Goal: Task Accomplishment & Management: Use online tool/utility

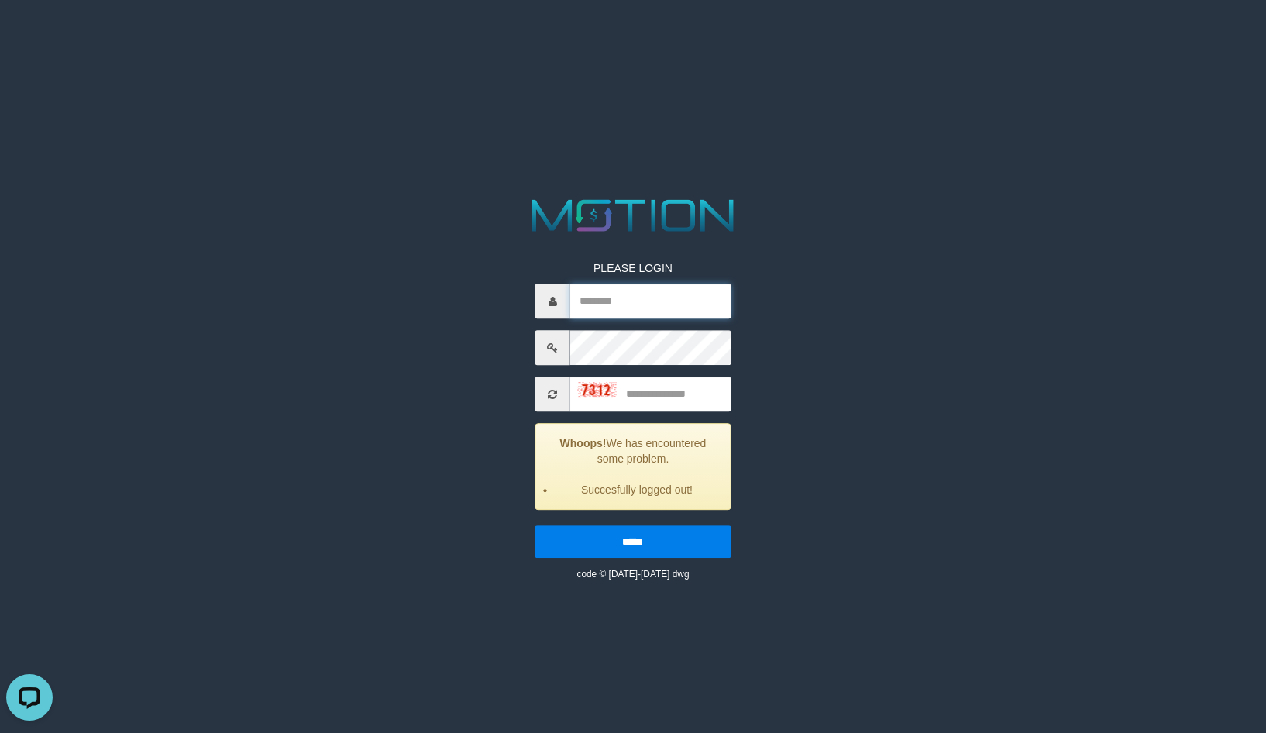
click at [604, 284] on input "text" at bounding box center [650, 301] width 160 height 35
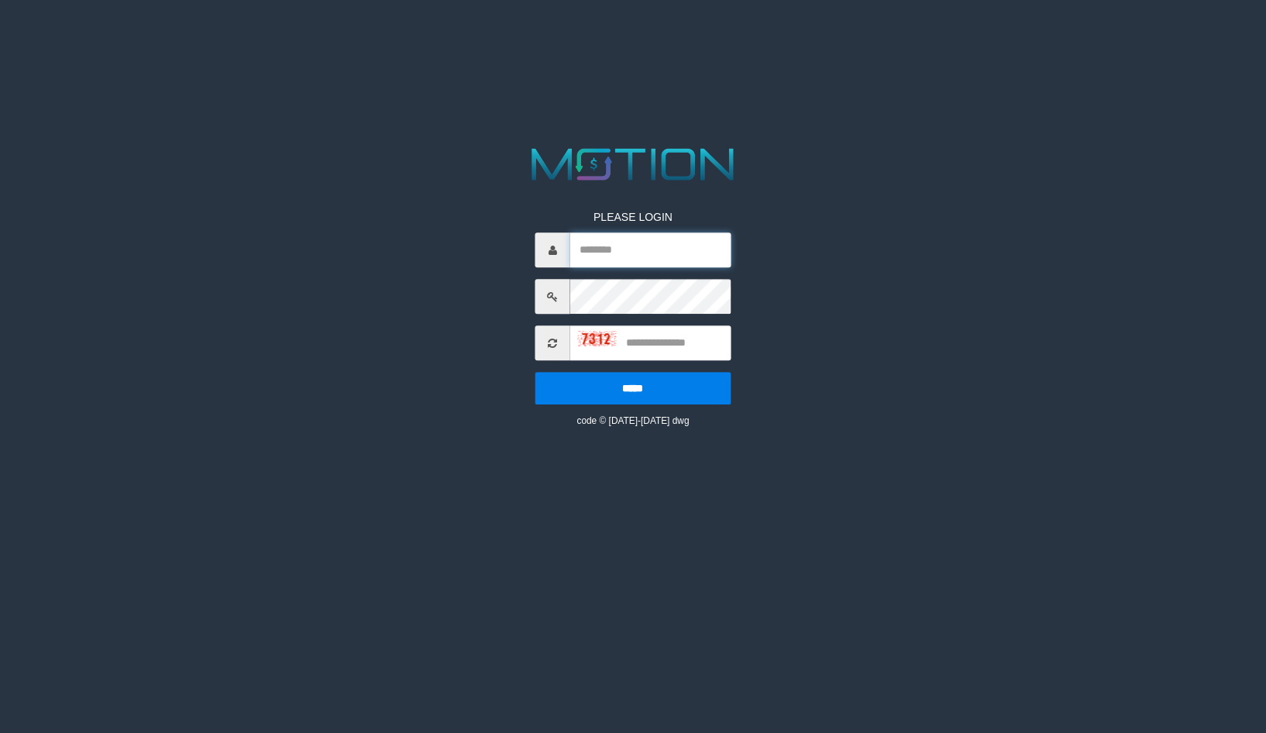
click at [595, 235] on input "text" at bounding box center [650, 250] width 160 height 35
type input "*********"
type input "****"
click at [535, 373] on input "*****" at bounding box center [632, 389] width 195 height 33
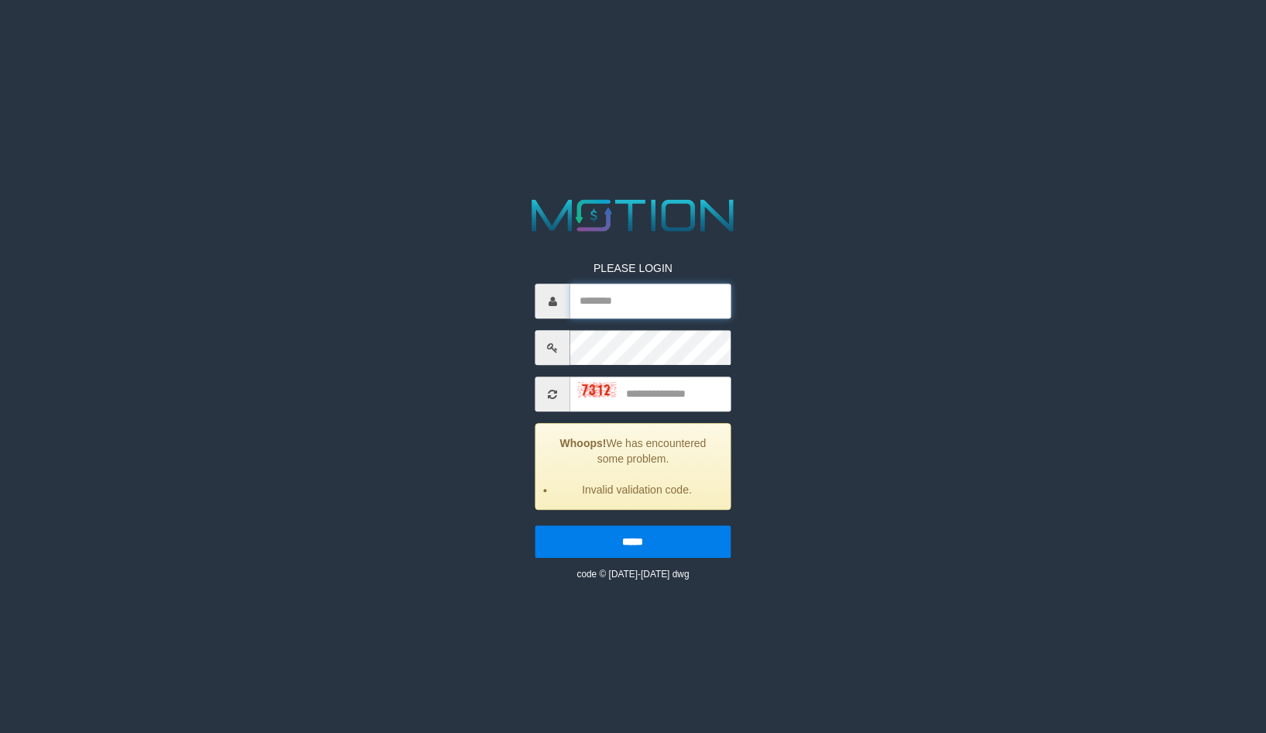
click at [600, 287] on input "text" at bounding box center [650, 301] width 160 height 35
type input "*********"
type input "****"
click at [535, 526] on input "*****" at bounding box center [632, 542] width 195 height 33
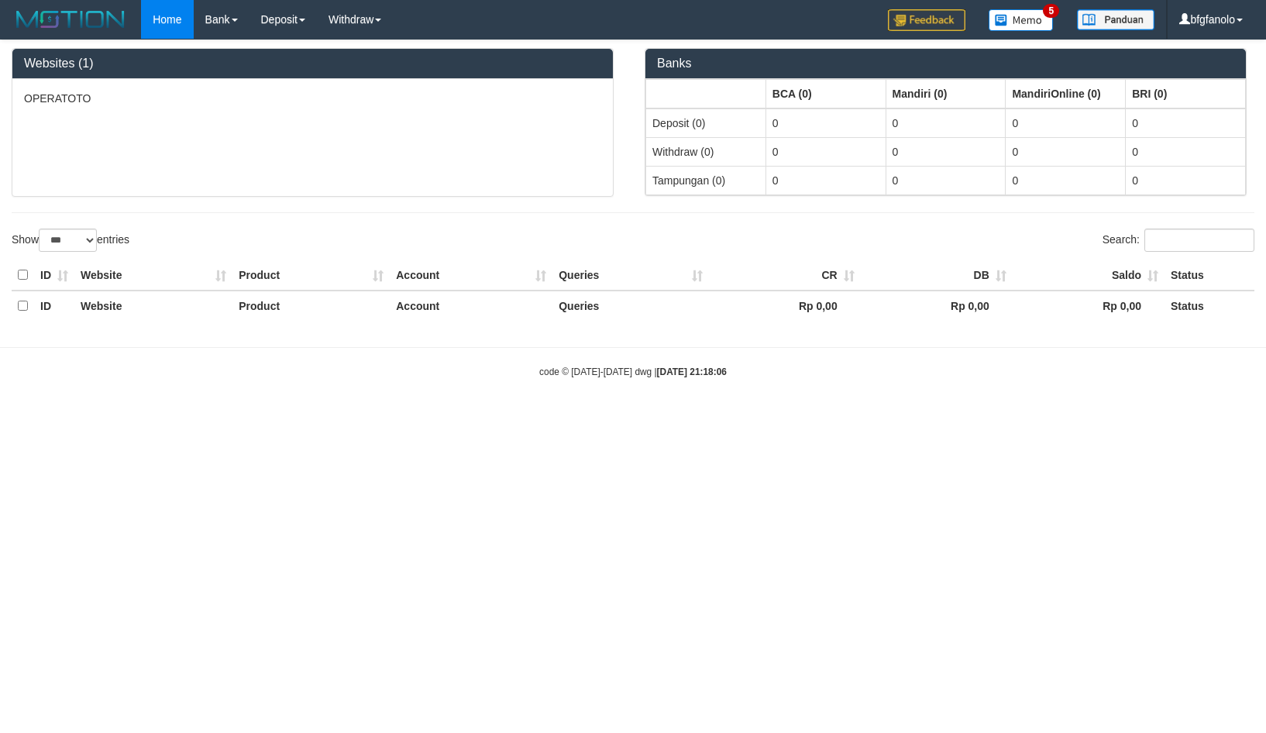
select select "***"
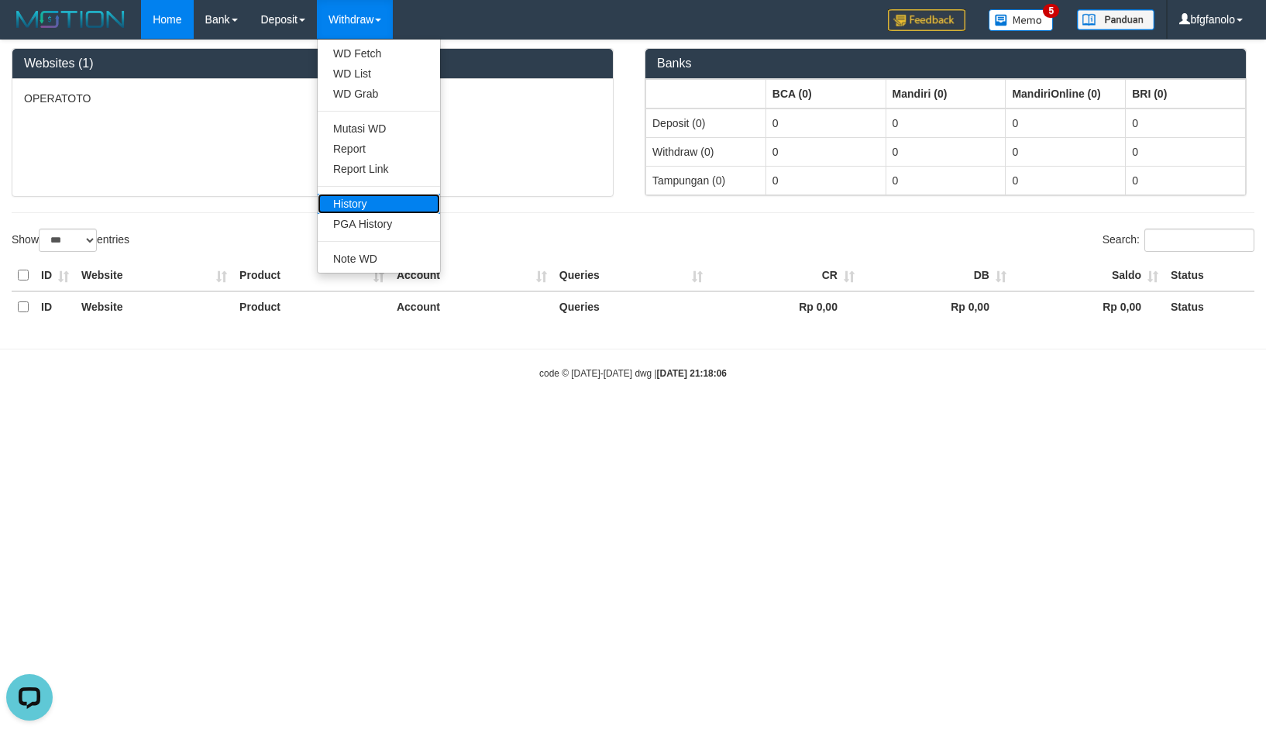
click at [345, 194] on link "History" at bounding box center [379, 204] width 122 height 20
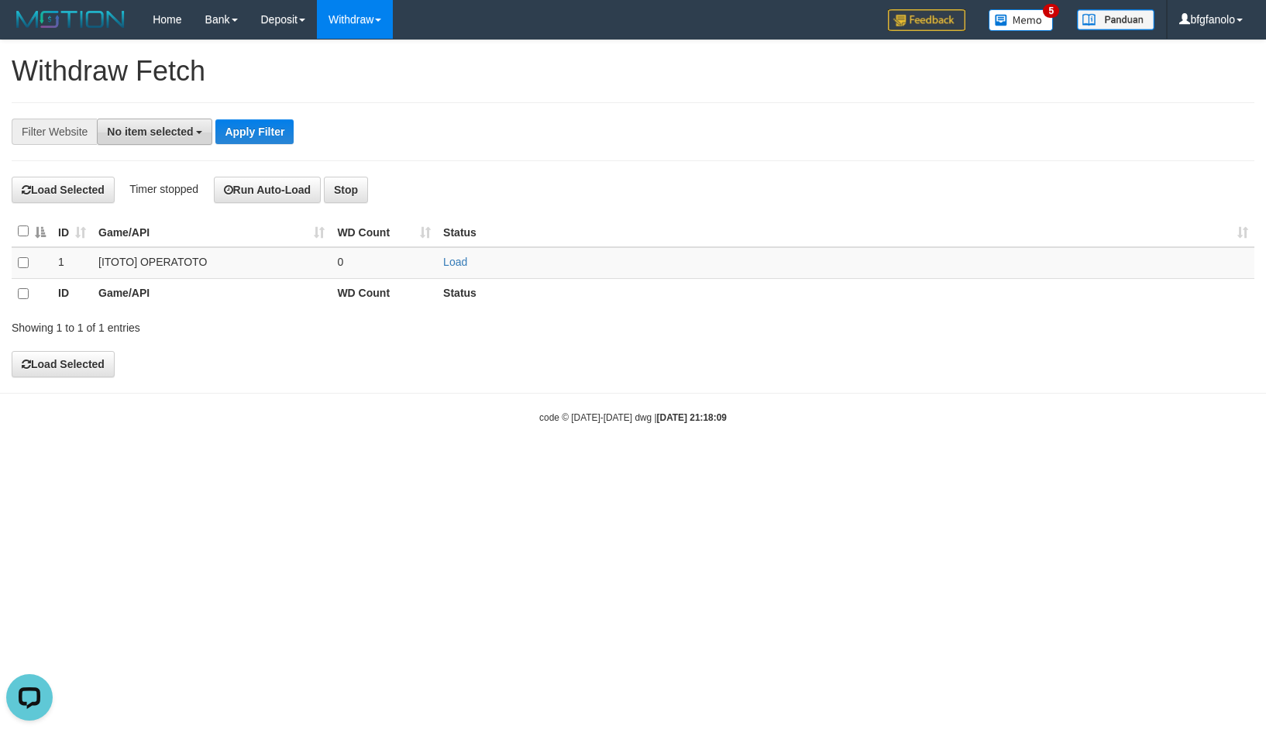
click at [119, 126] on span "No item selected" at bounding box center [150, 131] width 86 height 12
click at [132, 167] on input "text" at bounding box center [173, 163] width 82 height 26
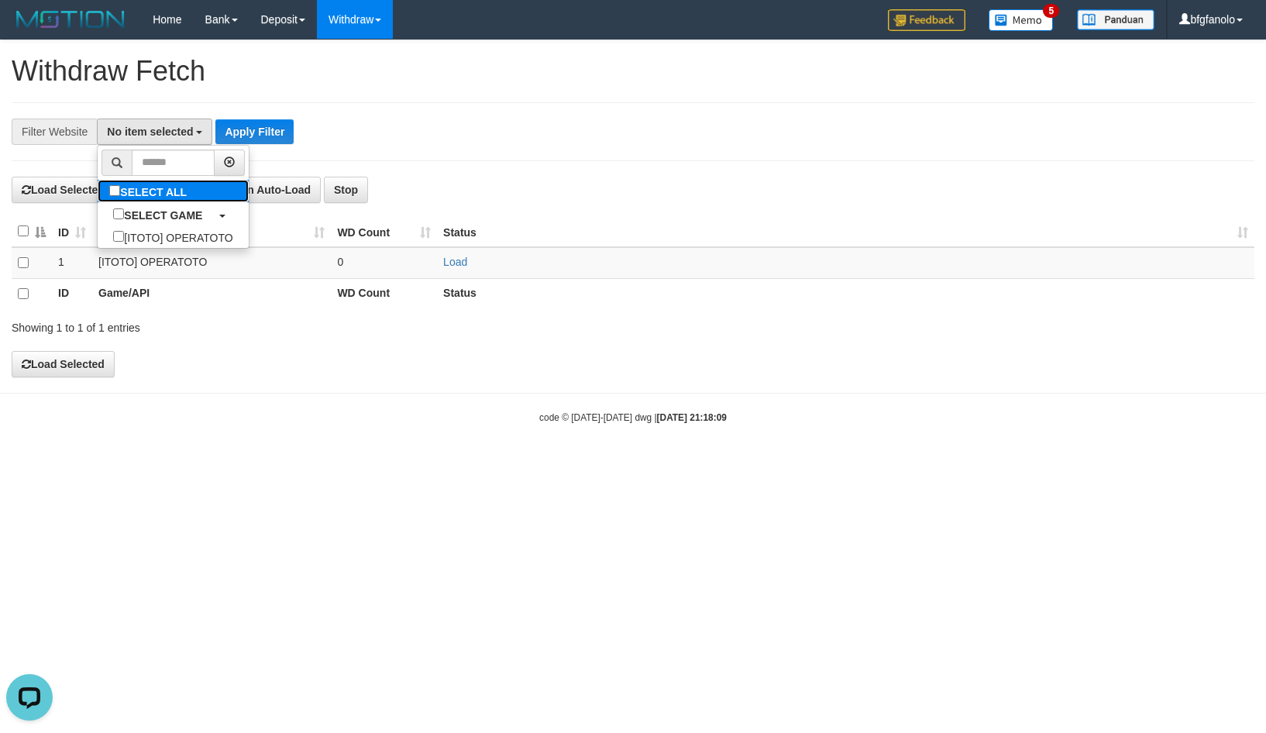
click at [98, 180] on label "SELECT ALL" at bounding box center [150, 191] width 105 height 22
select select "***"
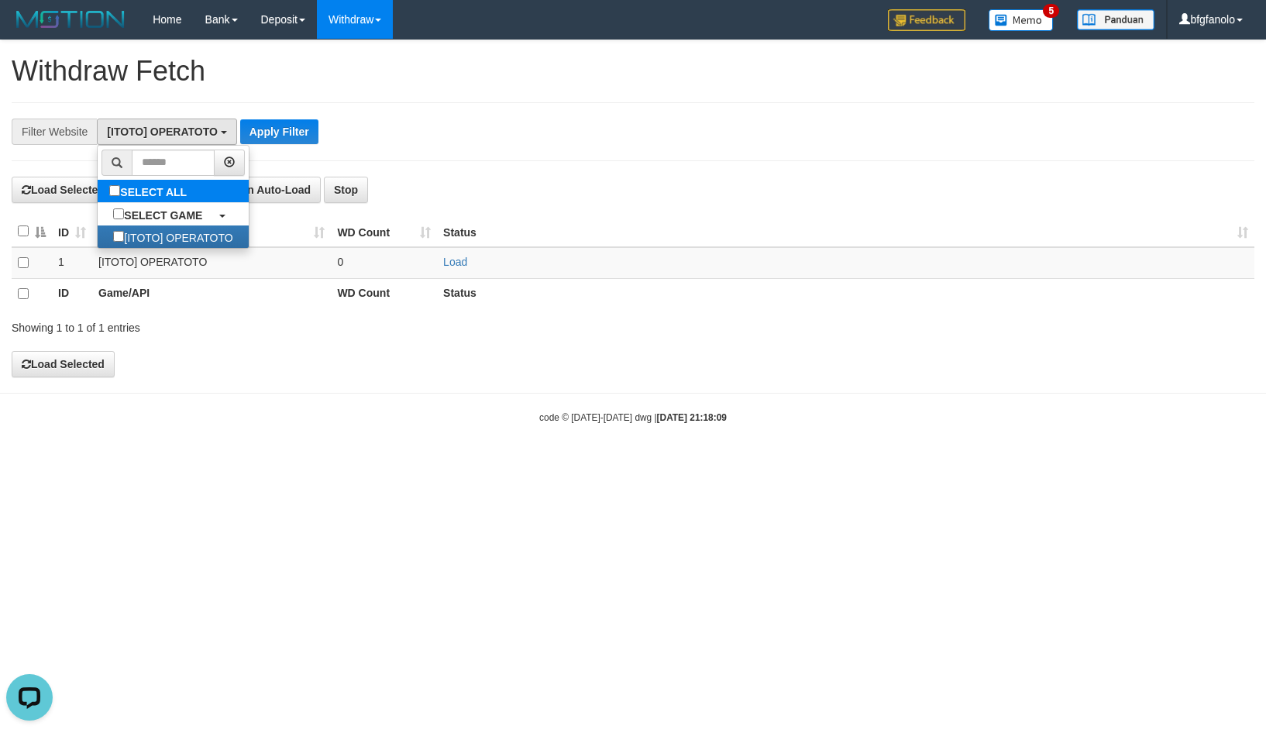
scroll to position [12, 0]
click at [260, 132] on button "Apply Filter" at bounding box center [279, 131] width 78 height 25
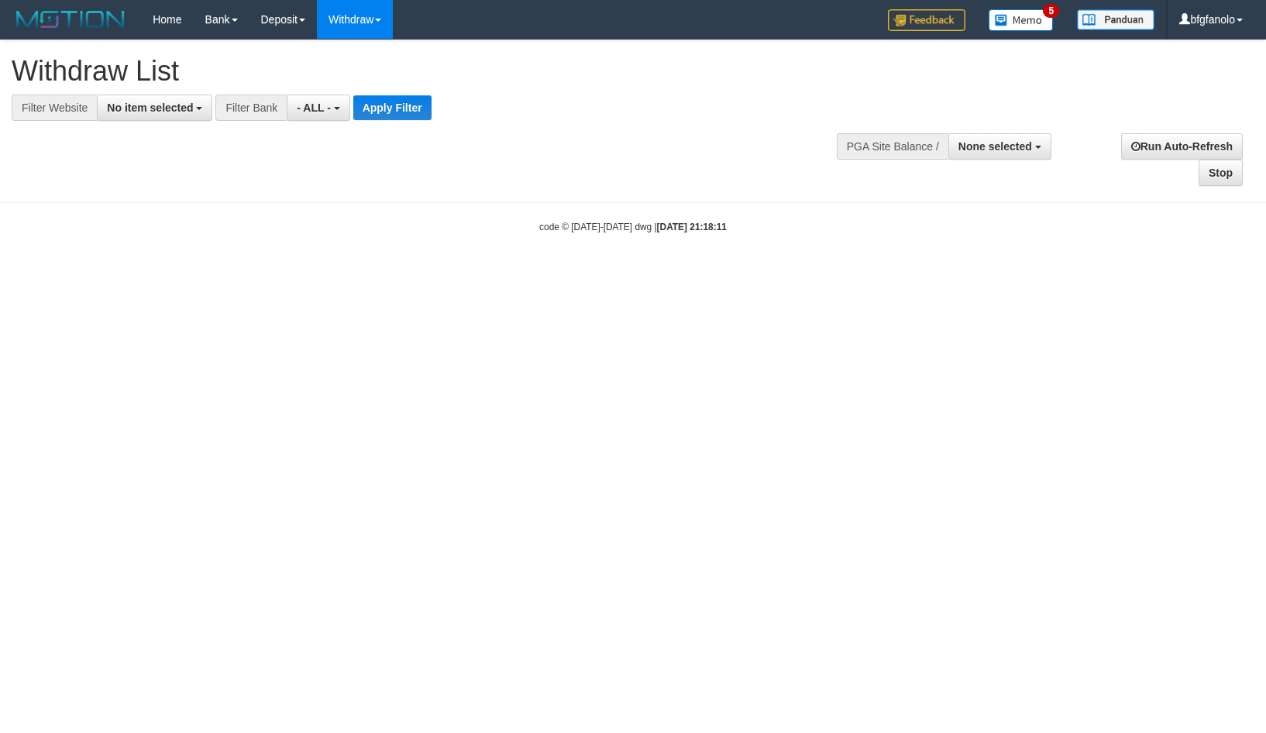
select select
click at [128, 105] on span "No item selected" at bounding box center [150, 107] width 86 height 12
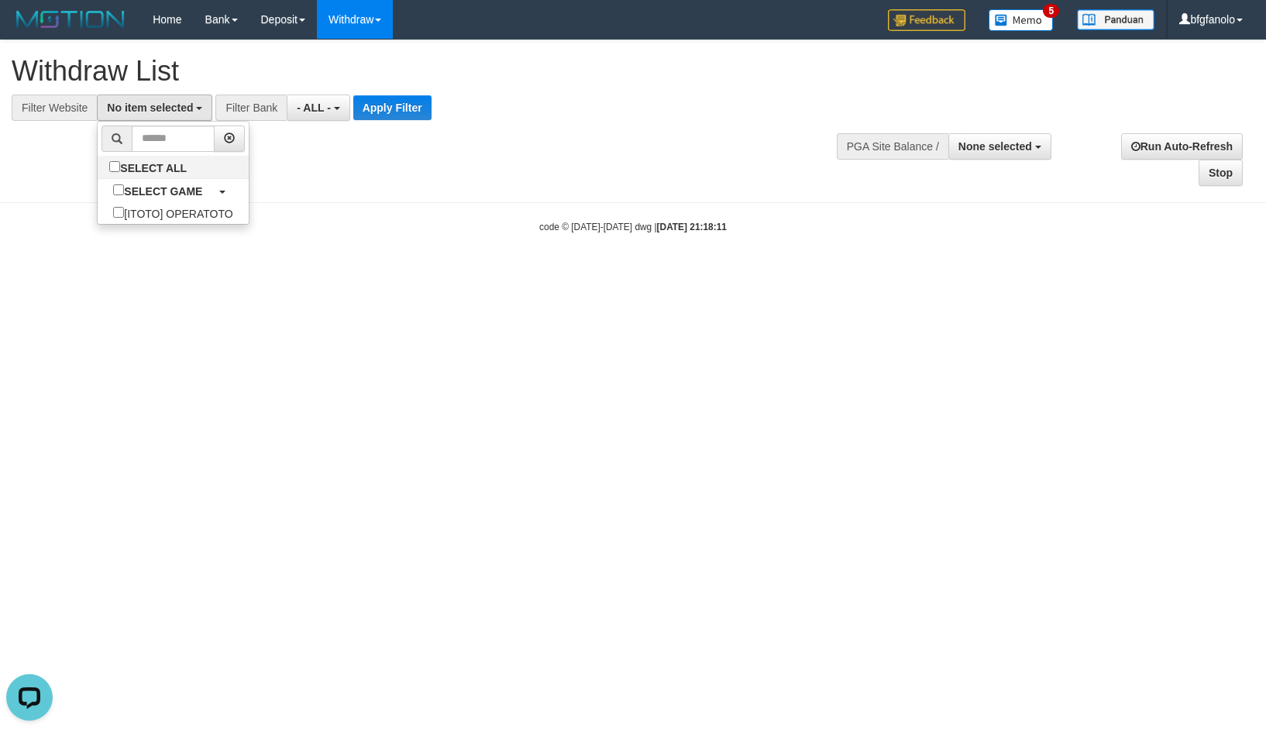
click at [545, 273] on html "Toggle navigation Home Bank Account List Load By Website Group [ITOTO] OPERATOT…" at bounding box center [633, 136] width 1266 height 273
click at [146, 102] on span "No item selected" at bounding box center [150, 107] width 86 height 12
click at [119, 163] on link "SELECT ALL" at bounding box center [173, 167] width 150 height 22
click at [98, 156] on label "SELECT ALL" at bounding box center [150, 167] width 105 height 22
select select "***"
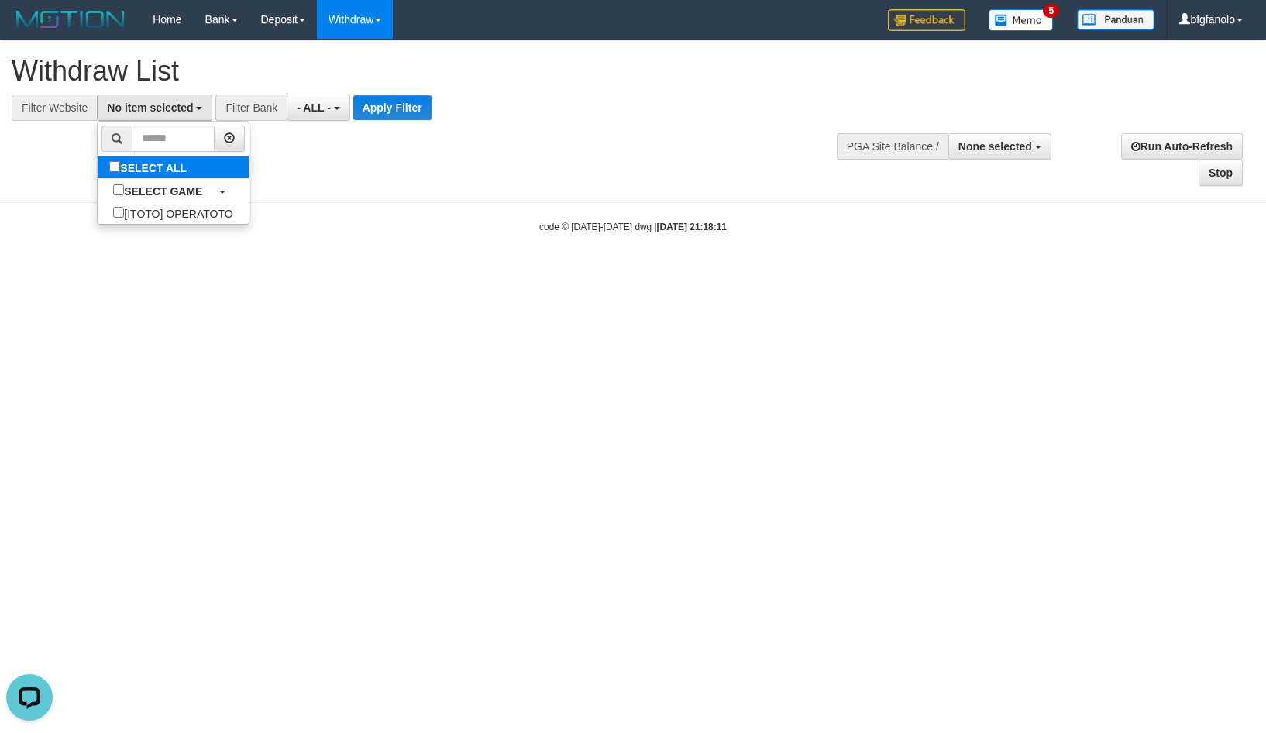
scroll to position [12, 0]
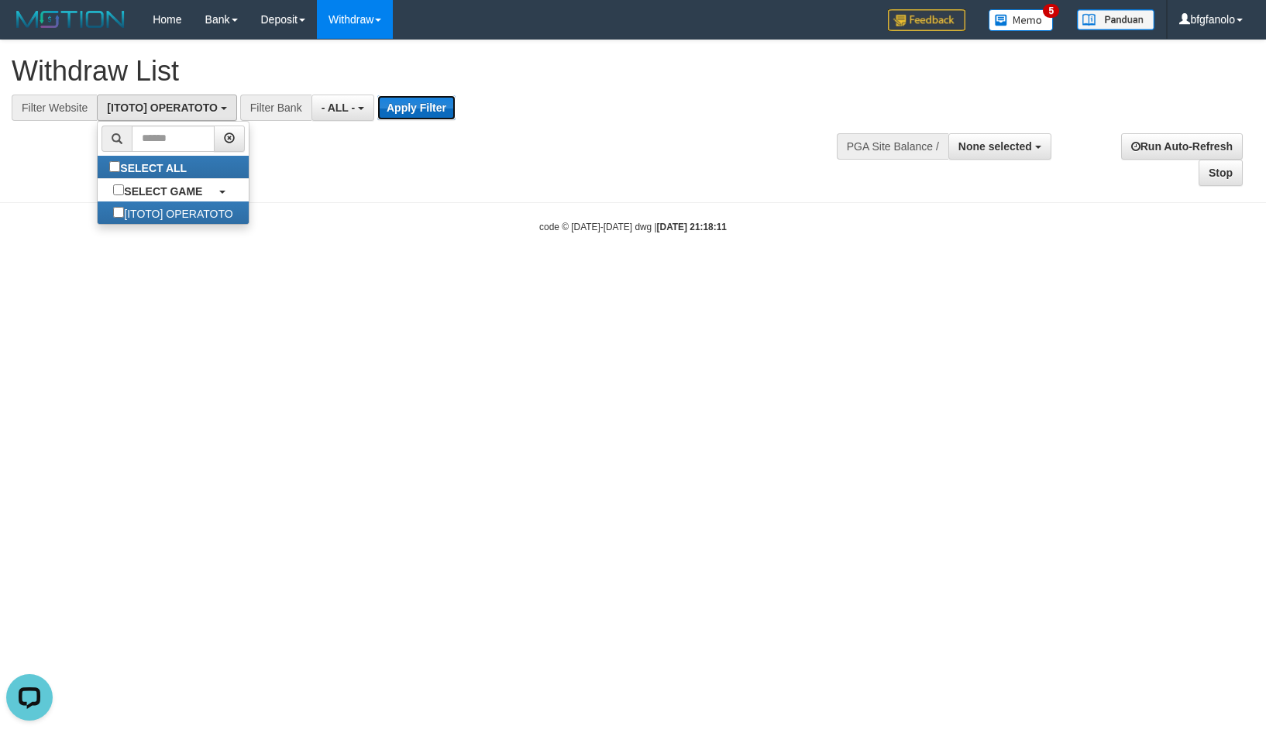
click at [387, 105] on button "Apply Filter" at bounding box center [416, 107] width 78 height 25
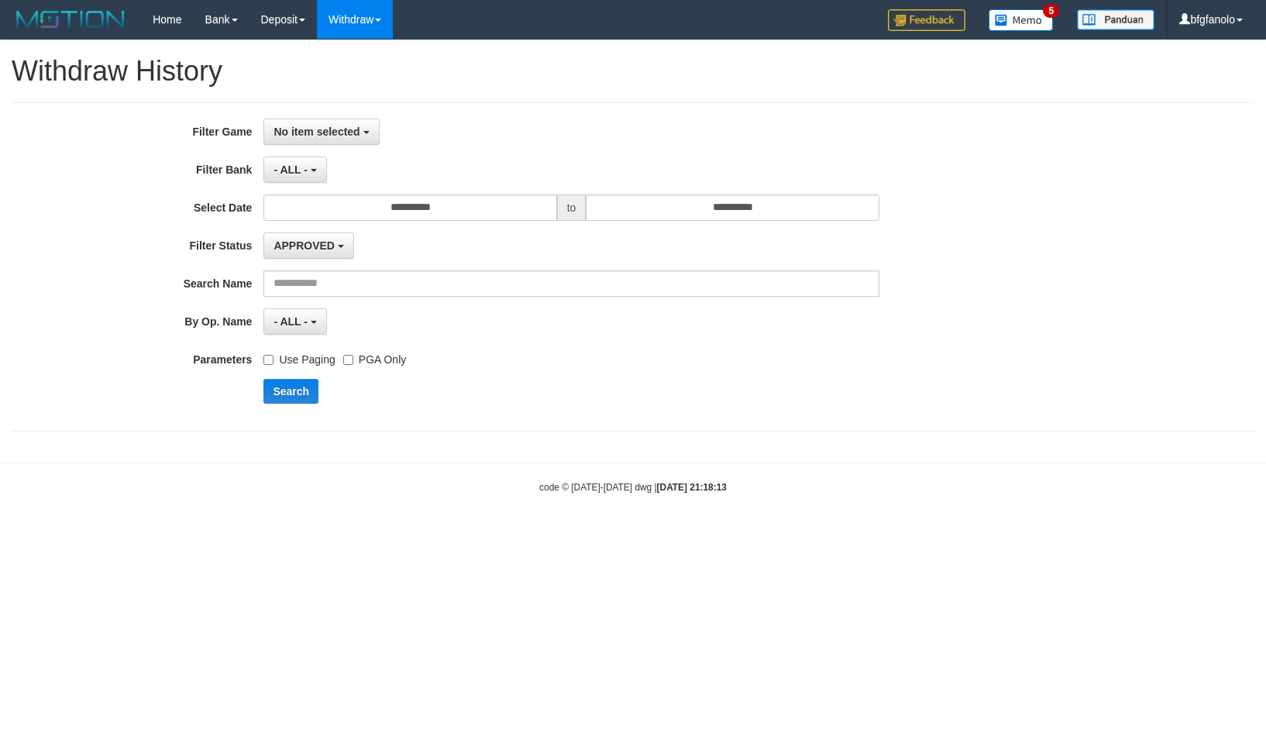
select select
click at [314, 125] on span "No item selected" at bounding box center [316, 131] width 86 height 12
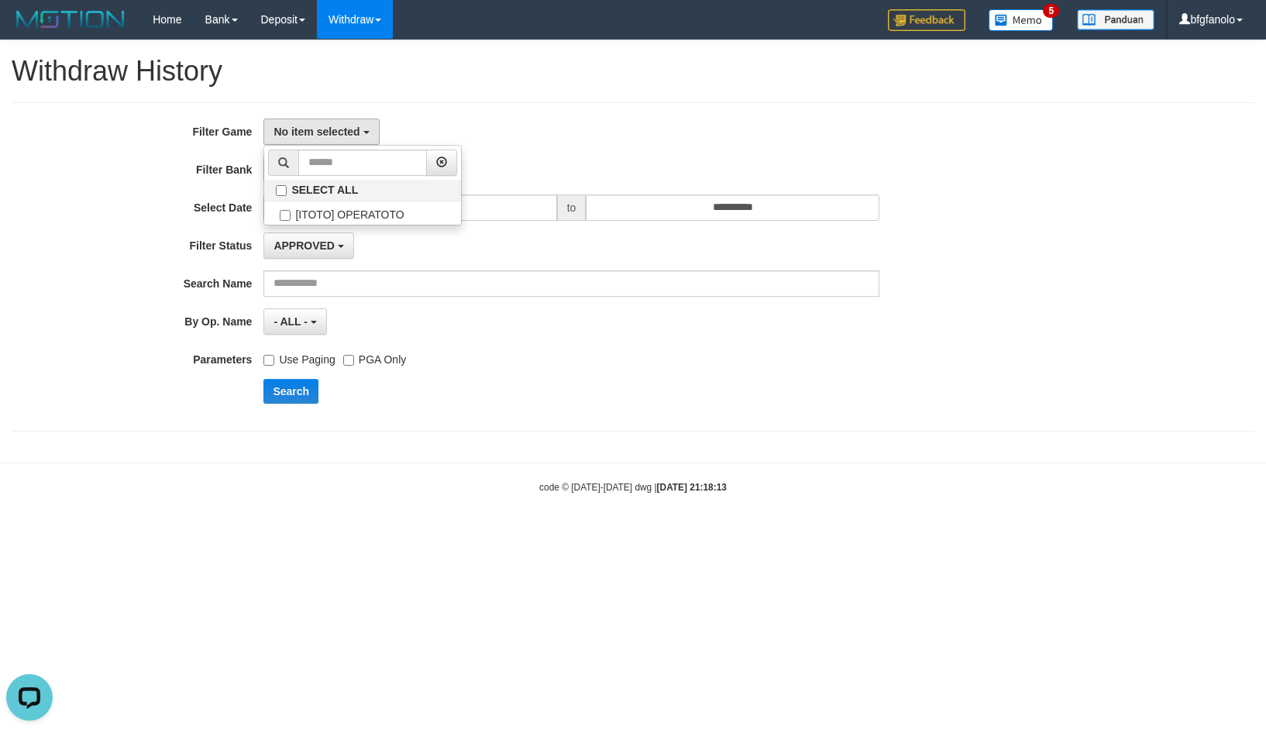
click at [236, 75] on h1 "Withdraw History" at bounding box center [633, 71] width 1243 height 31
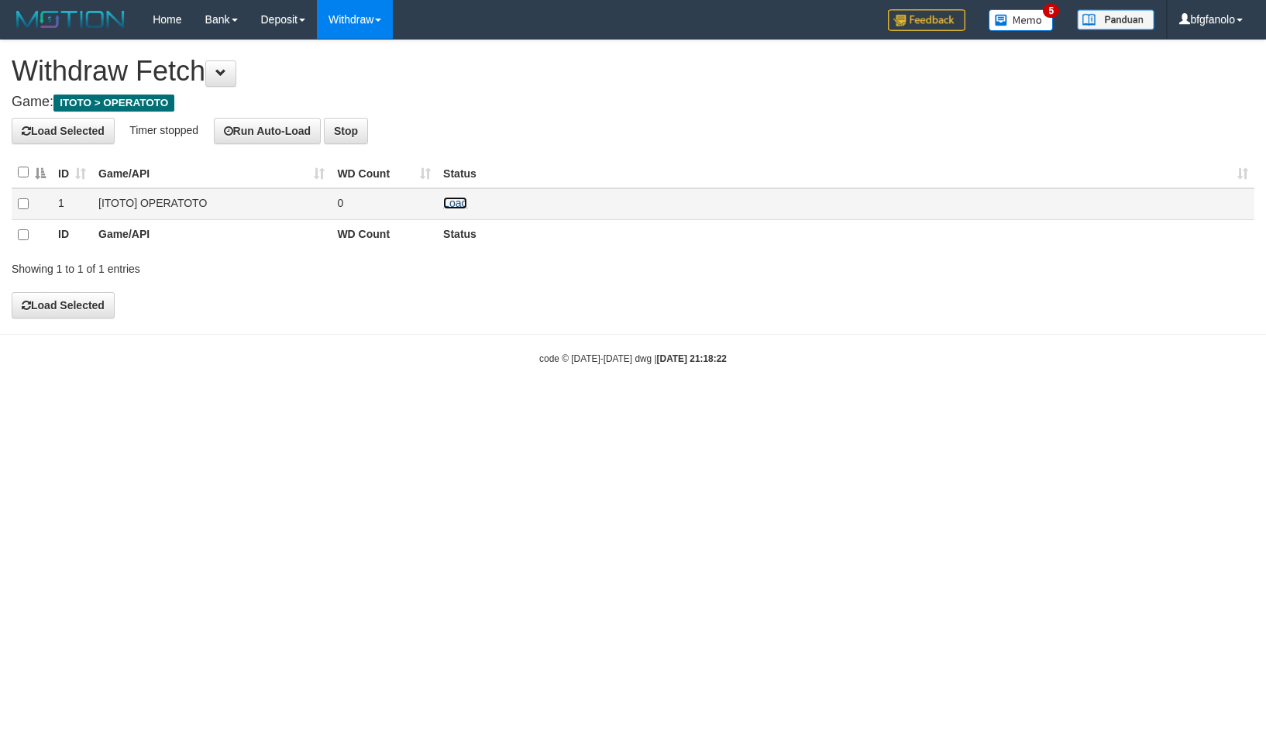
click at [450, 197] on link "Load" at bounding box center [455, 203] width 24 height 12
click at [447, 197] on link "Load" at bounding box center [455, 203] width 24 height 12
click at [455, 197] on link "Load" at bounding box center [455, 203] width 24 height 12
click at [452, 188] on td "Load OK" at bounding box center [845, 204] width 817 height 32
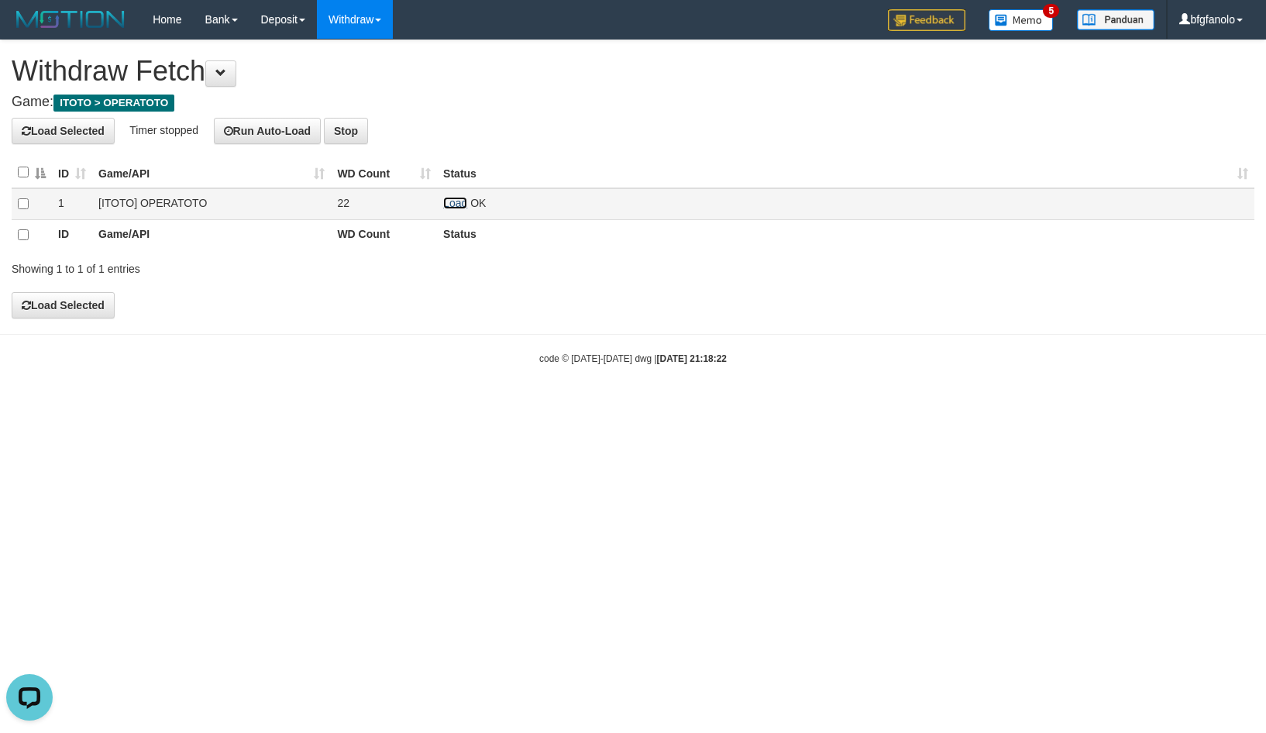
click at [452, 197] on link "Load" at bounding box center [455, 203] width 24 height 12
click at [451, 197] on link "Load" at bounding box center [455, 203] width 24 height 12
click at [445, 197] on link "Load" at bounding box center [455, 203] width 24 height 12
click at [443, 197] on link "Load" at bounding box center [455, 203] width 24 height 12
click at [449, 197] on link "Load" at bounding box center [455, 203] width 24 height 12
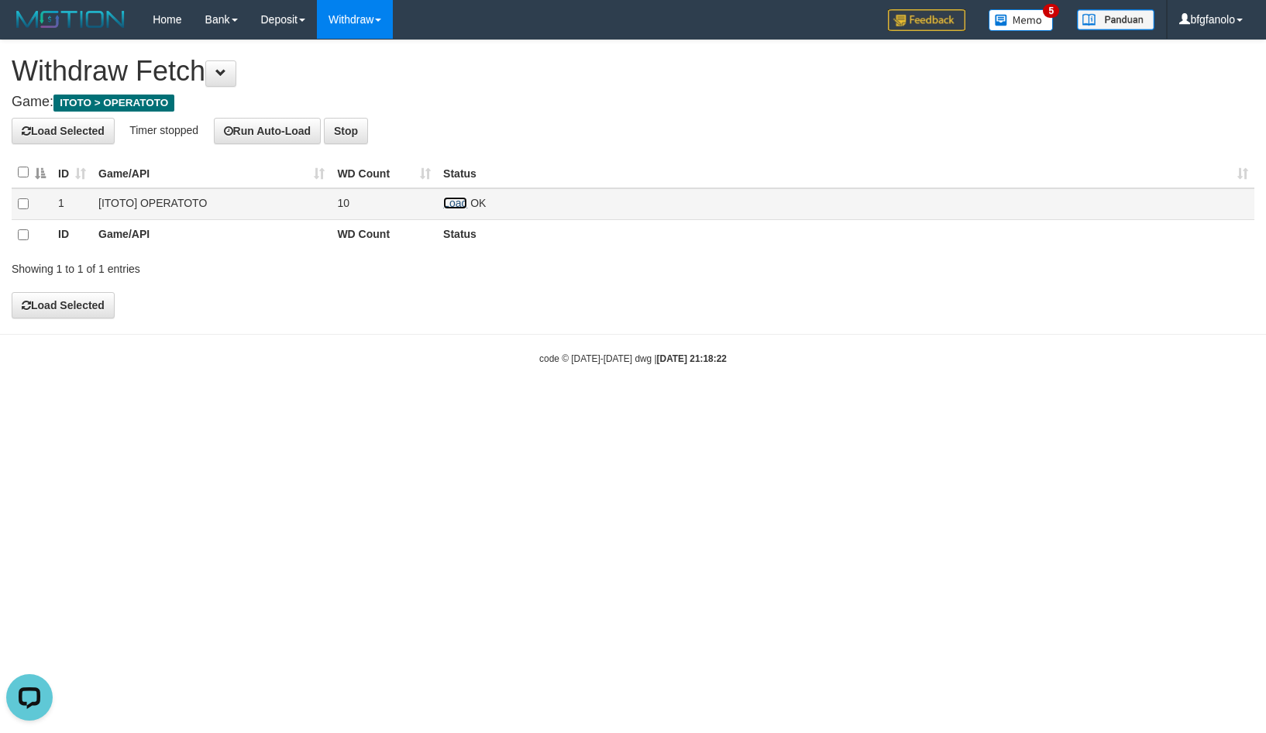
click at [454, 197] on link "Load" at bounding box center [455, 203] width 24 height 12
click at [451, 197] on link "Load" at bounding box center [455, 203] width 24 height 12
click at [455, 197] on link "Load" at bounding box center [455, 203] width 24 height 12
click at [459, 197] on link "Load" at bounding box center [455, 203] width 24 height 12
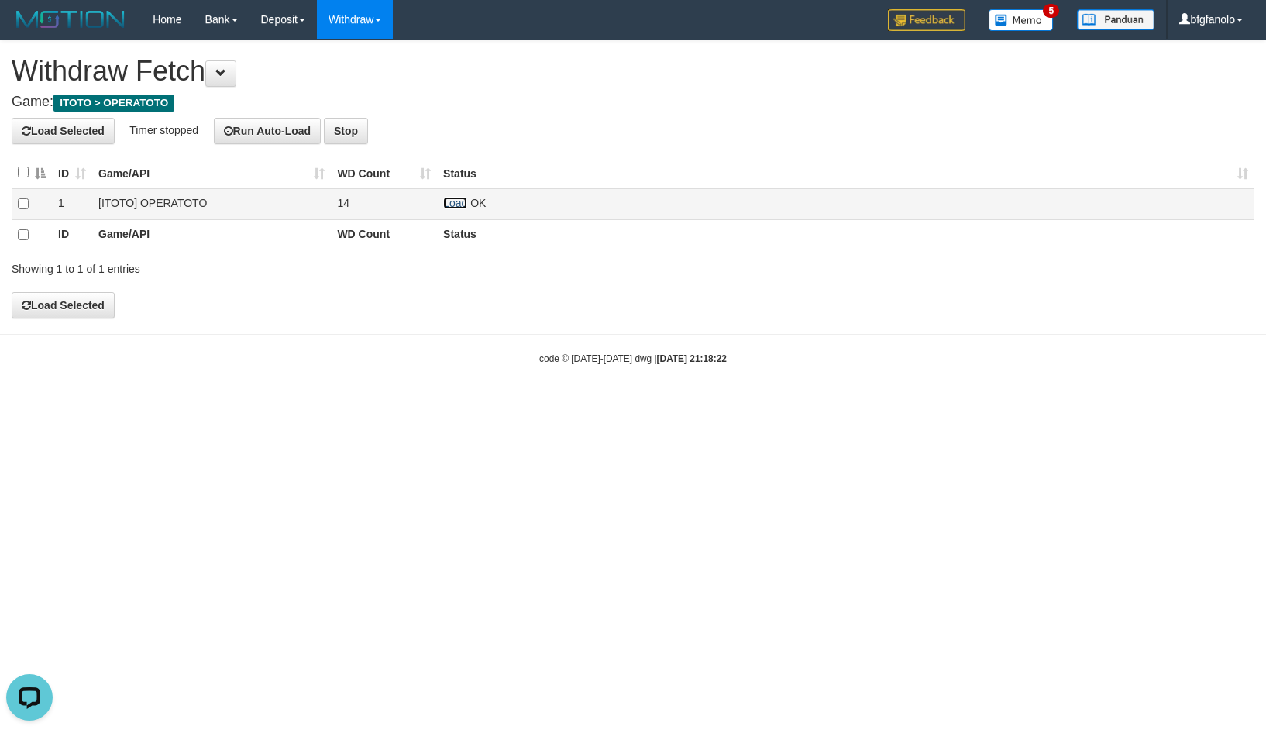
click at [448, 197] on link "Load" at bounding box center [455, 203] width 24 height 12
click at [450, 197] on link "Load" at bounding box center [455, 203] width 24 height 12
click at [454, 197] on link "Load" at bounding box center [455, 203] width 24 height 12
click at [453, 197] on link "Load" at bounding box center [455, 203] width 24 height 12
click at [452, 197] on link "Load" at bounding box center [455, 203] width 24 height 12
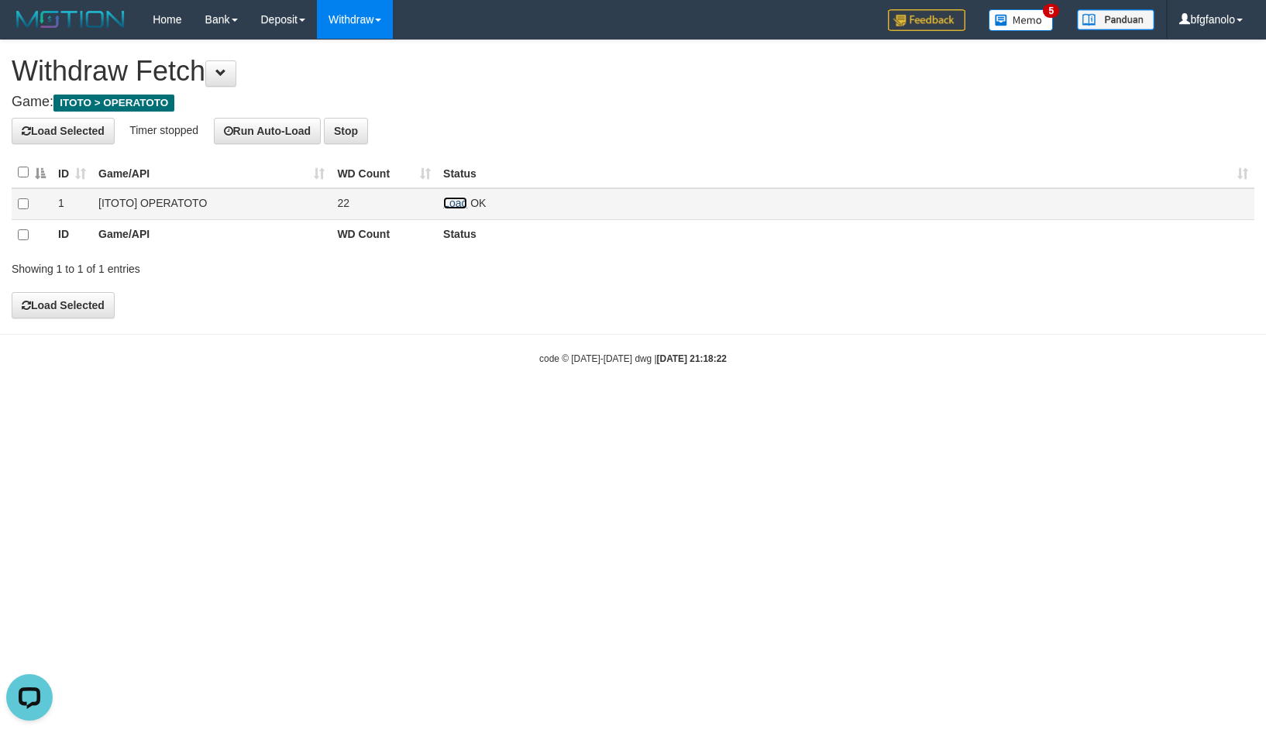
click at [449, 197] on link "Load" at bounding box center [455, 203] width 24 height 12
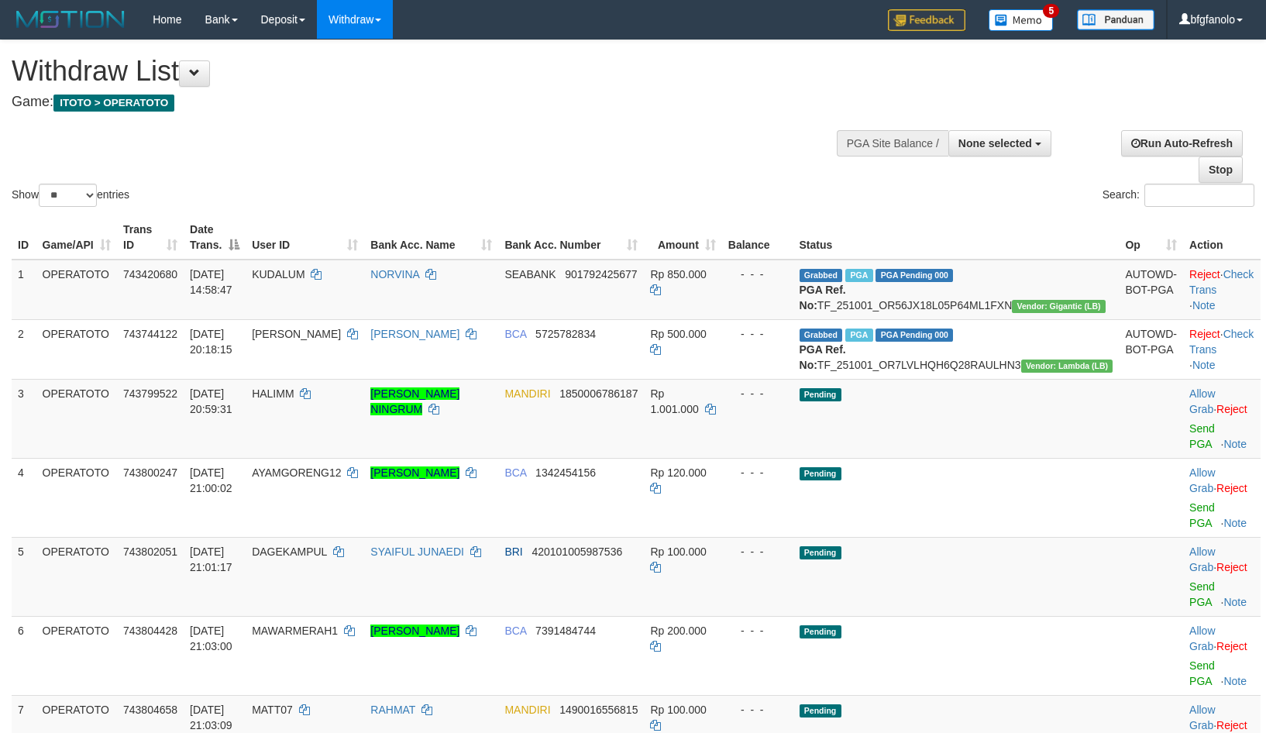
select select
select select "**"
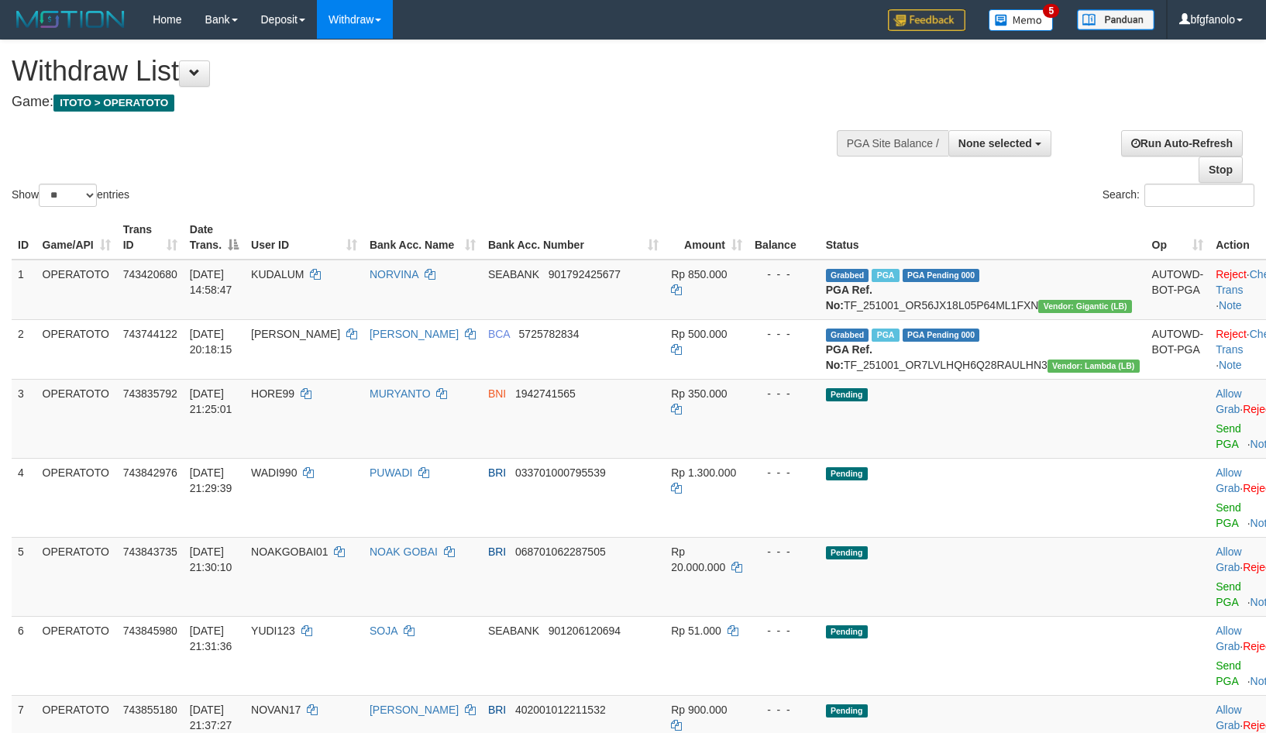
select select
select select "**"
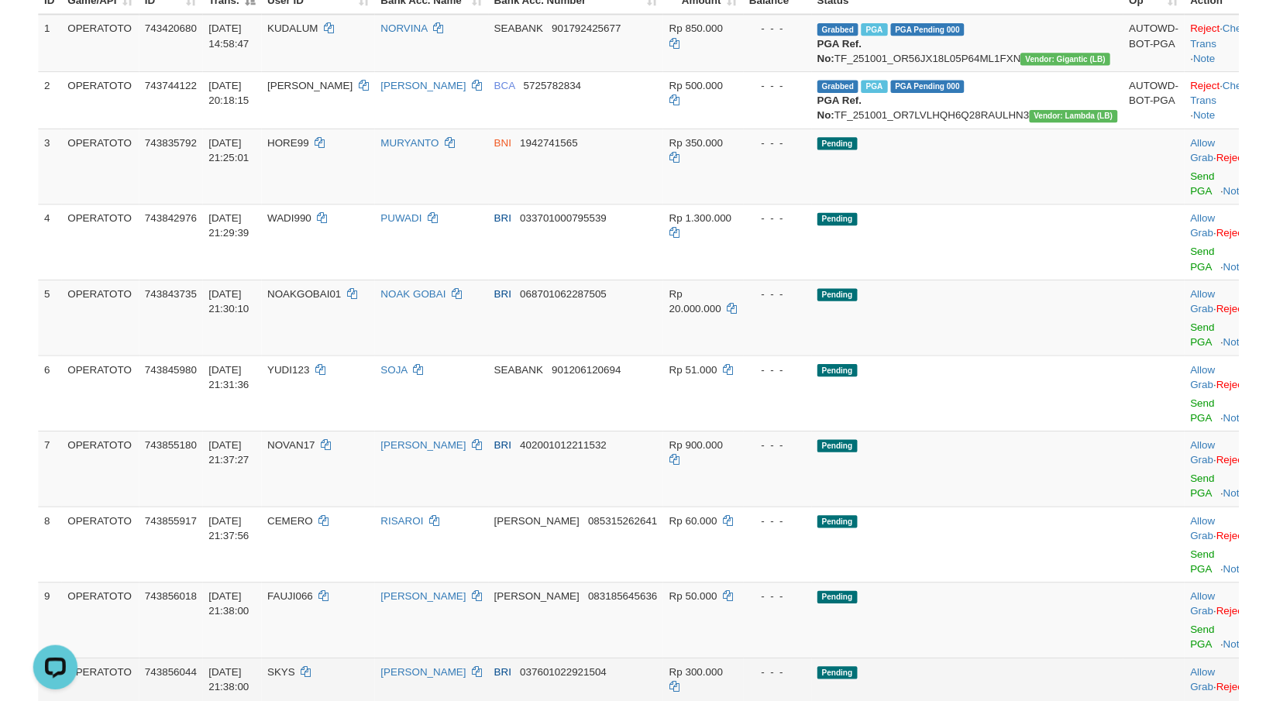
scroll to position [178, 0]
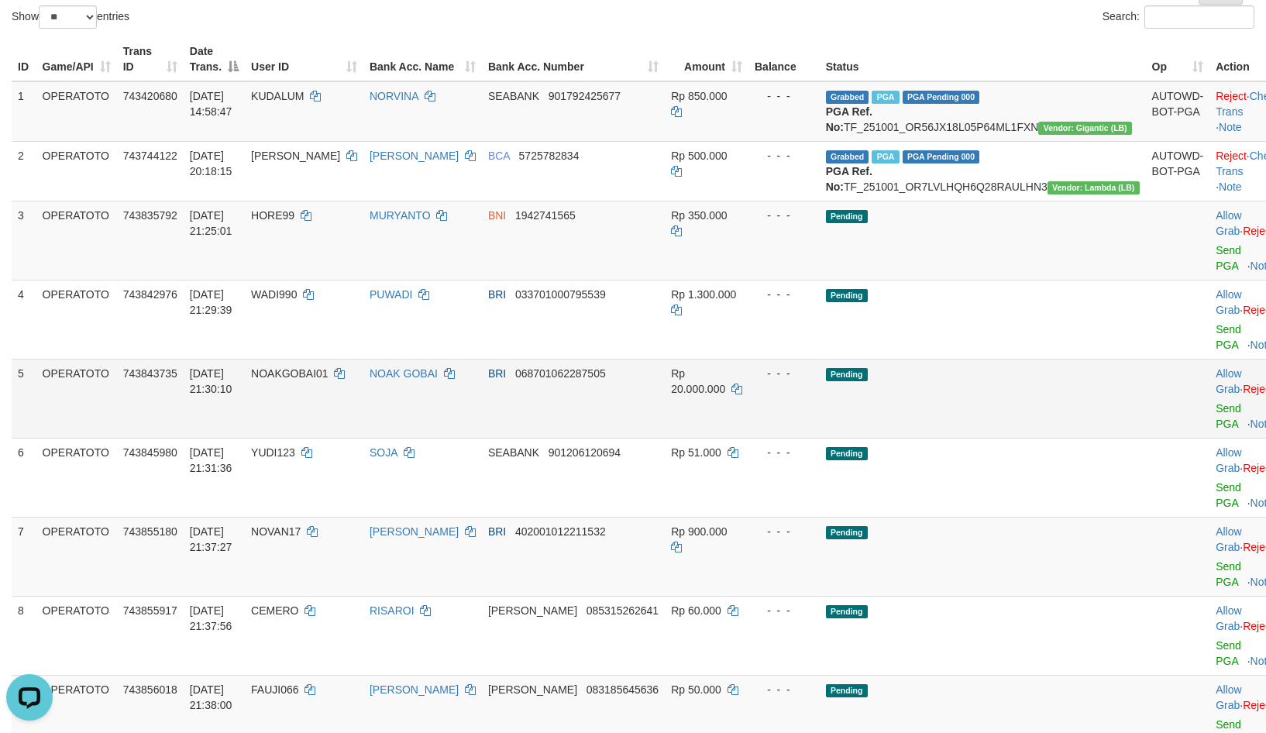
click at [1006, 359] on td "Pending" at bounding box center [983, 398] width 326 height 79
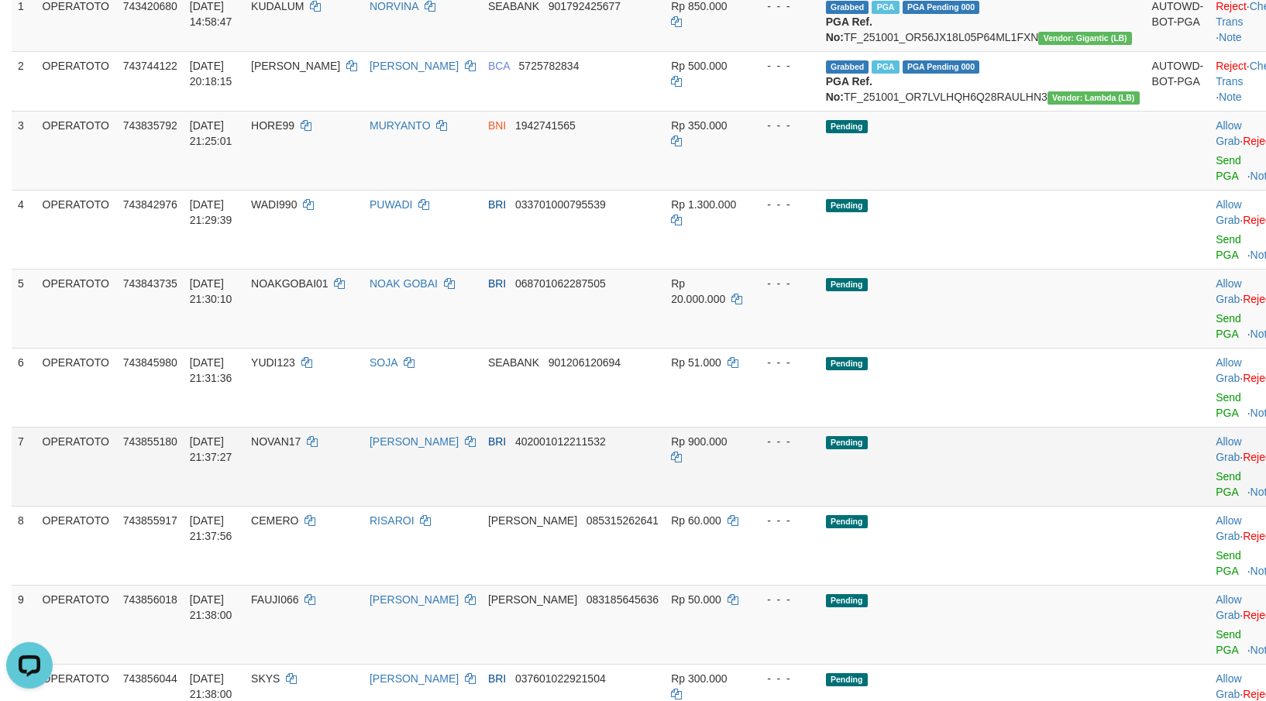
scroll to position [356, 0]
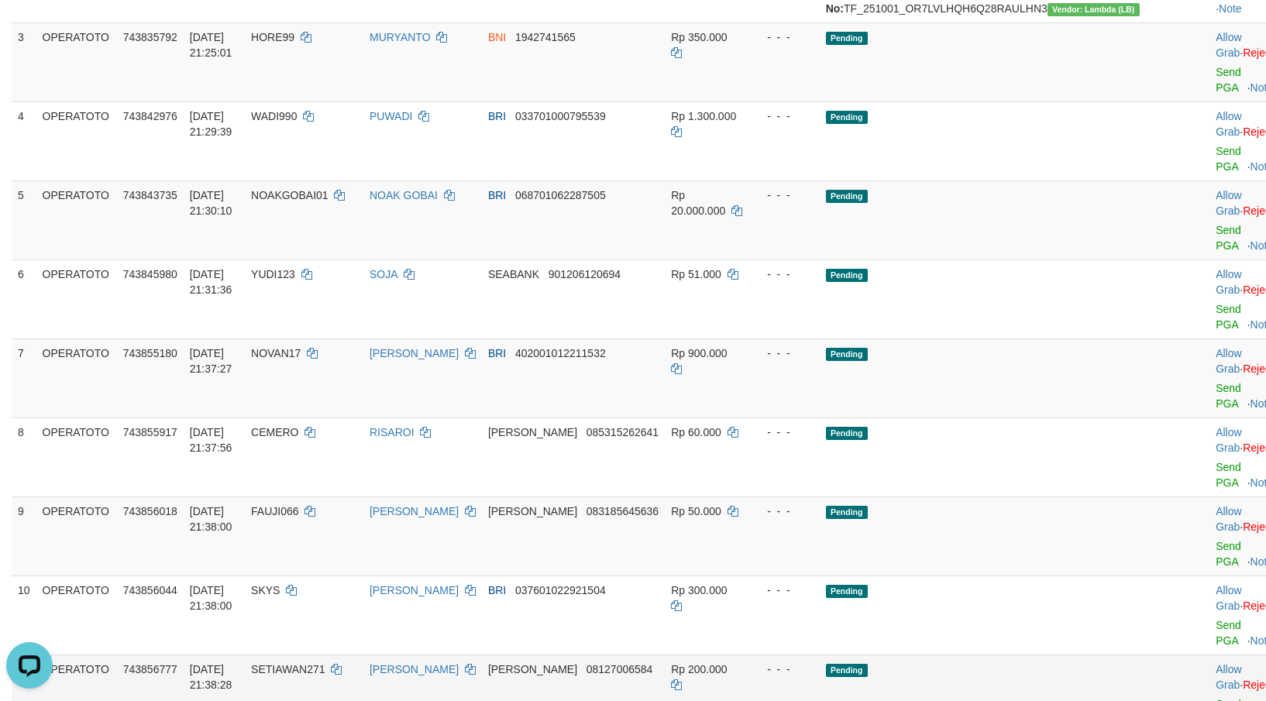
click at [1056, 655] on td "Pending" at bounding box center [983, 694] width 326 height 79
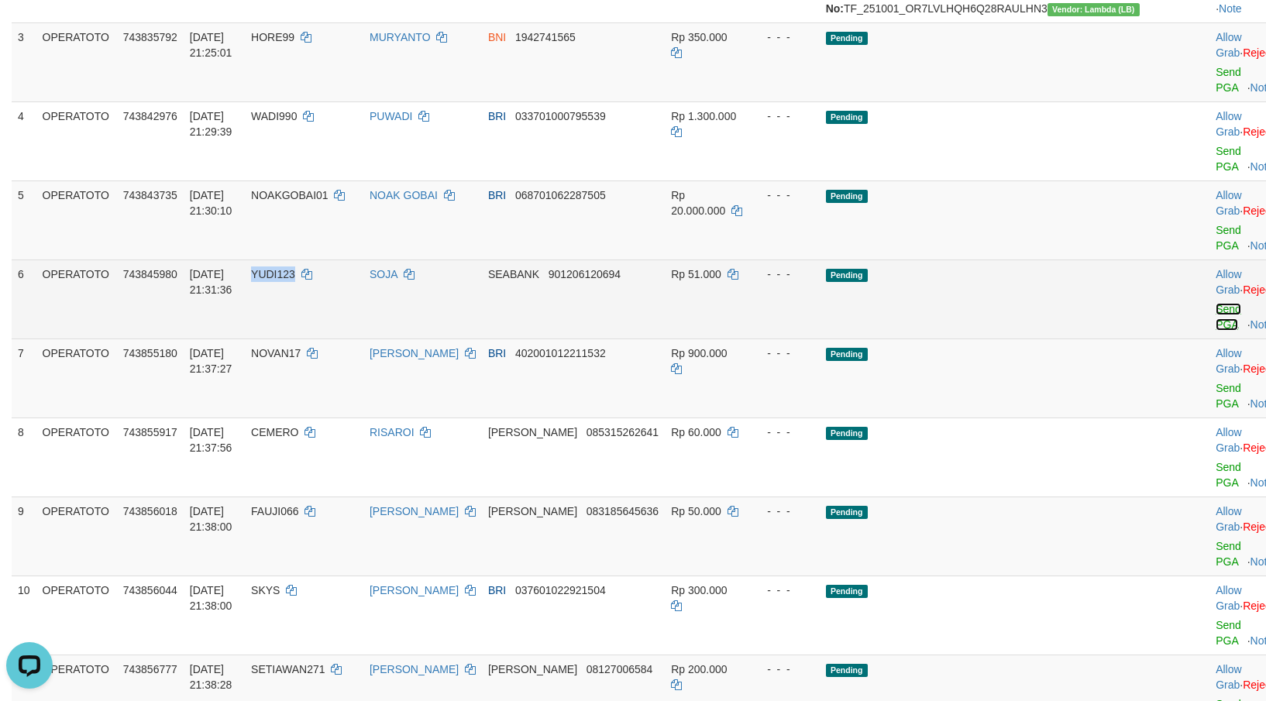
click at [1215, 303] on link "Send PGA" at bounding box center [1228, 317] width 26 height 28
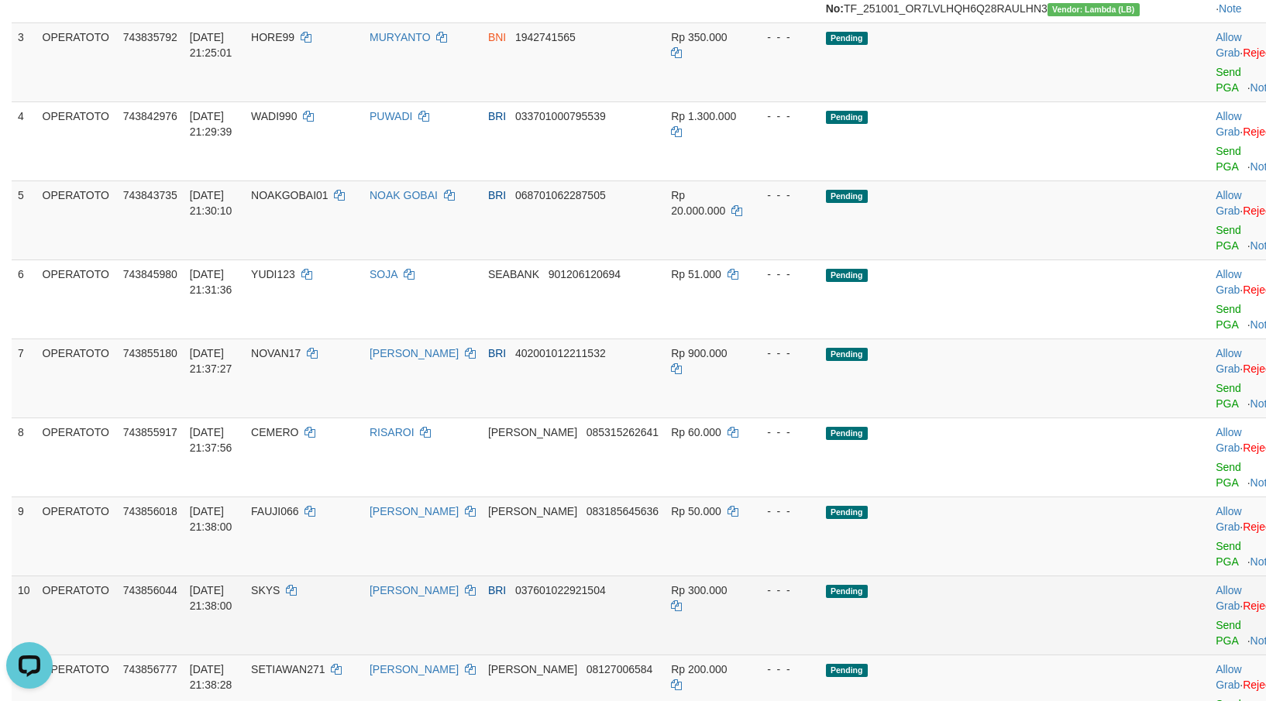
click at [1022, 576] on td "Pending" at bounding box center [983, 615] width 326 height 79
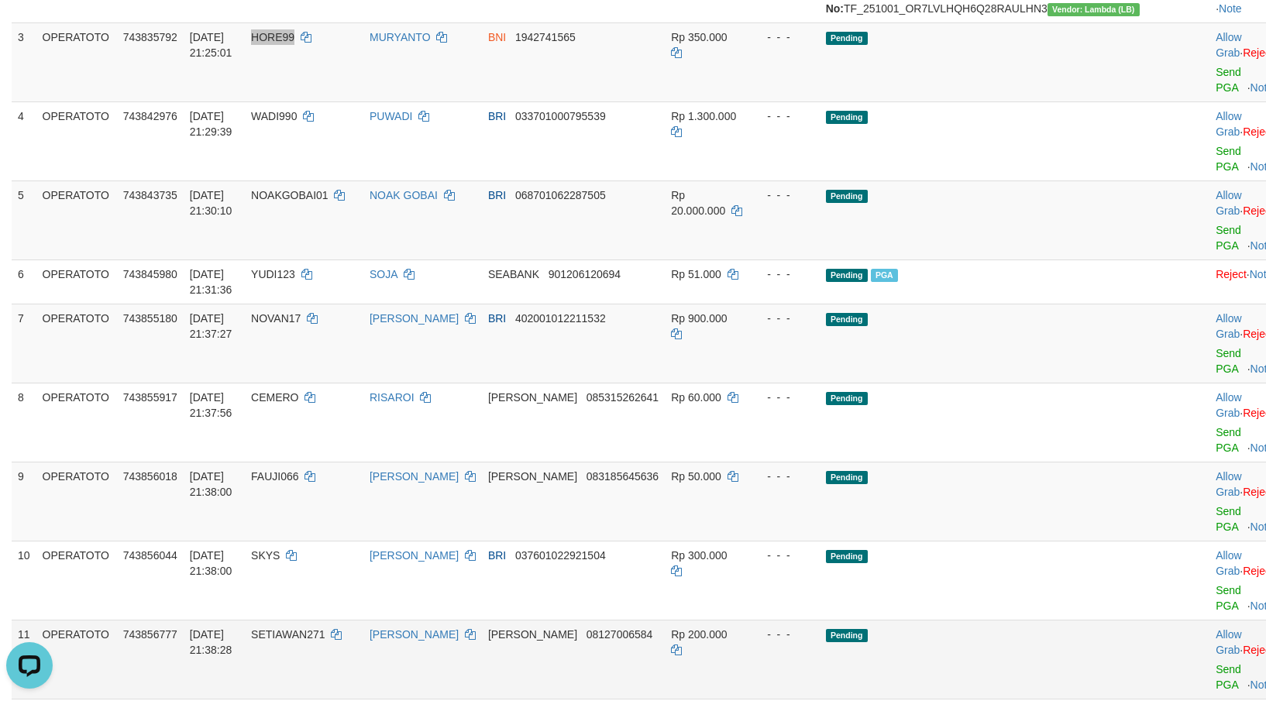
scroll to position [178, 0]
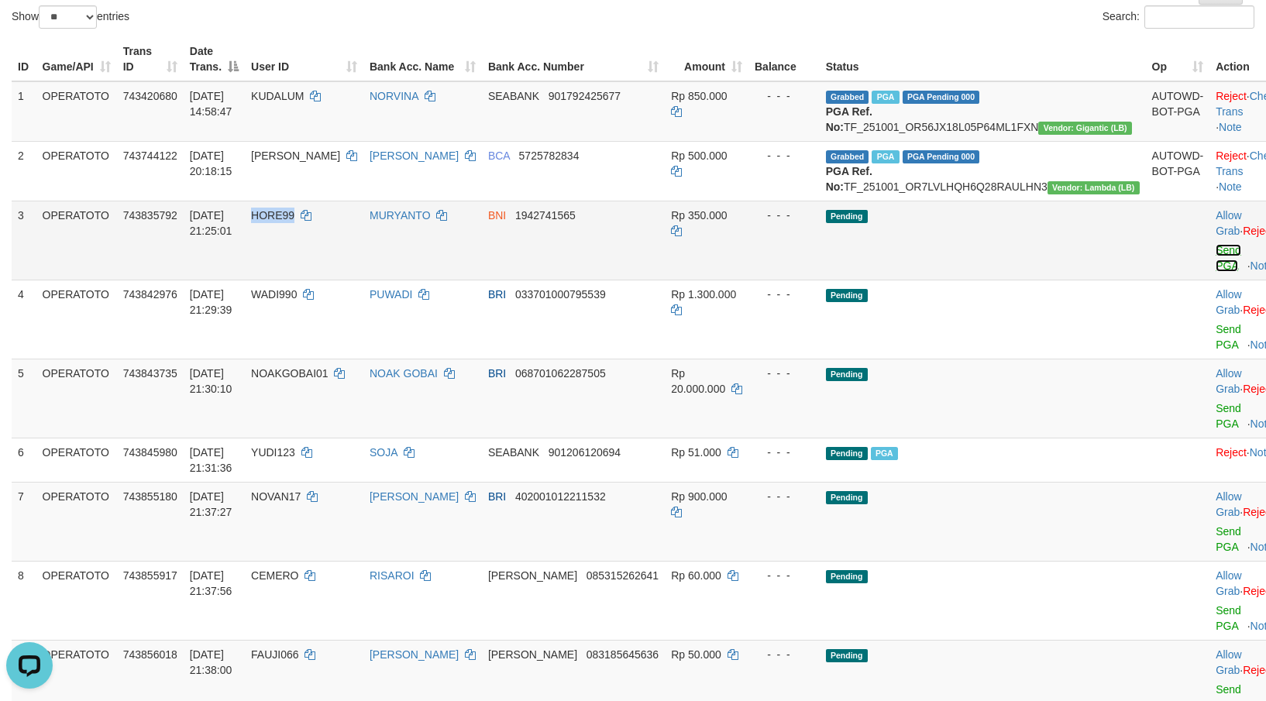
click at [1215, 244] on link "Send PGA" at bounding box center [1228, 258] width 26 height 28
click at [999, 640] on td "Pending" at bounding box center [983, 679] width 326 height 79
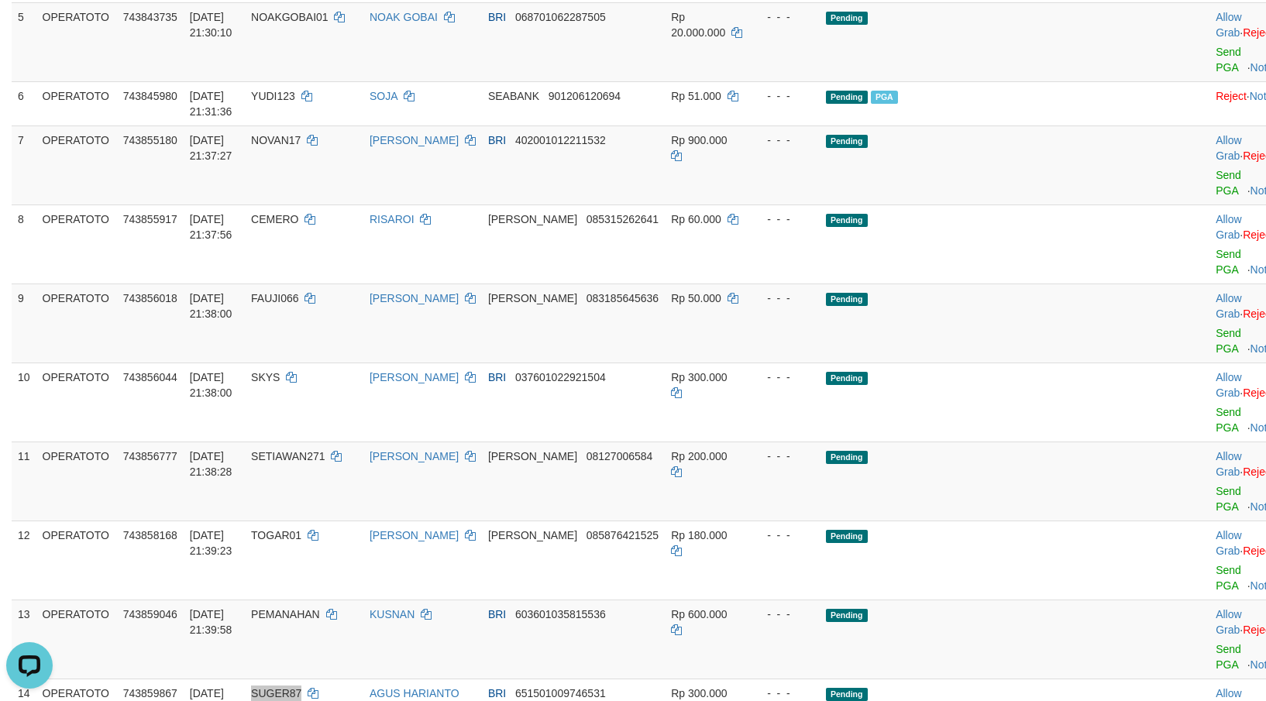
scroll to position [518, 0]
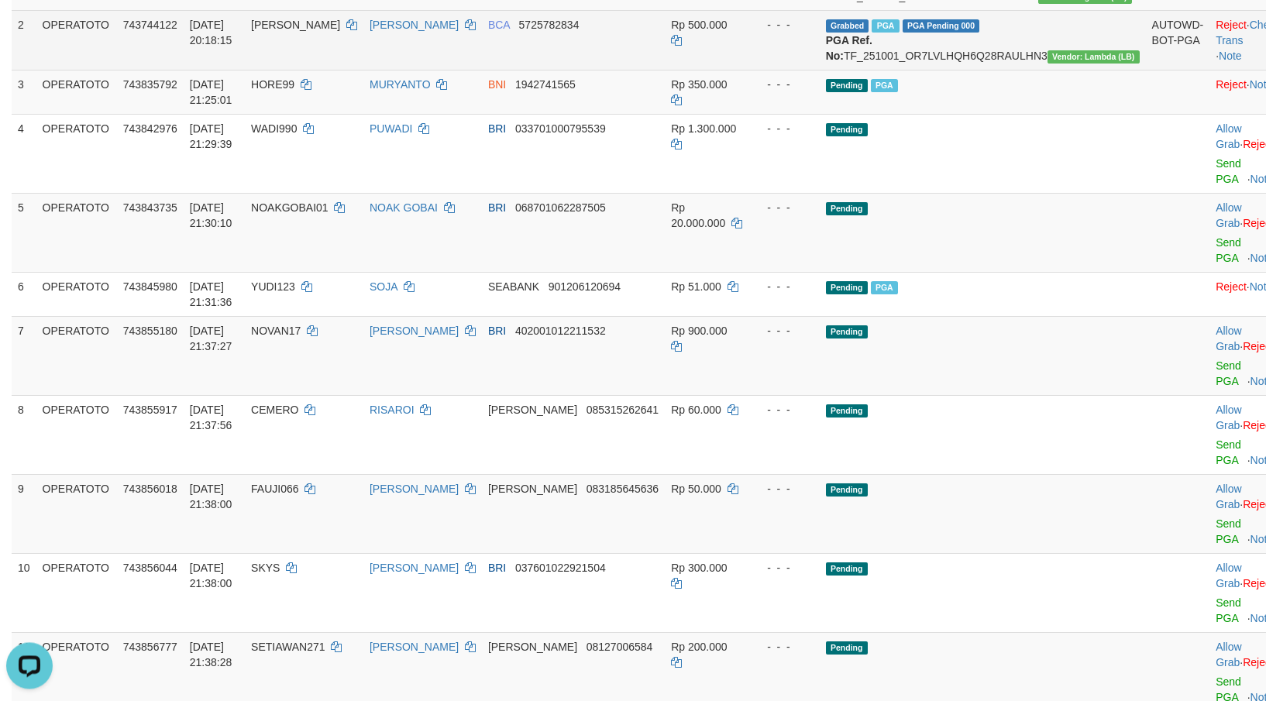
scroll to position [178, 0]
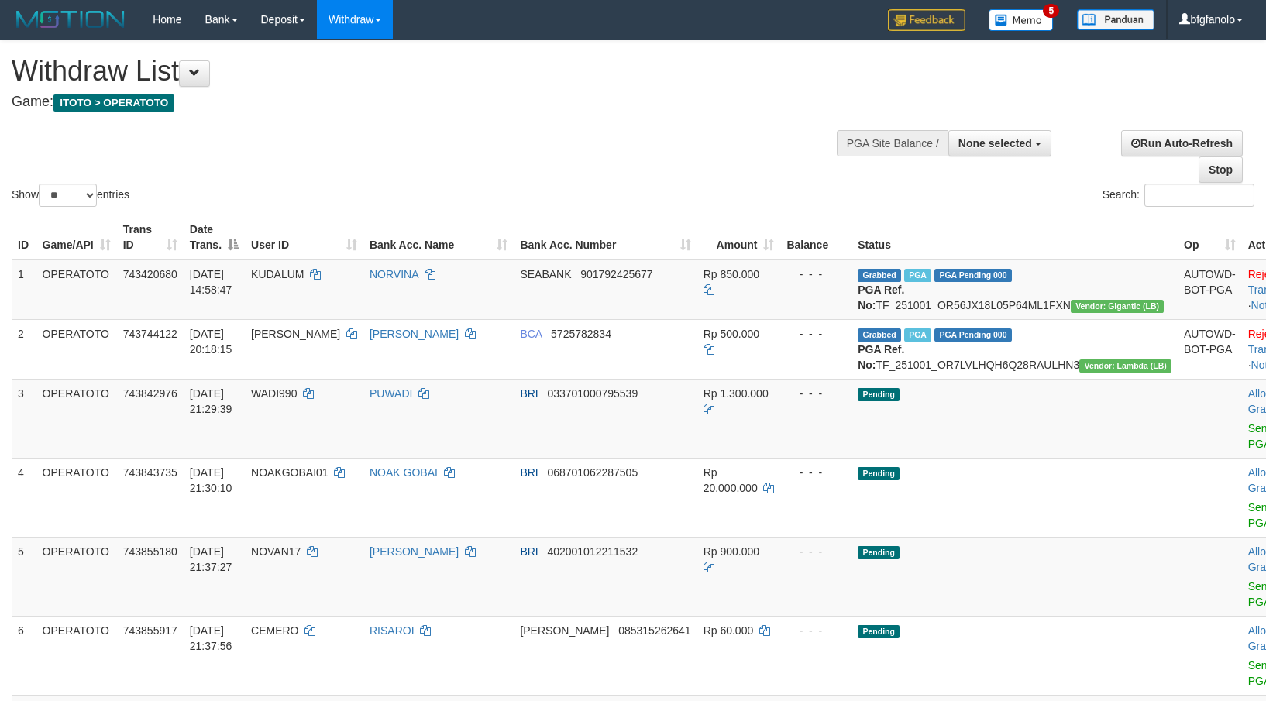
select select
select select "**"
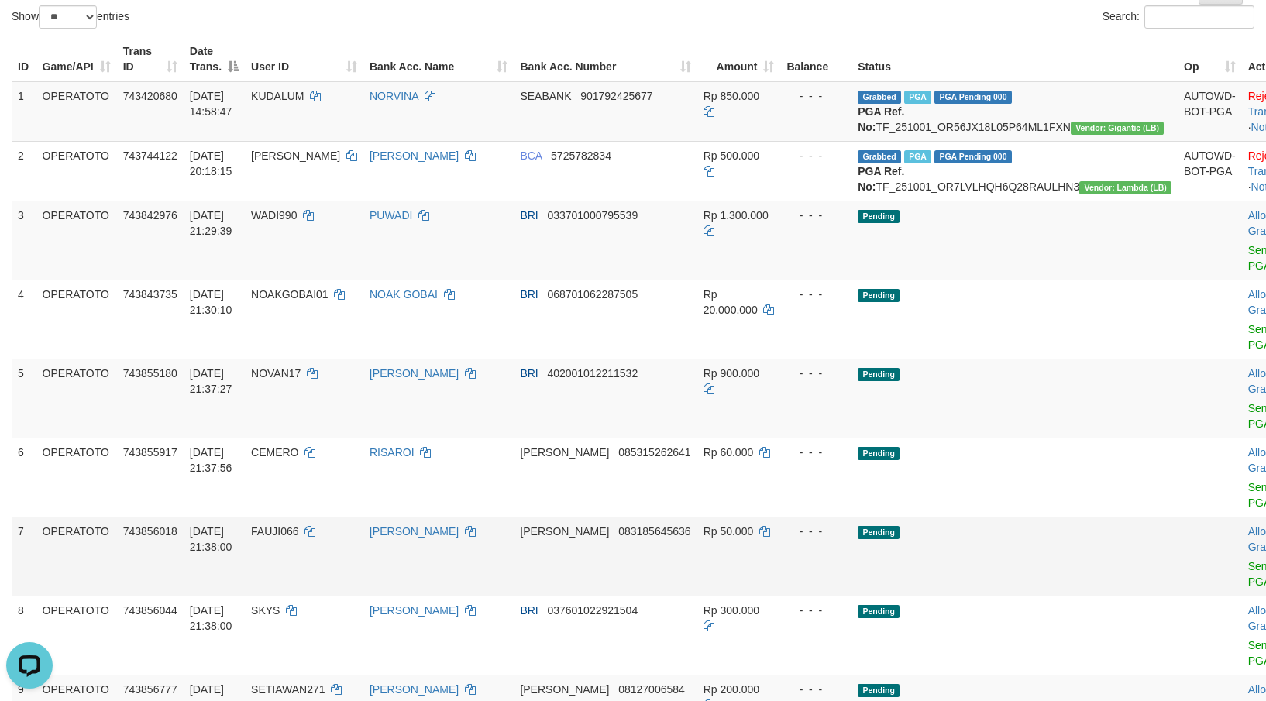
click at [1177, 517] on td at bounding box center [1209, 556] width 64 height 79
click at [1248, 244] on link "Send PGA" at bounding box center [1261, 258] width 26 height 28
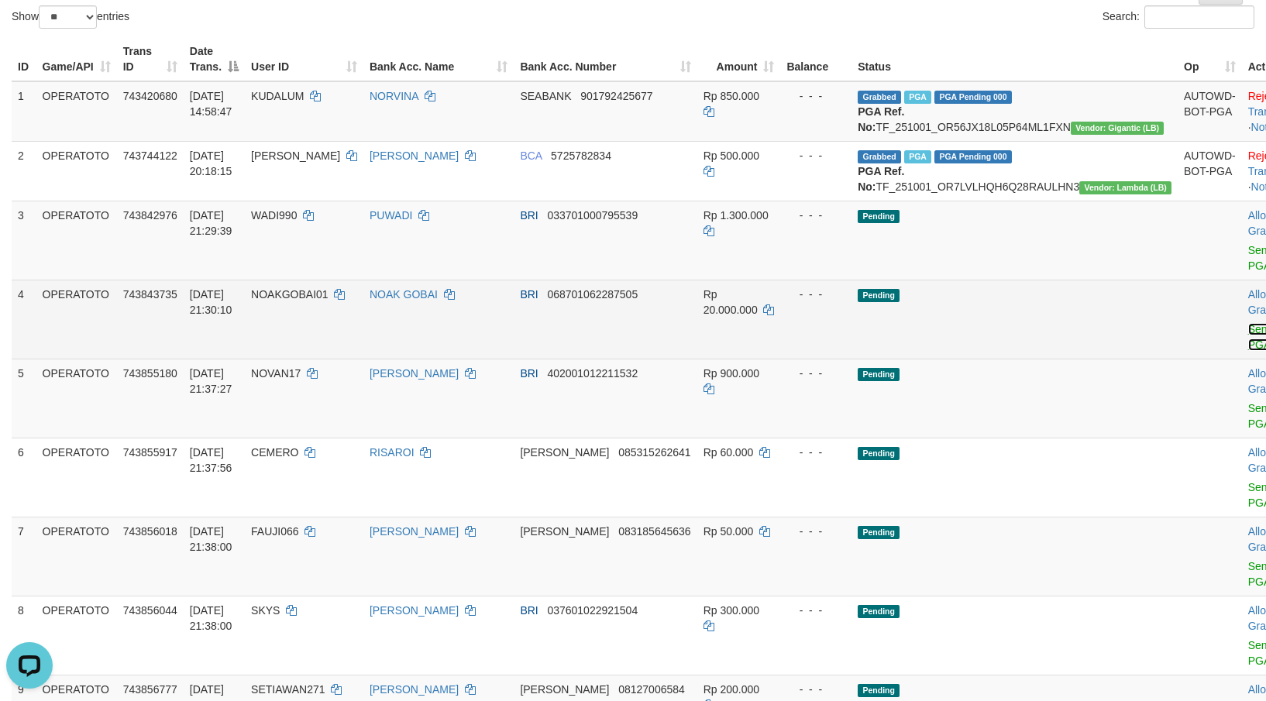
click at [1248, 323] on link "Send PGA" at bounding box center [1261, 337] width 26 height 28
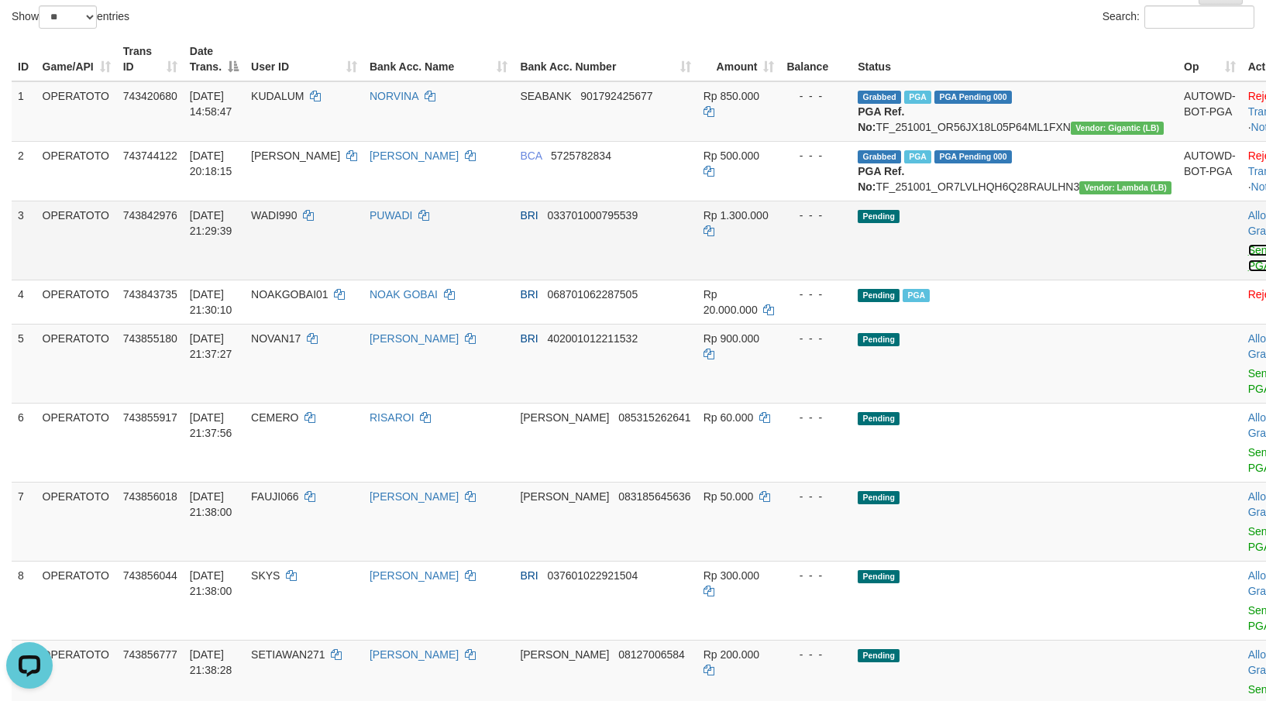
click at [1248, 244] on link "Send PGA" at bounding box center [1261, 258] width 26 height 28
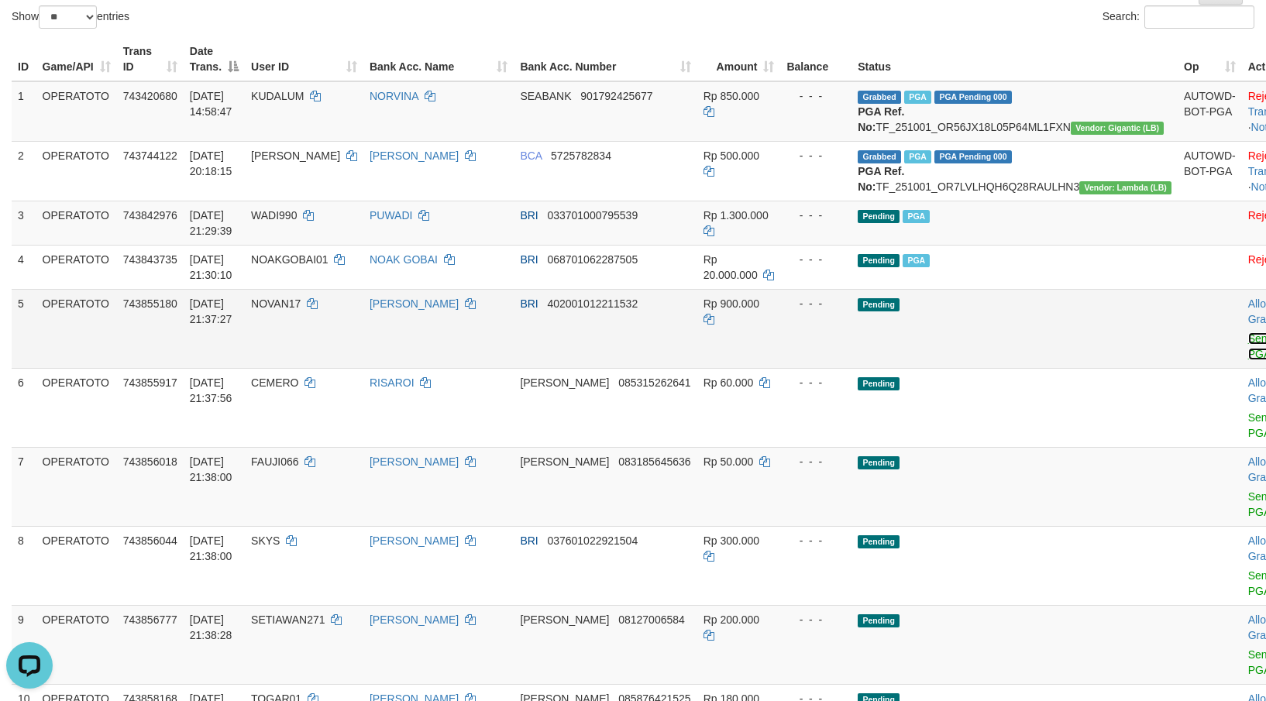
click at [1248, 332] on link "Send PGA" at bounding box center [1261, 346] width 26 height 28
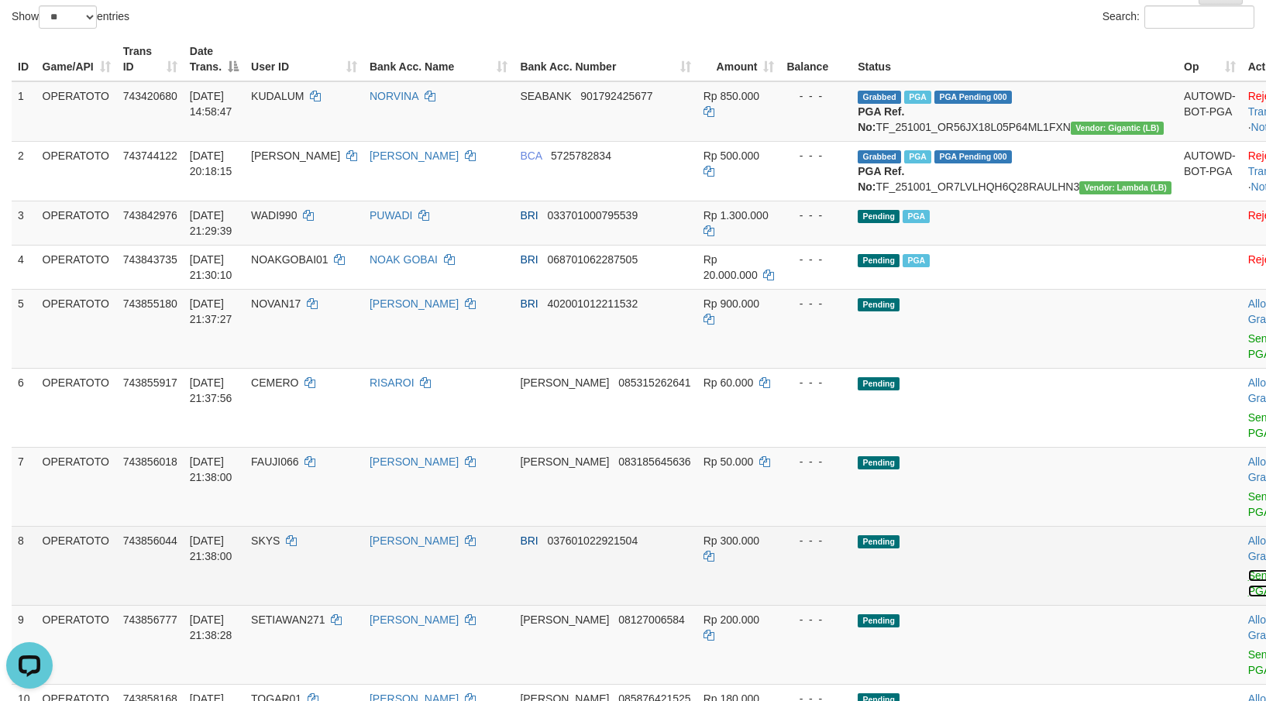
click at [1248, 569] on link "Send PGA" at bounding box center [1261, 583] width 26 height 28
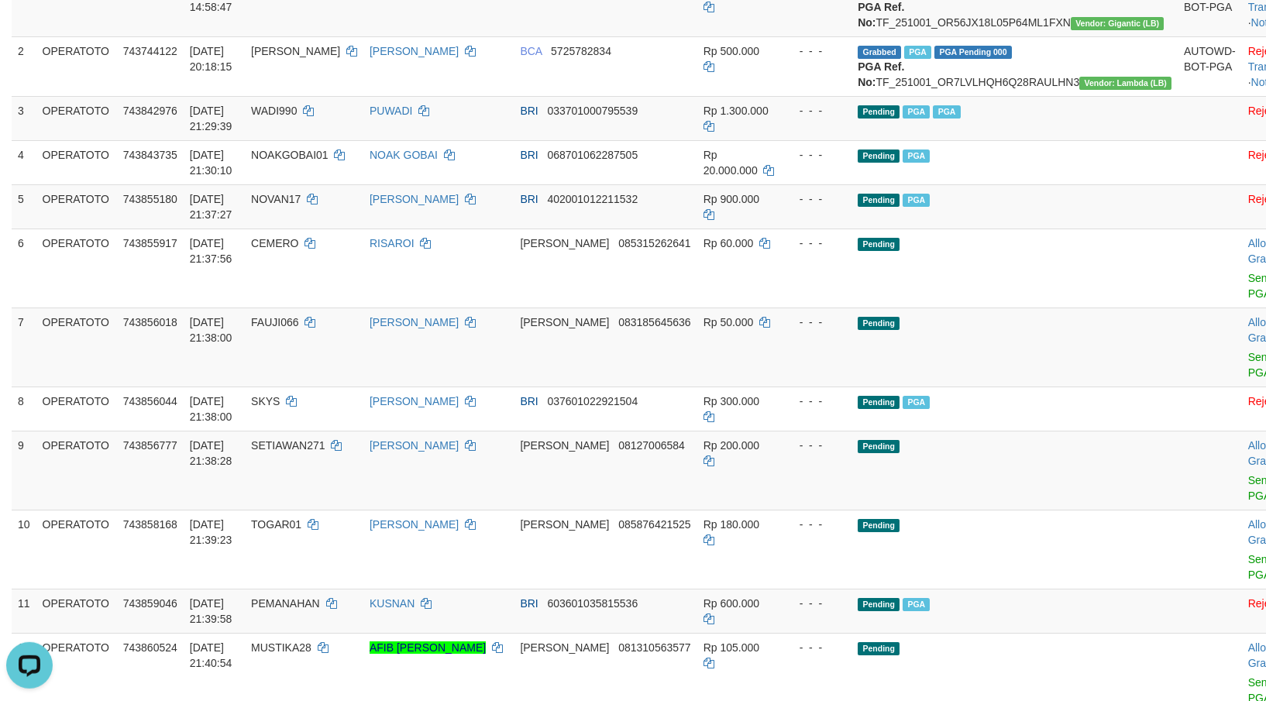
scroll to position [356, 0]
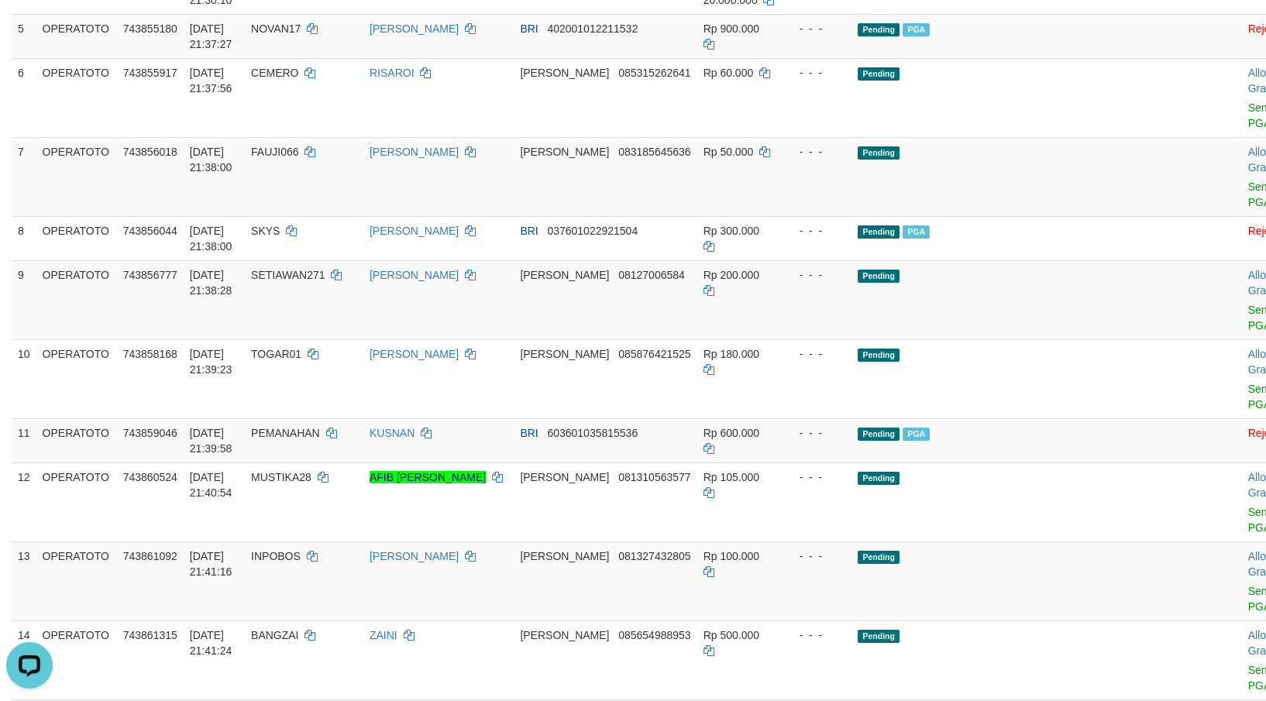
scroll to position [534, 0]
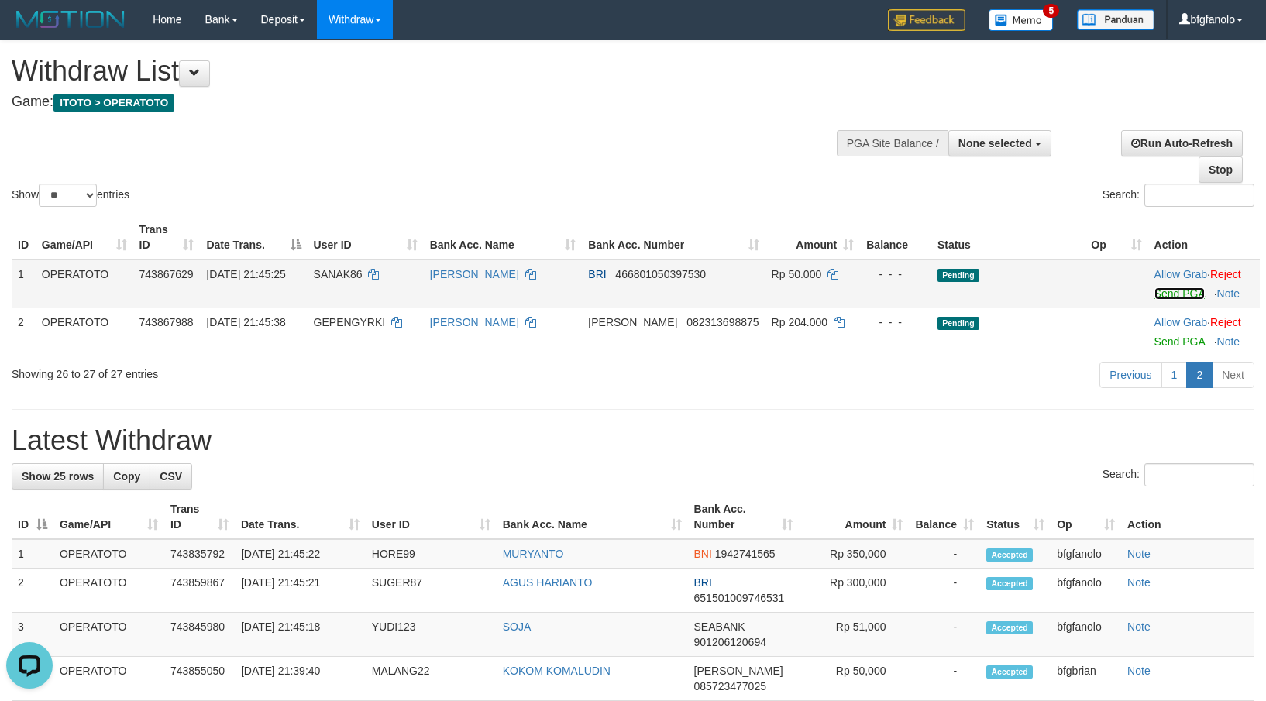
click at [1154, 287] on link "Send PGA" at bounding box center [1179, 293] width 50 height 12
click at [1174, 362] on link "1" at bounding box center [1174, 375] width 26 height 26
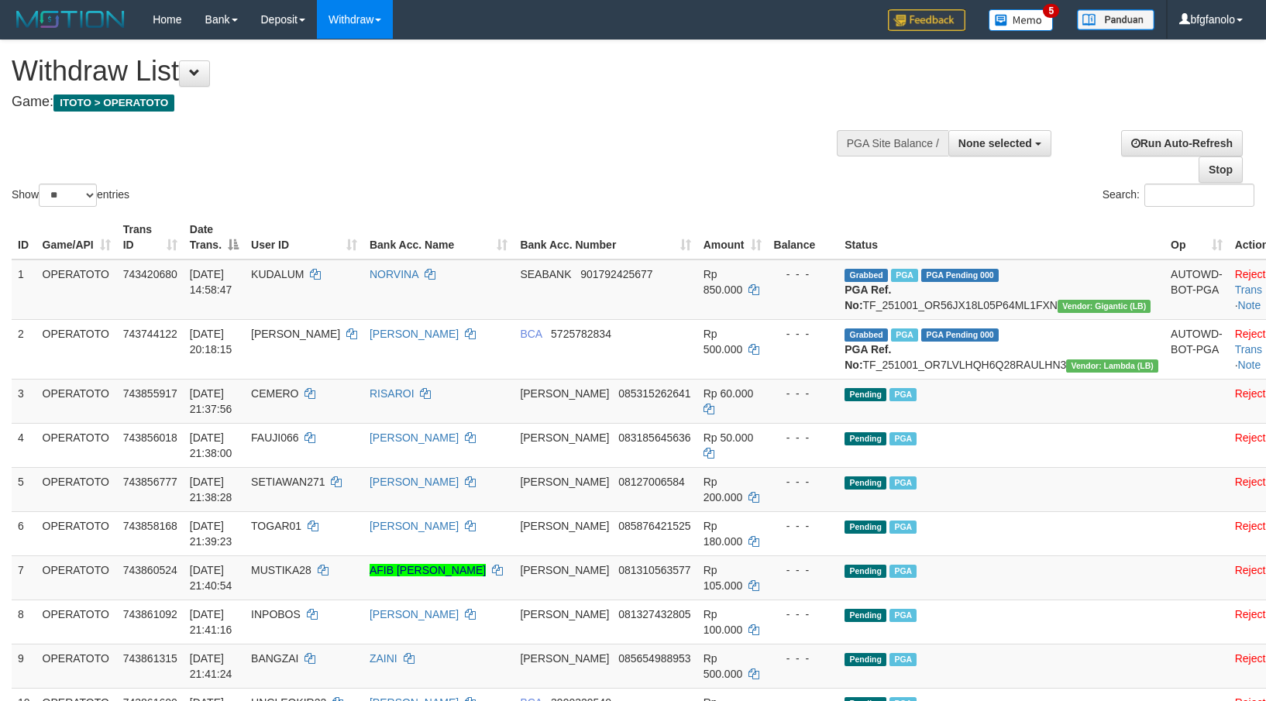
select select
select select "**"
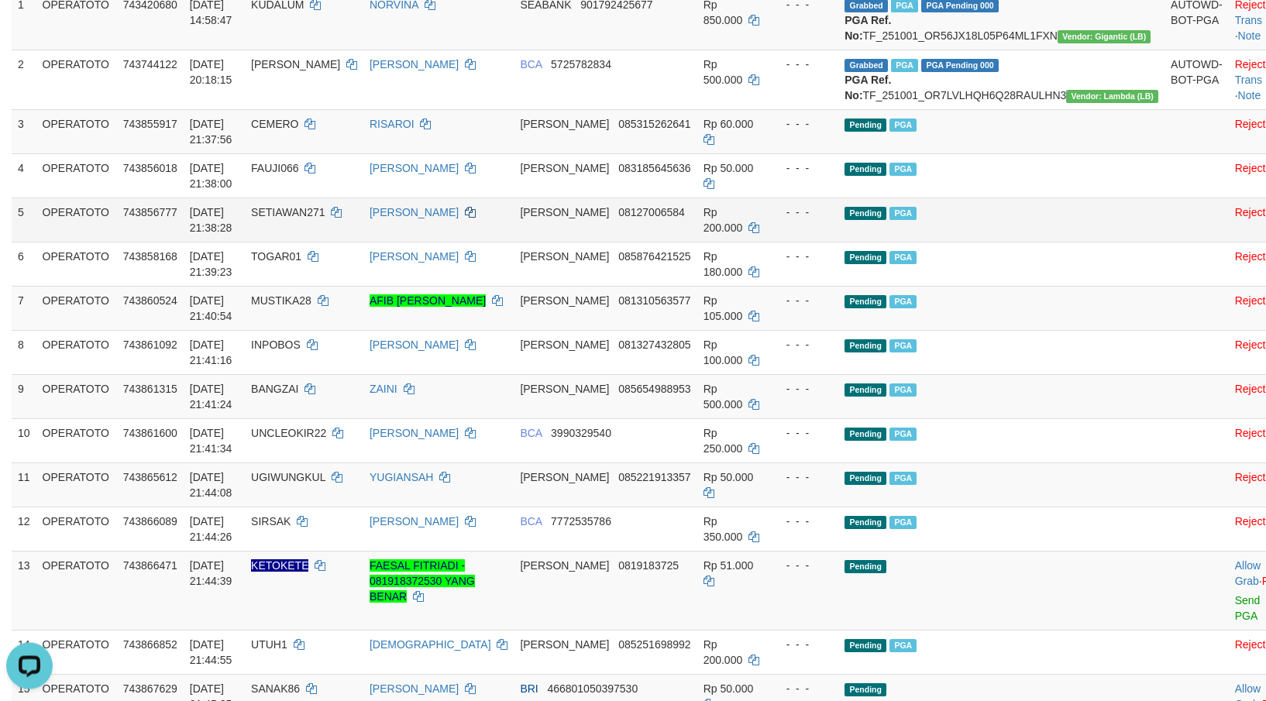
scroll to position [178, 0]
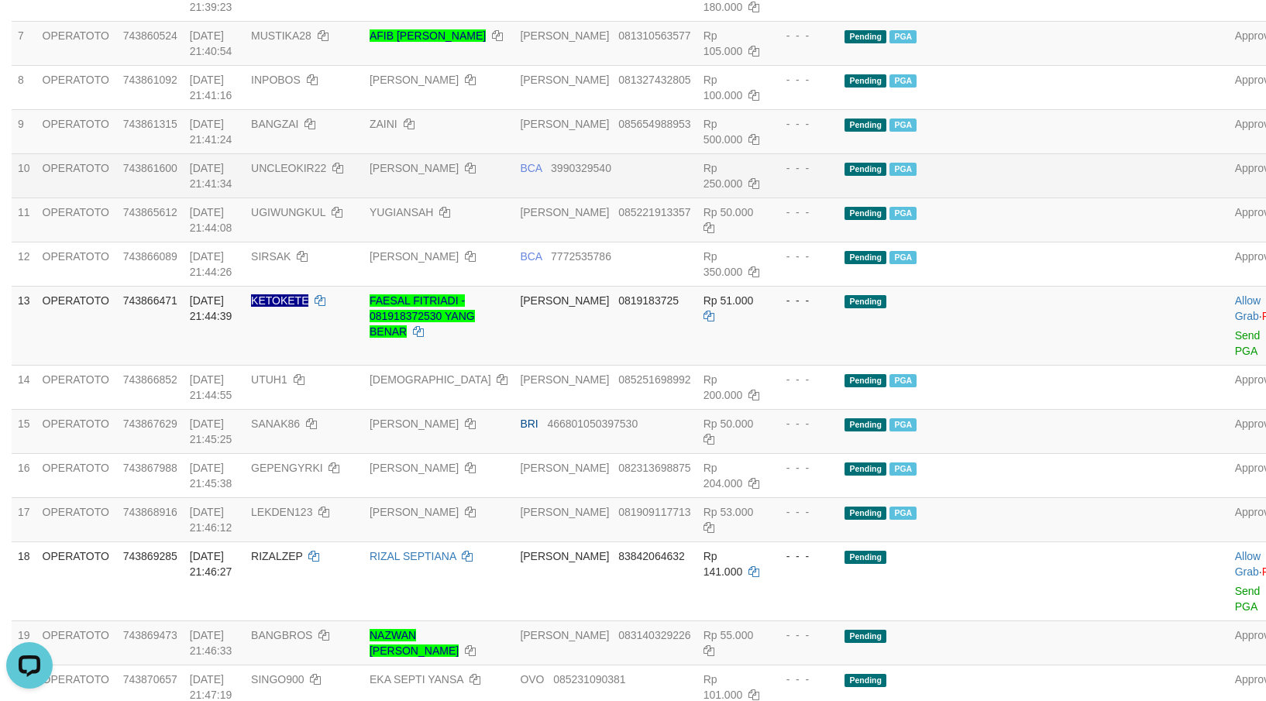
scroll to position [0, 0]
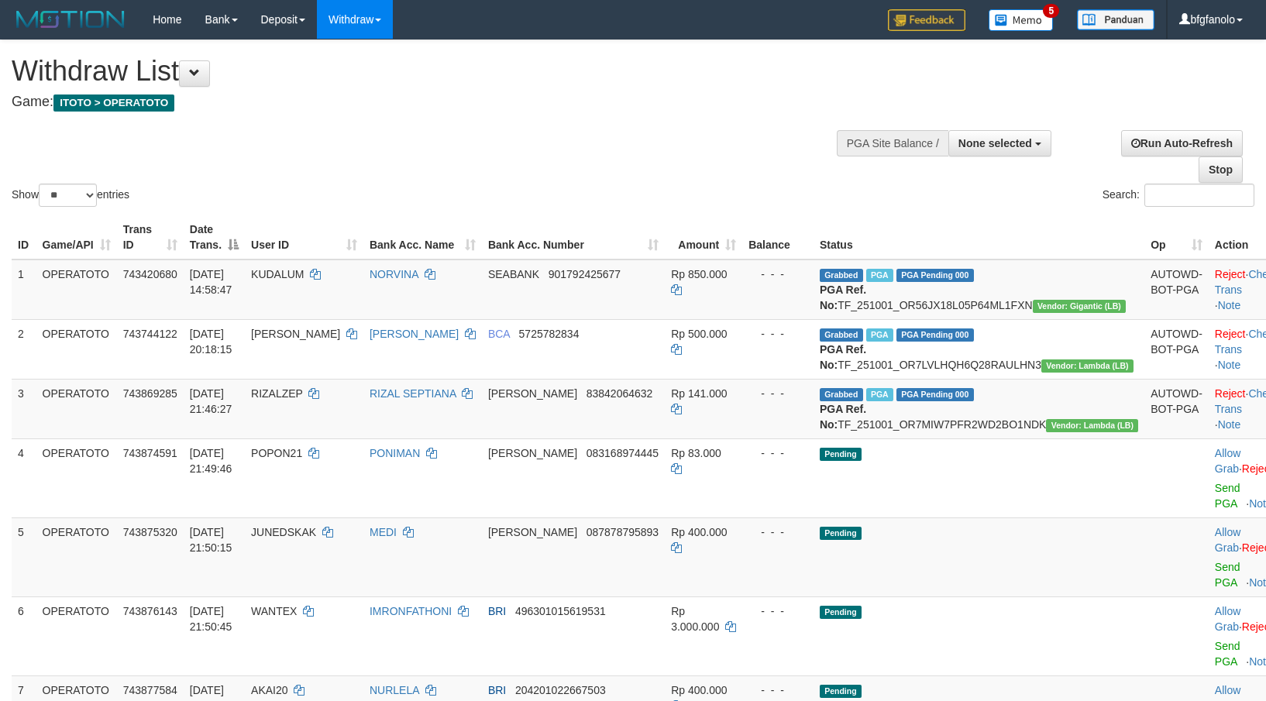
select select
select select "**"
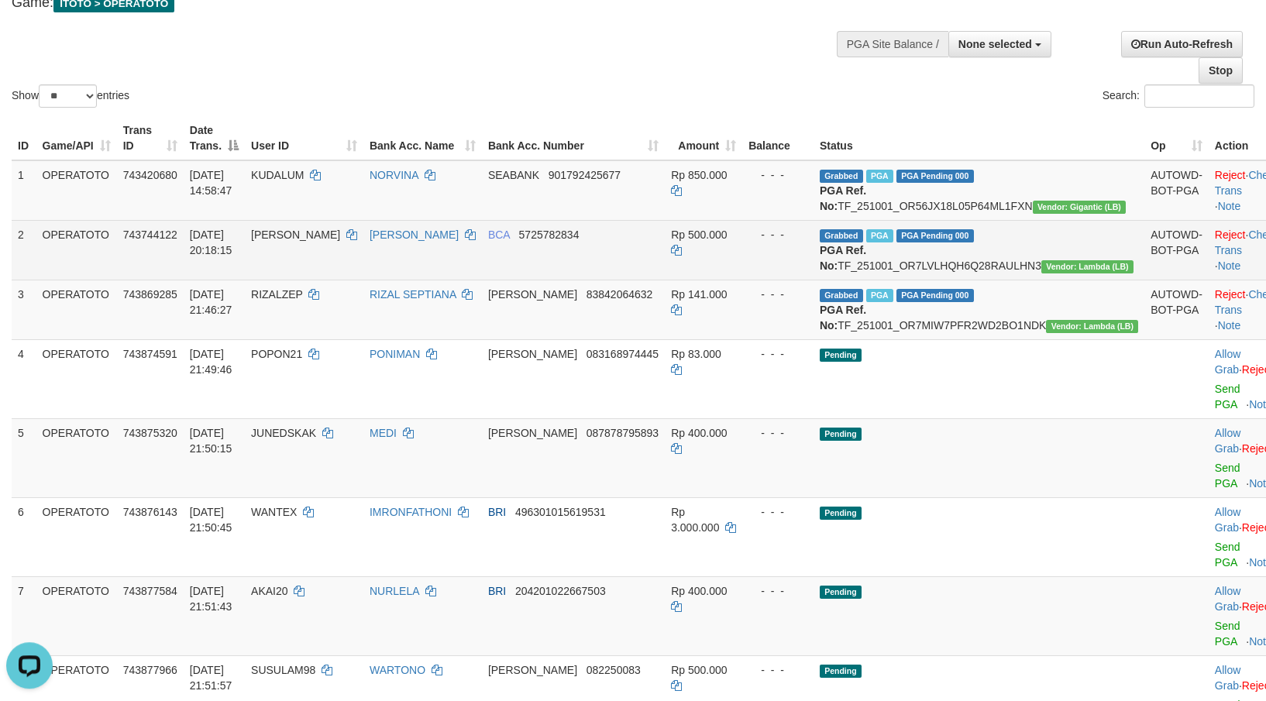
scroll to position [178, 0]
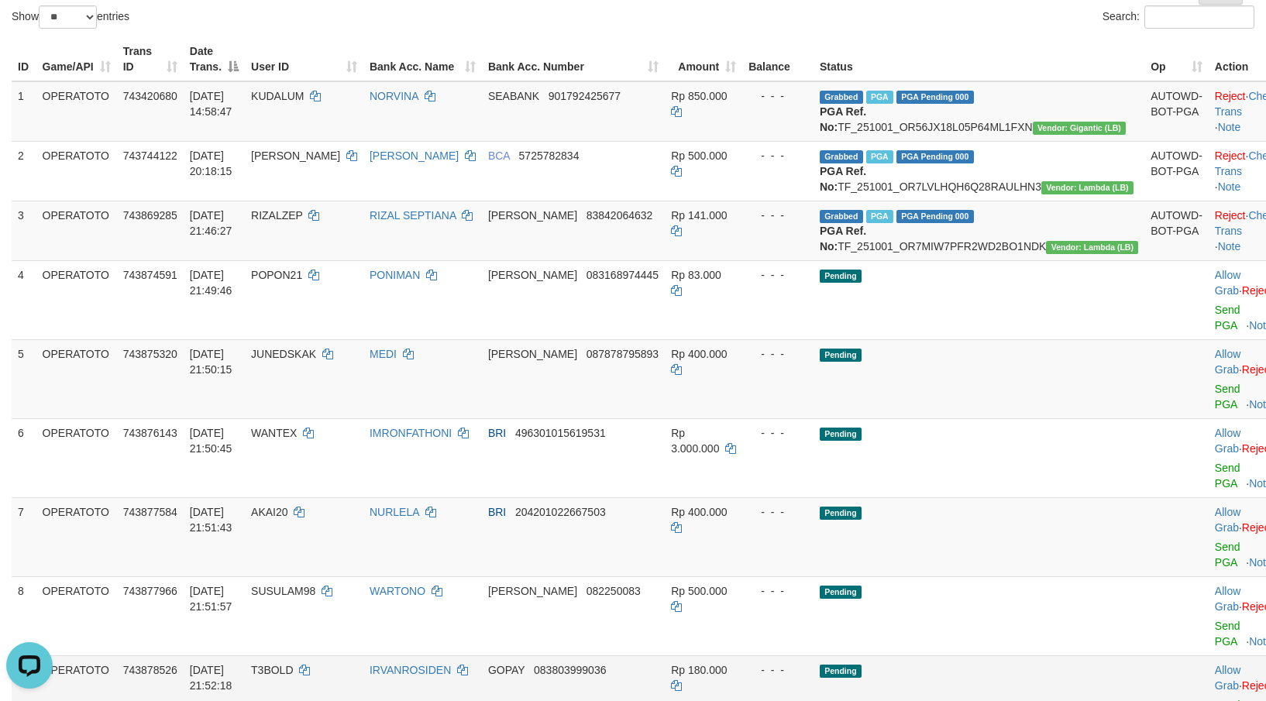
click at [1144, 655] on td at bounding box center [1176, 694] width 64 height 79
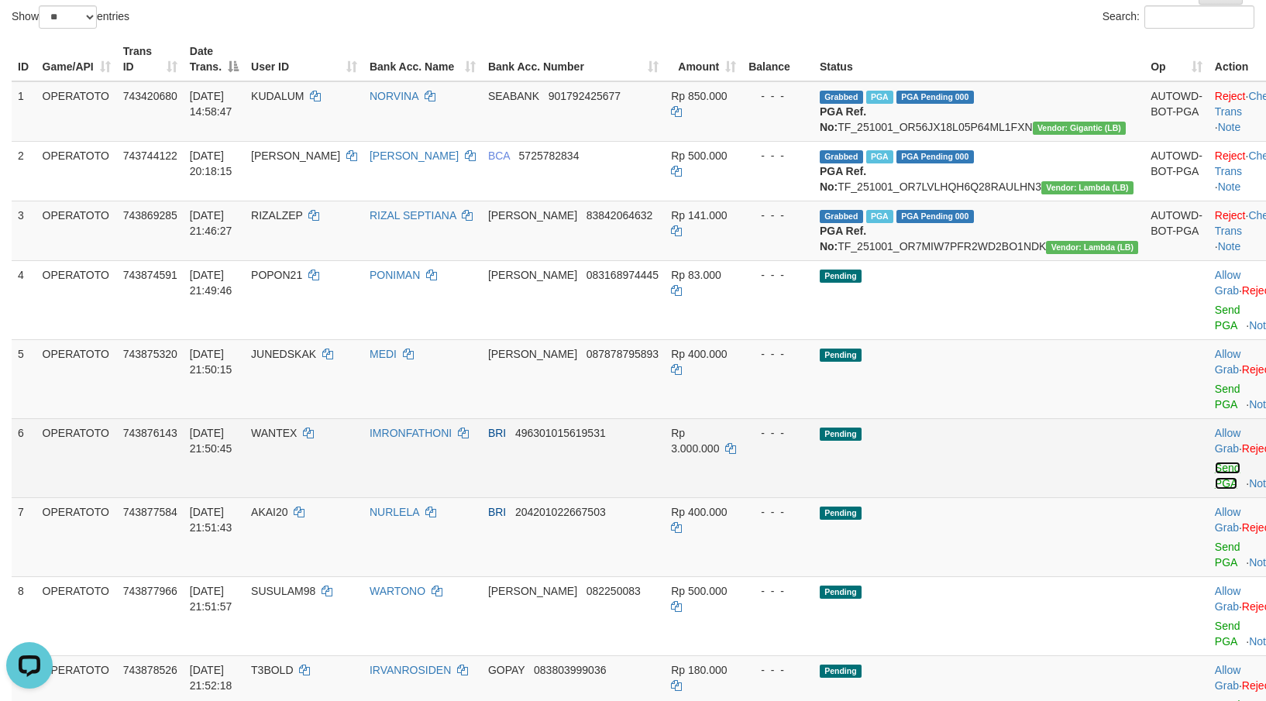
click at [1215, 462] on link "Send PGA" at bounding box center [1228, 476] width 26 height 28
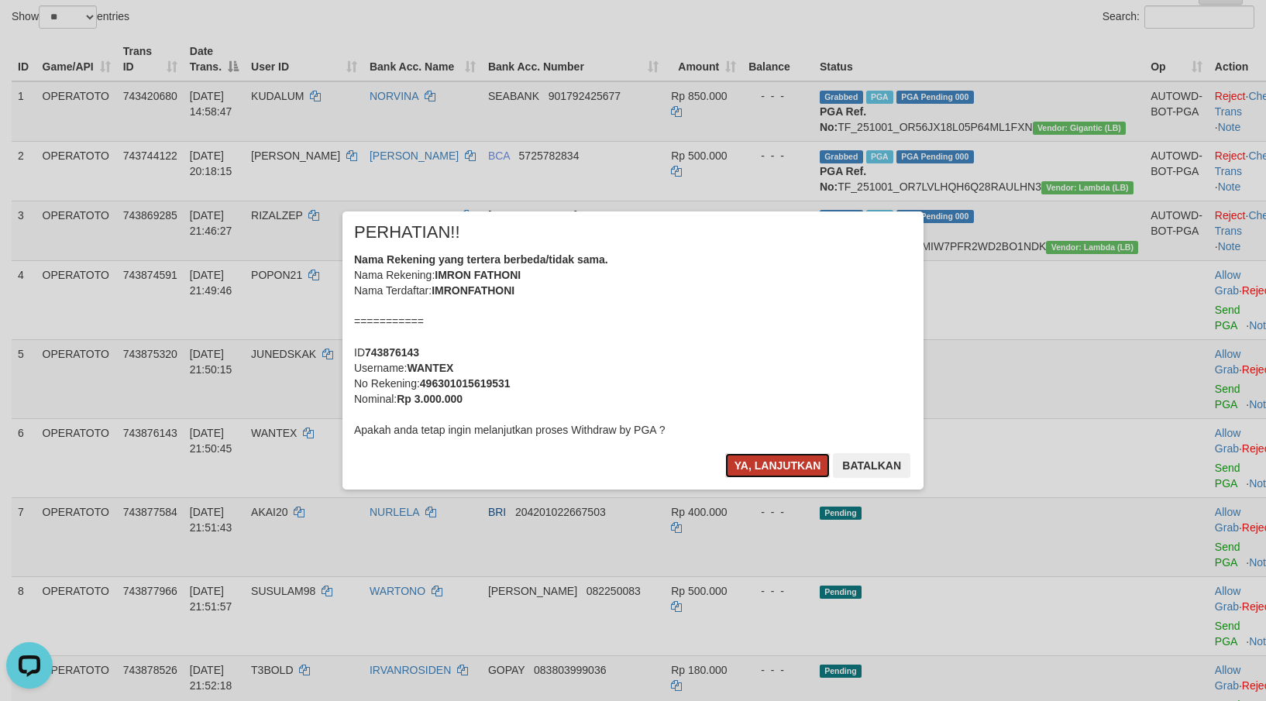
click at [772, 454] on button "Ya, lanjutkan" at bounding box center [777, 465] width 105 height 25
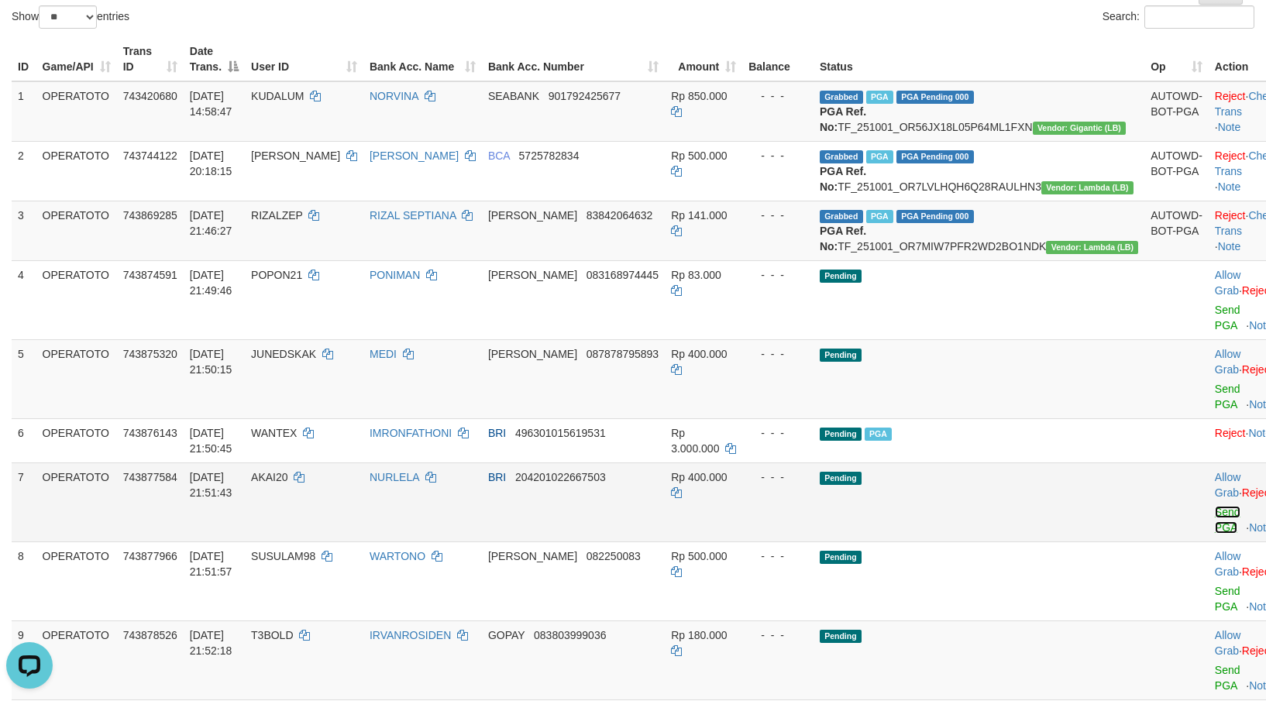
click at [1215, 506] on link "Send PGA" at bounding box center [1228, 520] width 26 height 28
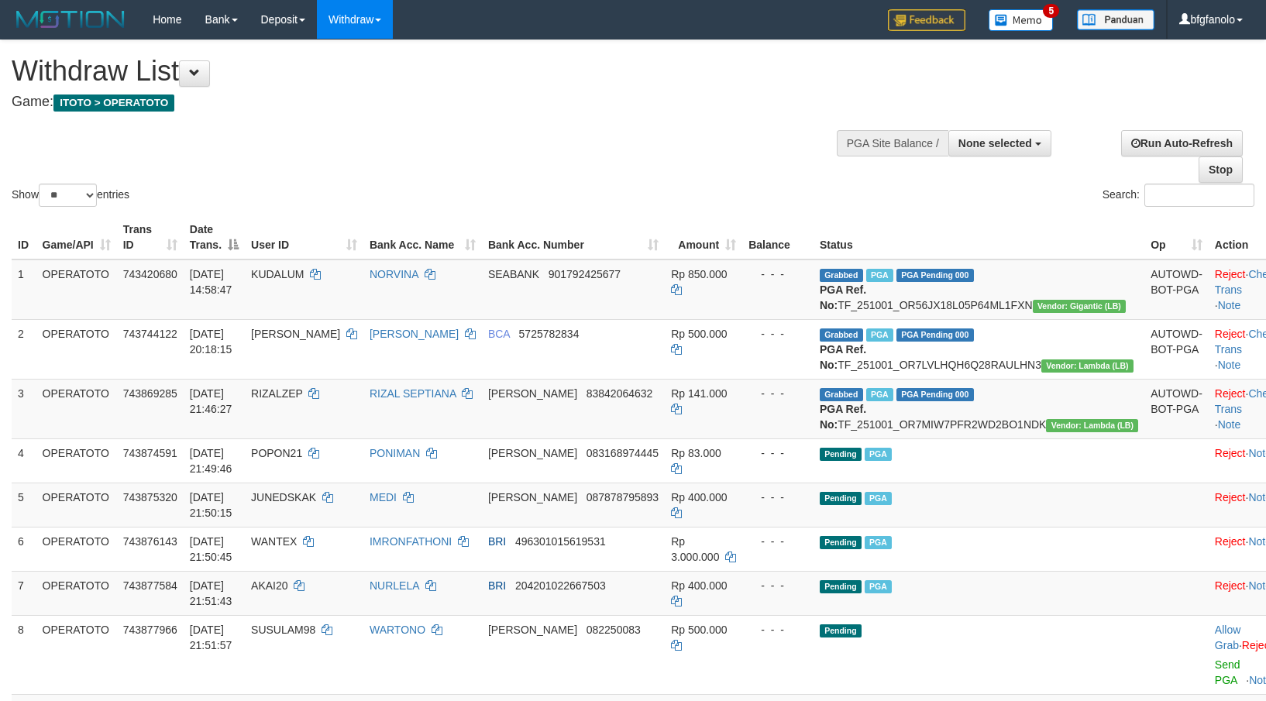
select select
select select "**"
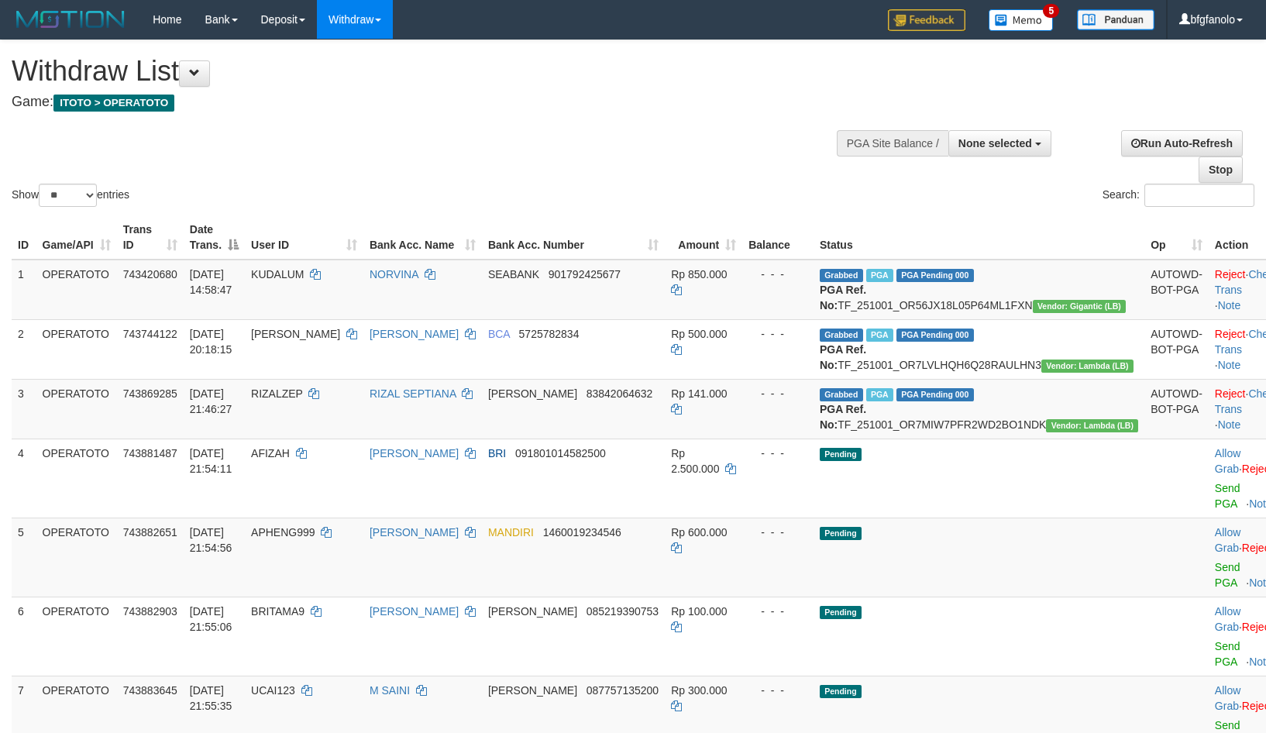
select select
select select "**"
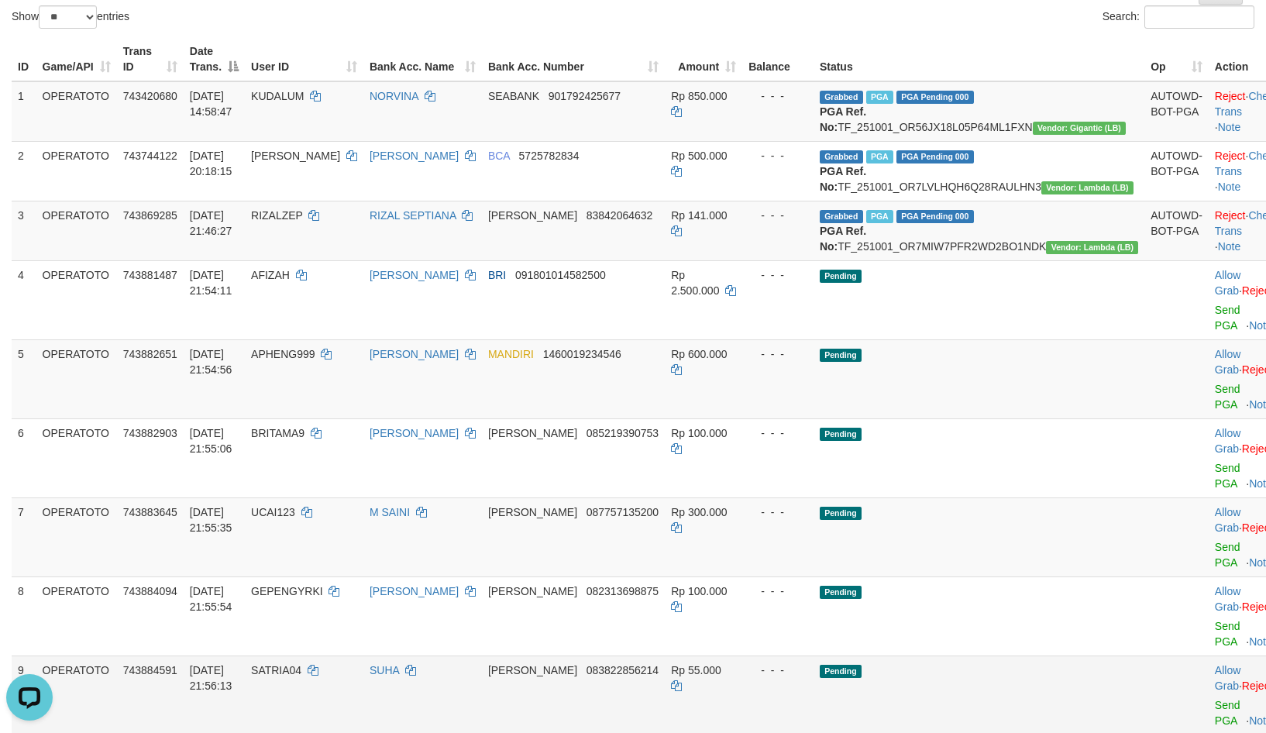
click at [1144, 655] on td at bounding box center [1176, 694] width 64 height 79
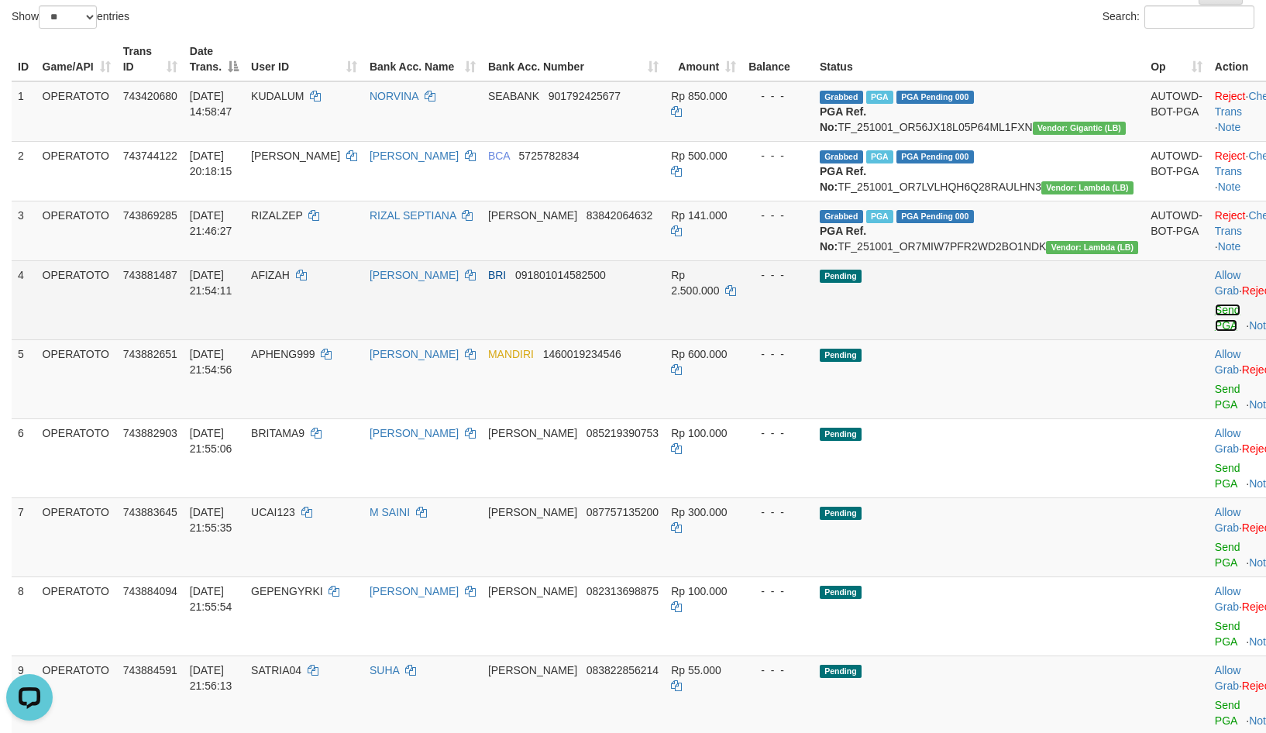
click at [1215, 304] on link "Send PGA" at bounding box center [1228, 318] width 26 height 28
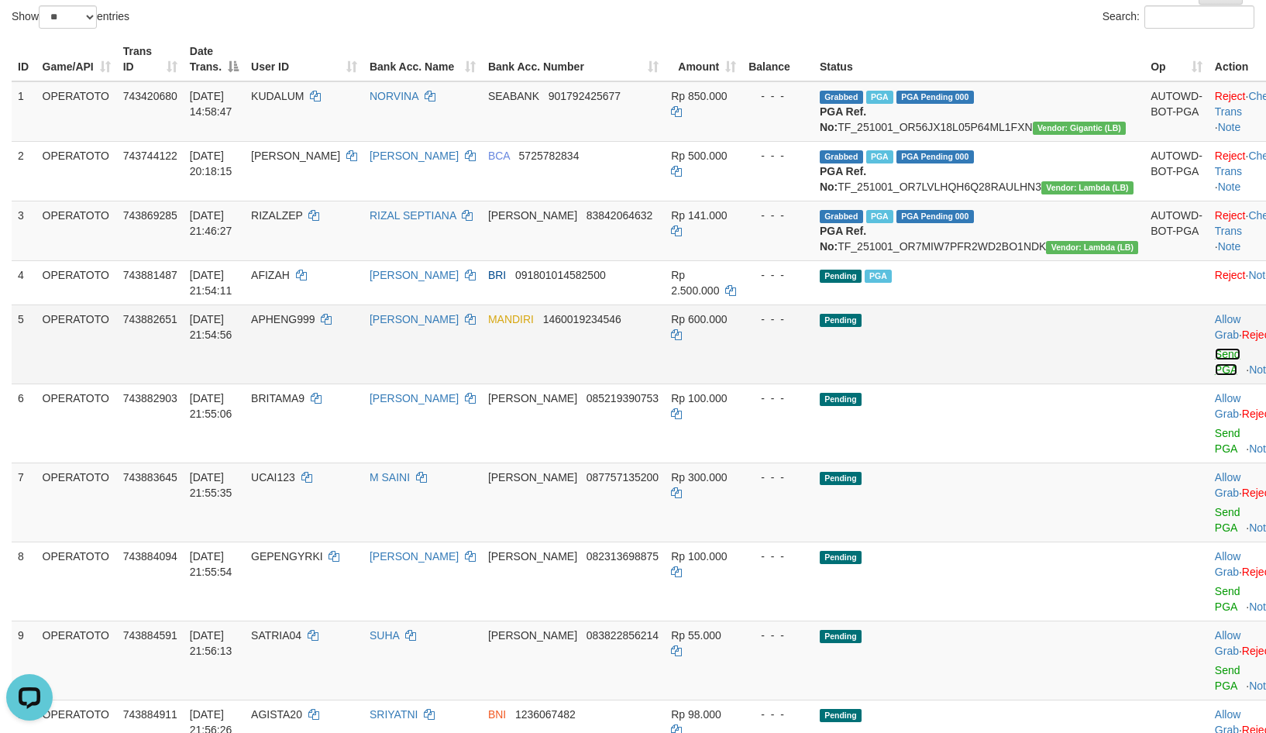
click at [1215, 348] on link "Send PGA" at bounding box center [1228, 362] width 26 height 28
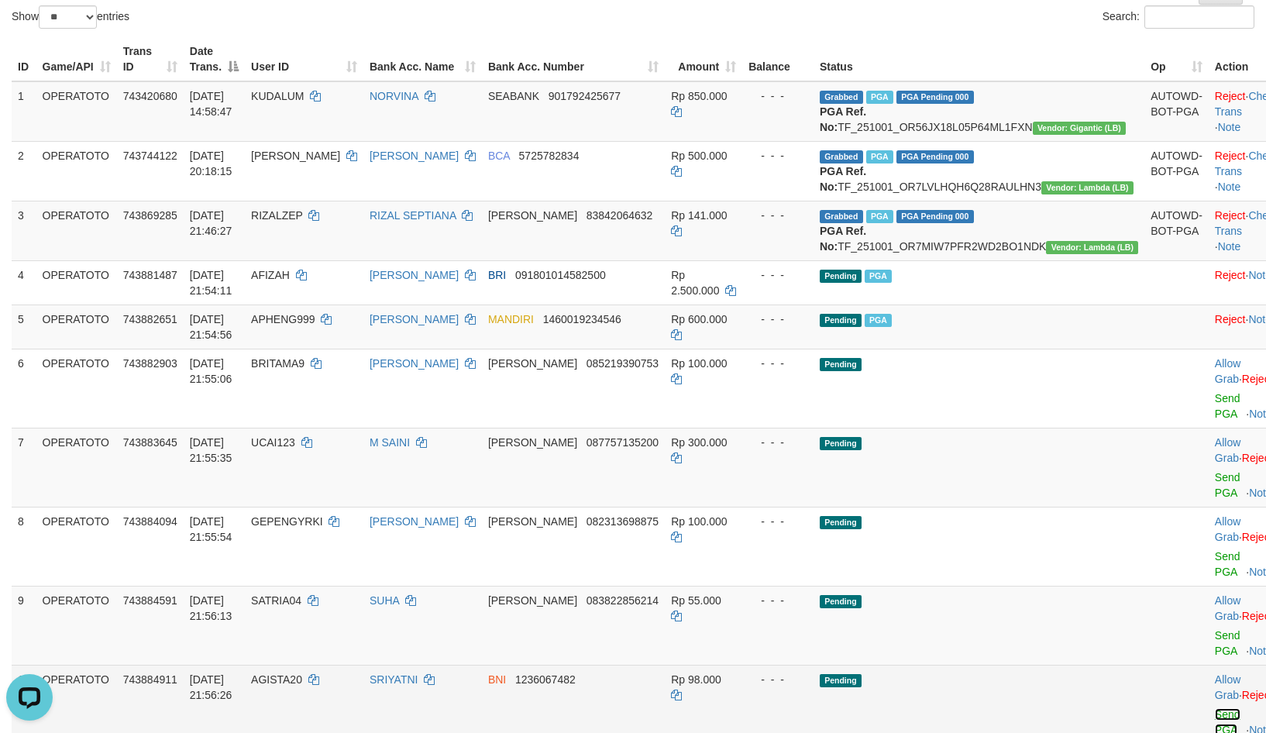
click at [1215, 708] on link "Send PGA" at bounding box center [1228, 722] width 26 height 28
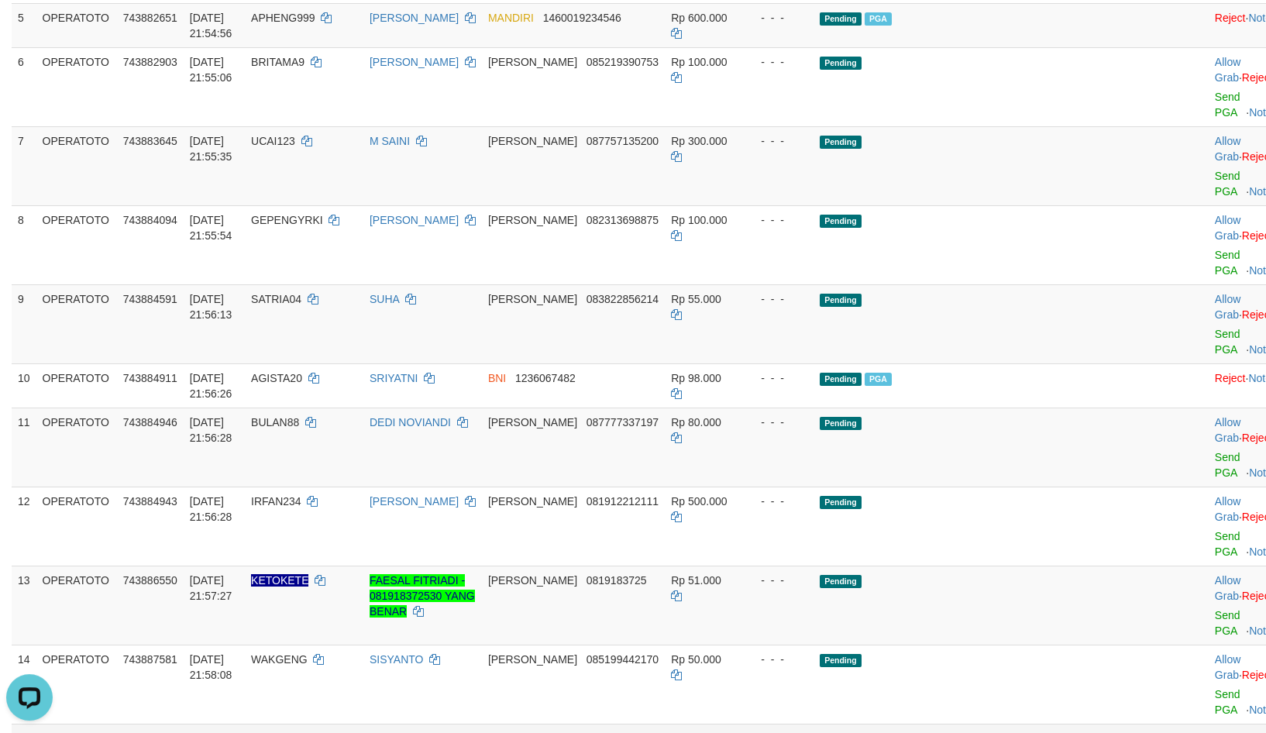
scroll to position [534, 0]
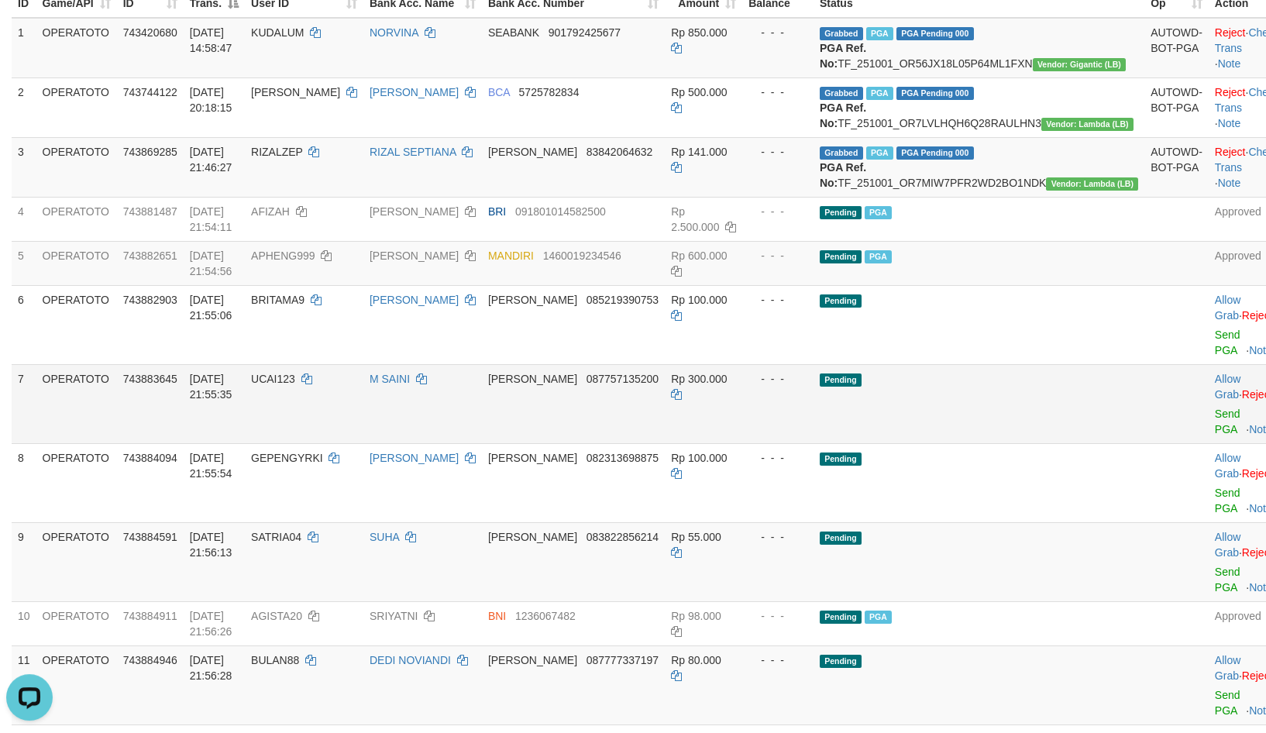
scroll to position [178, 0]
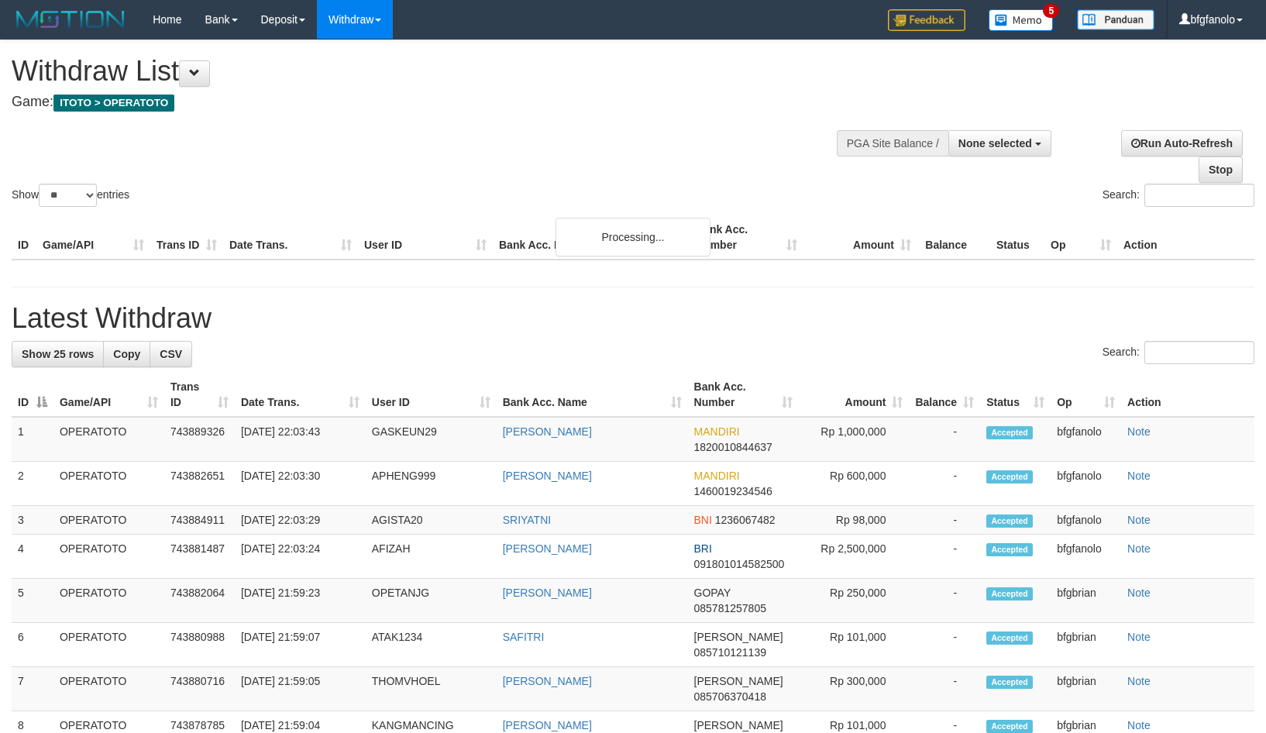
select select
select select "**"
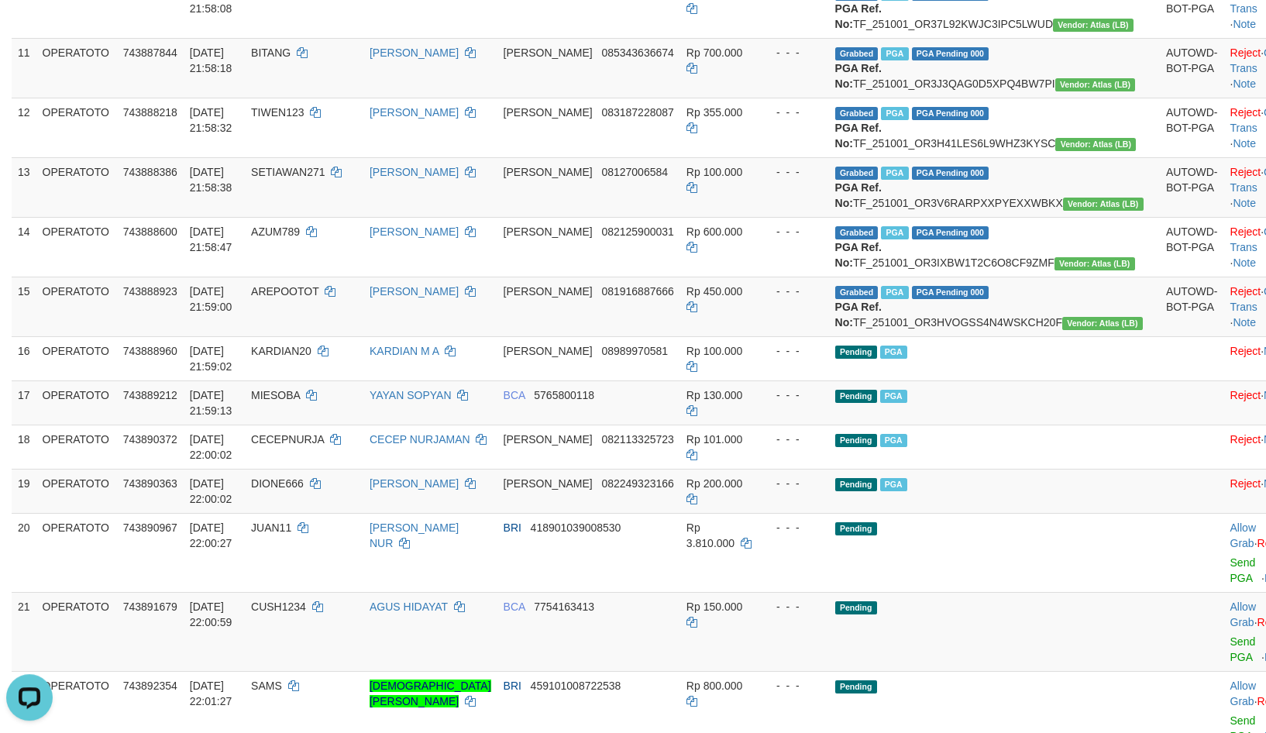
scroll to position [891, 0]
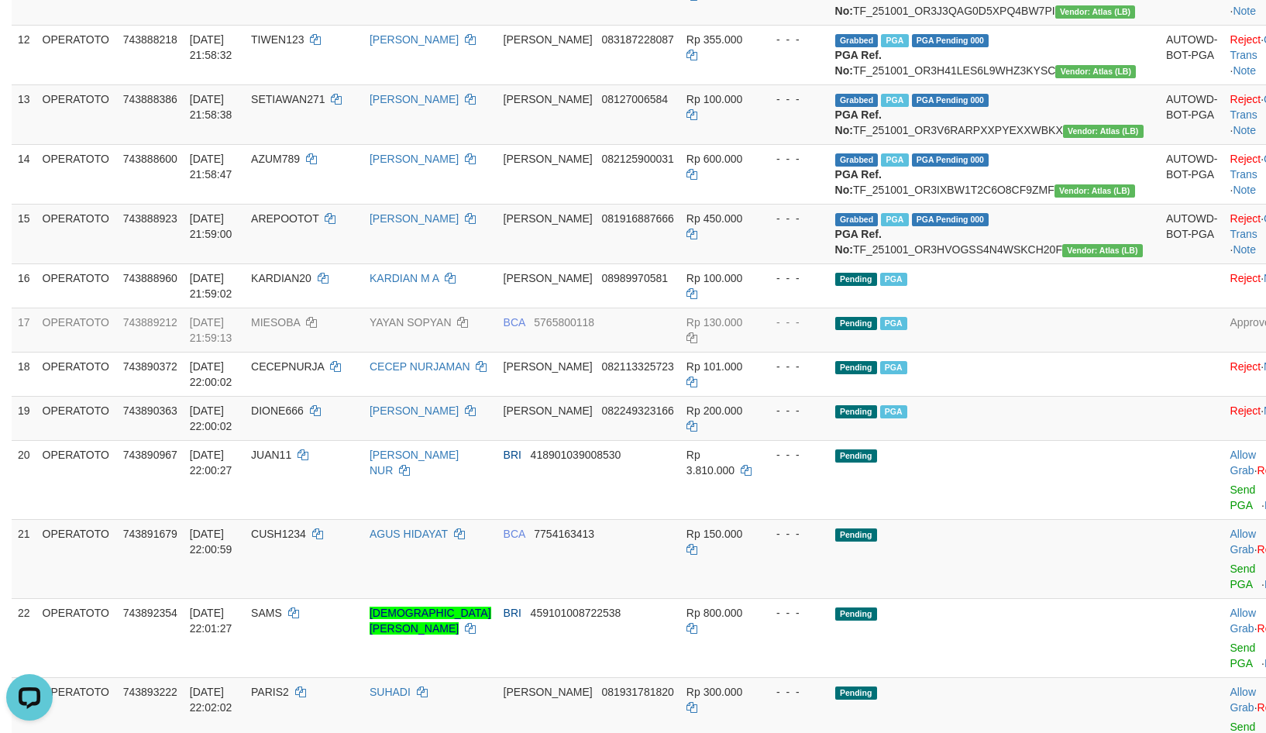
click at [1108, 683] on div "**********" at bounding box center [633, 711] width 1266 height 3125
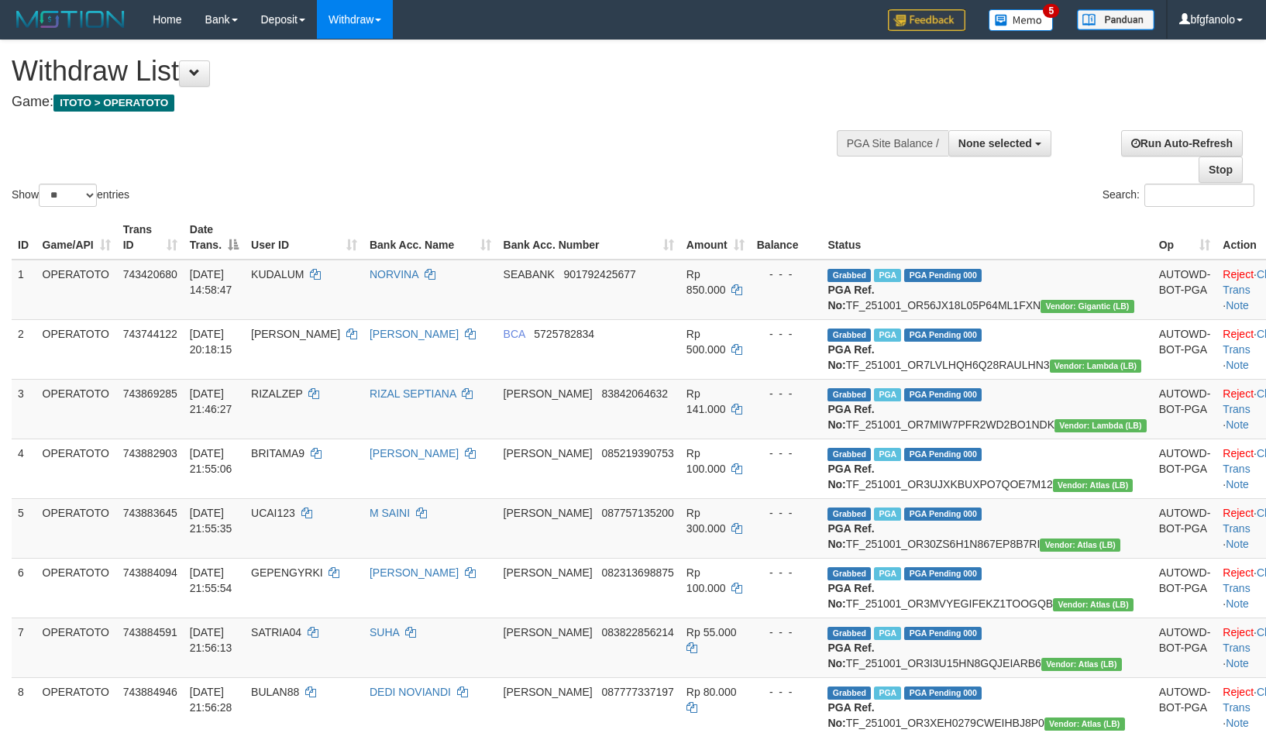
select select
select select "**"
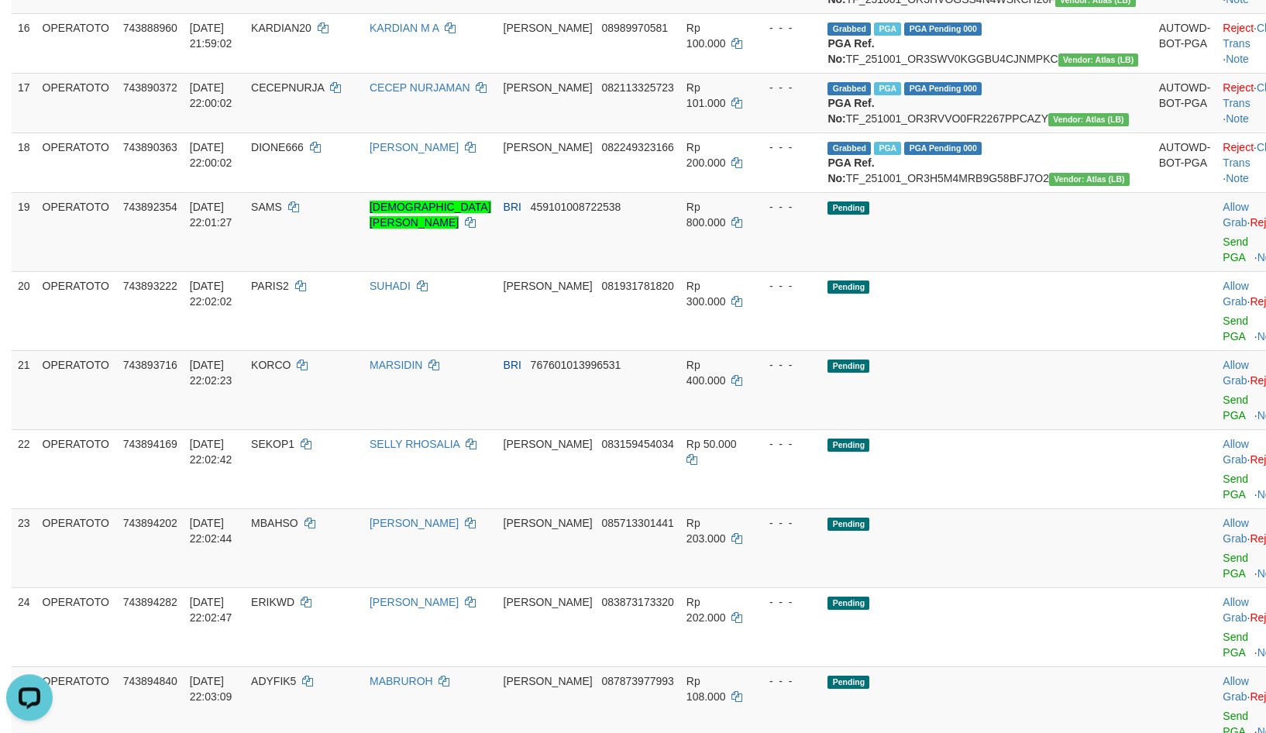
scroll to position [1069, 0]
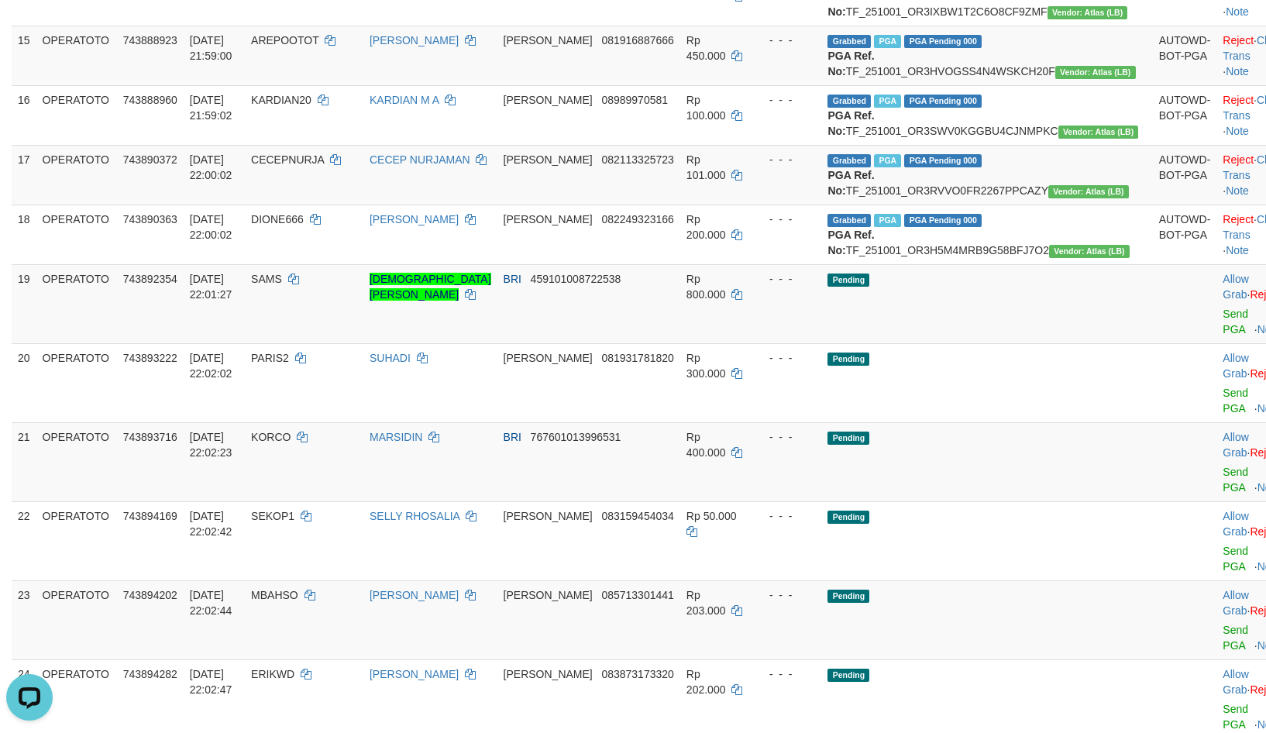
click at [1126, 637] on div "**********" at bounding box center [633, 566] width 1266 height 3191
click at [1222, 321] on link "Send PGA" at bounding box center [1235, 322] width 26 height 28
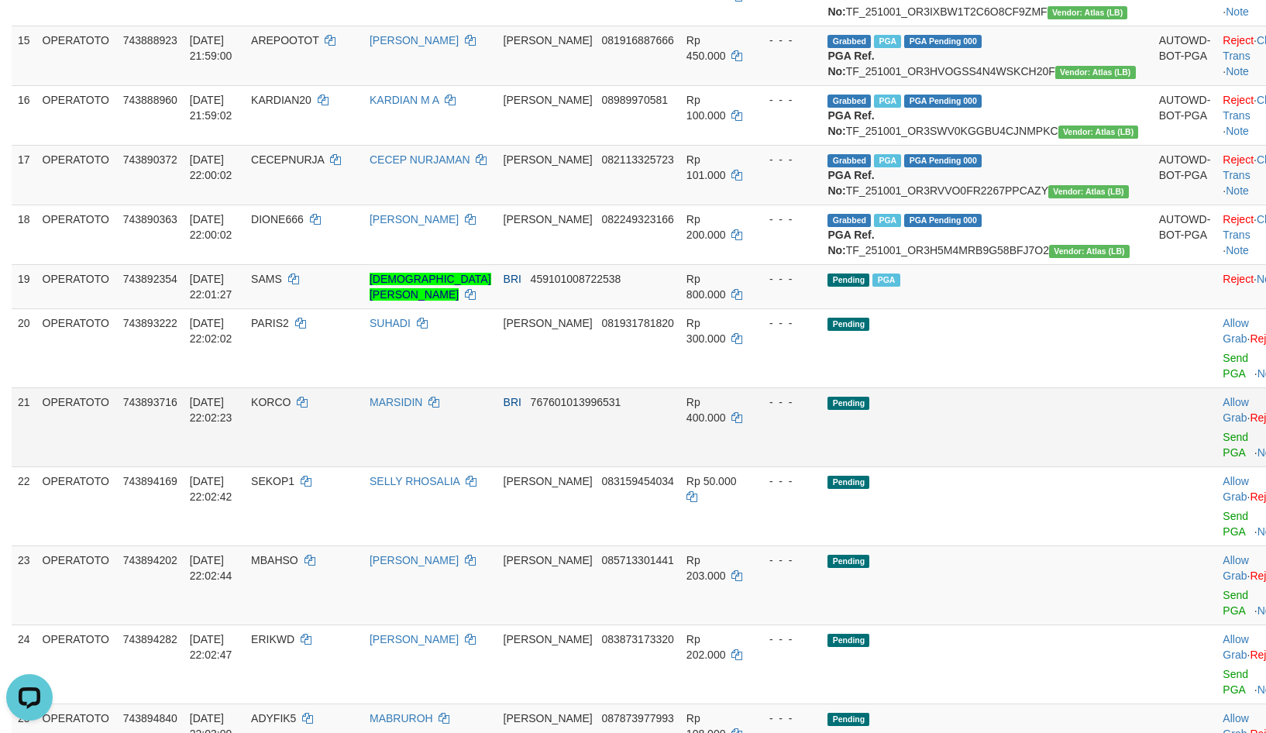
click at [1216, 387] on td "Allow Grab · Reject Send PGA · Note" at bounding box center [1254, 426] width 77 height 79
click at [1222, 431] on link "Send PGA" at bounding box center [1235, 445] width 26 height 28
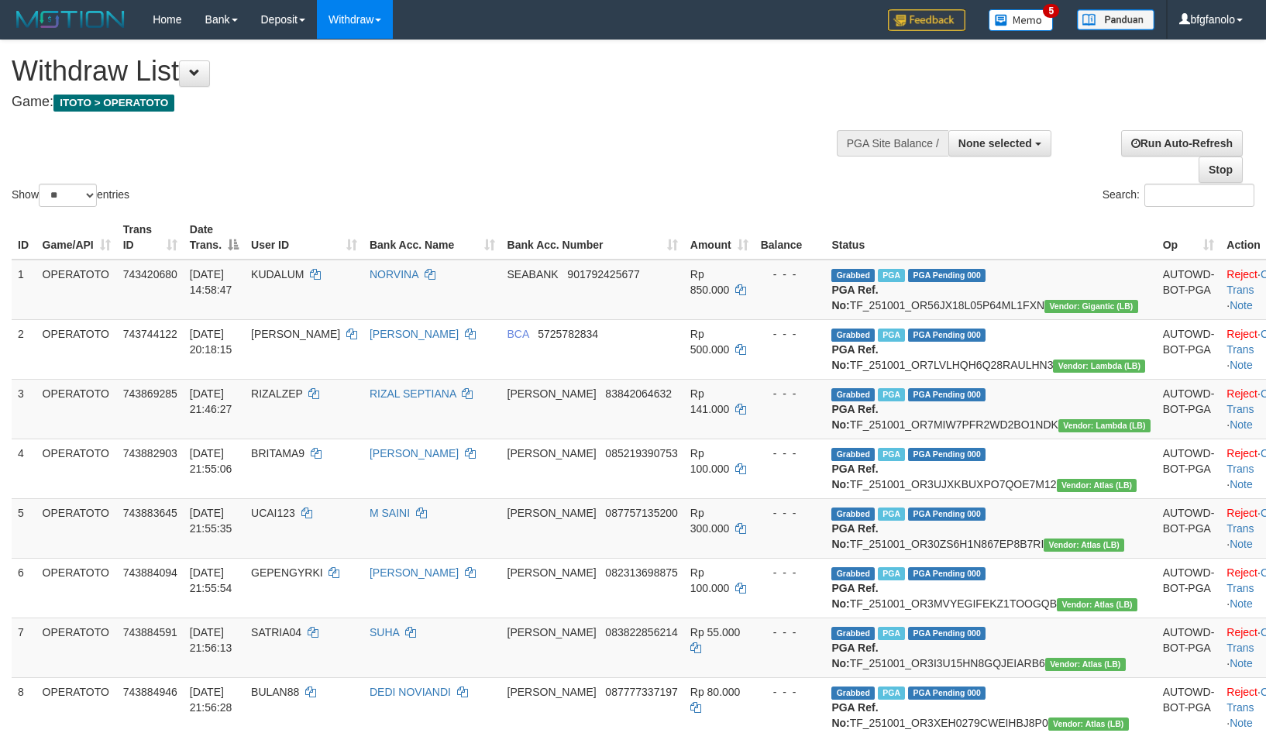
select select
select select "**"
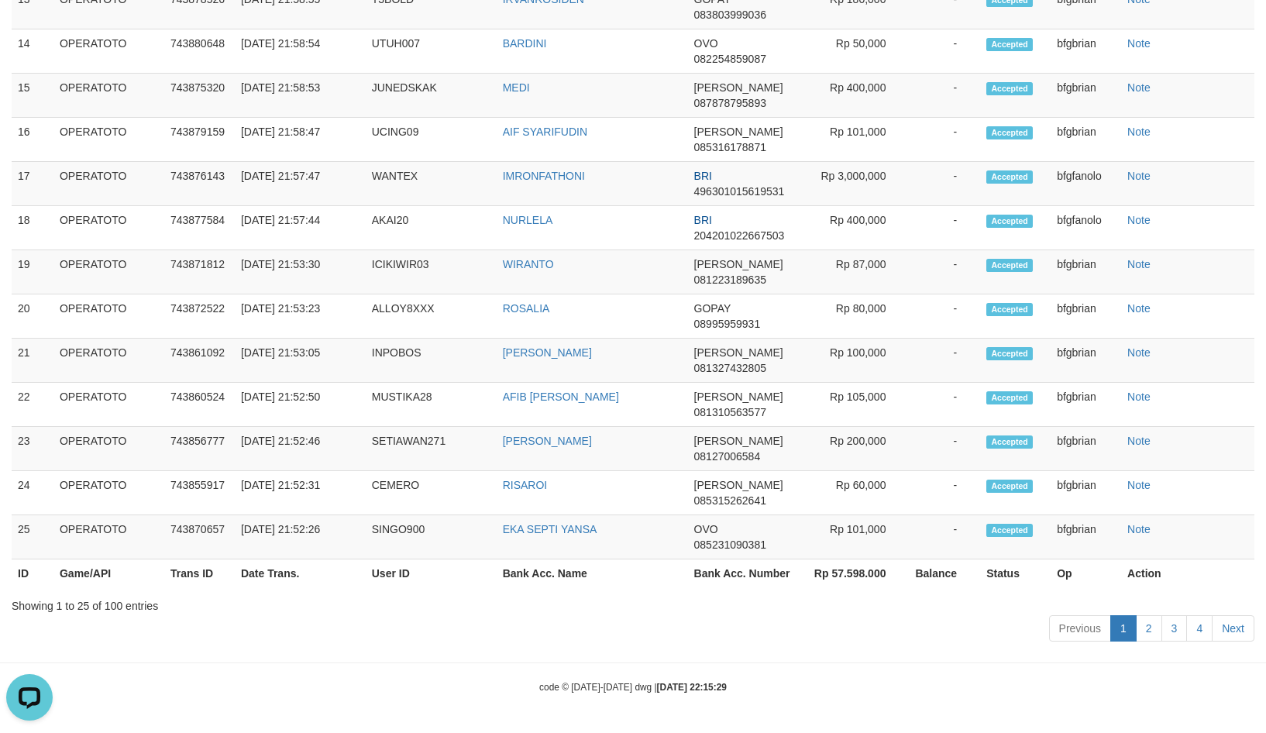
scroll to position [5, 0]
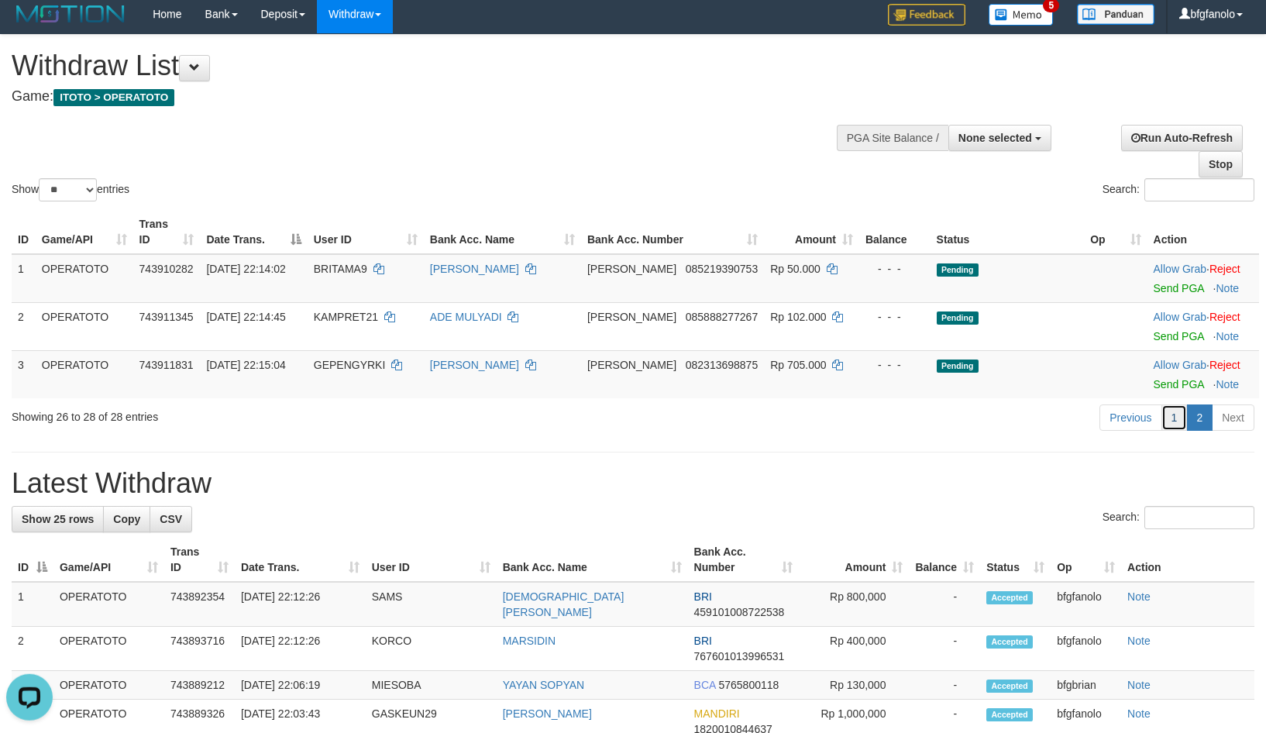
click at [1181, 404] on link "1" at bounding box center [1174, 417] width 26 height 26
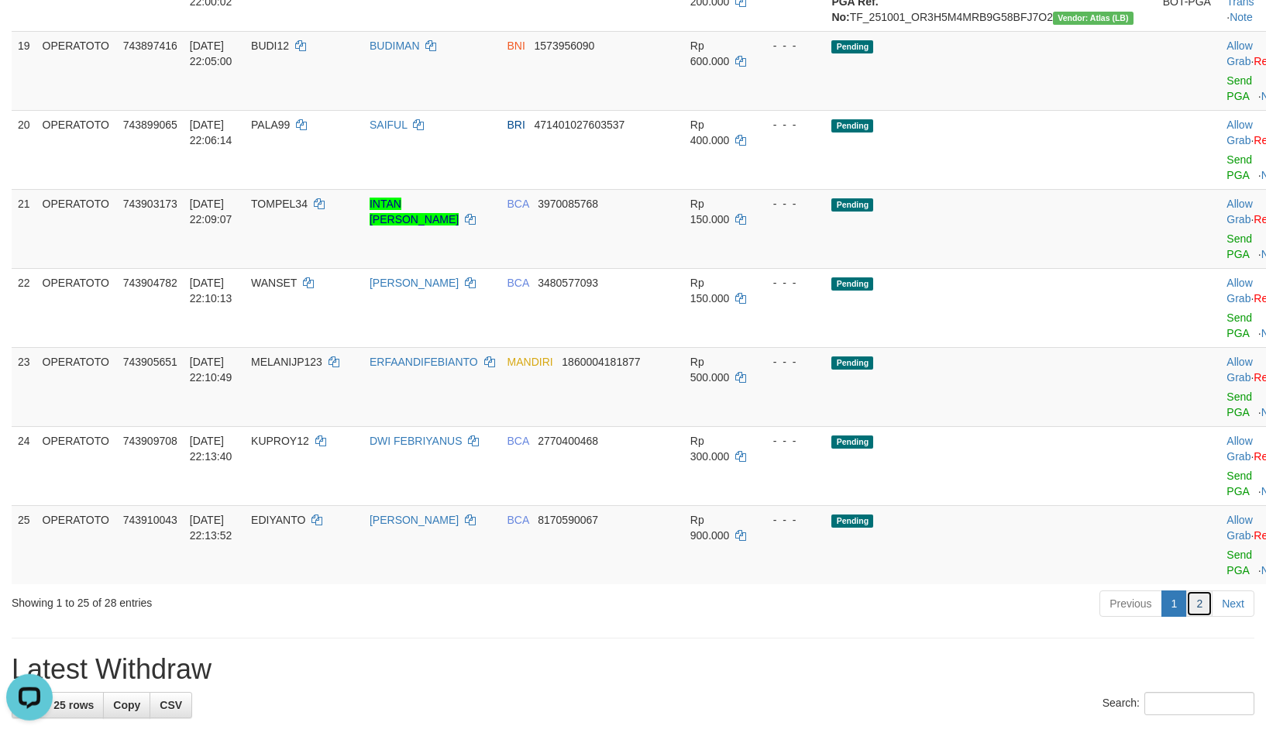
click at [1202, 590] on link "2" at bounding box center [1199, 603] width 26 height 26
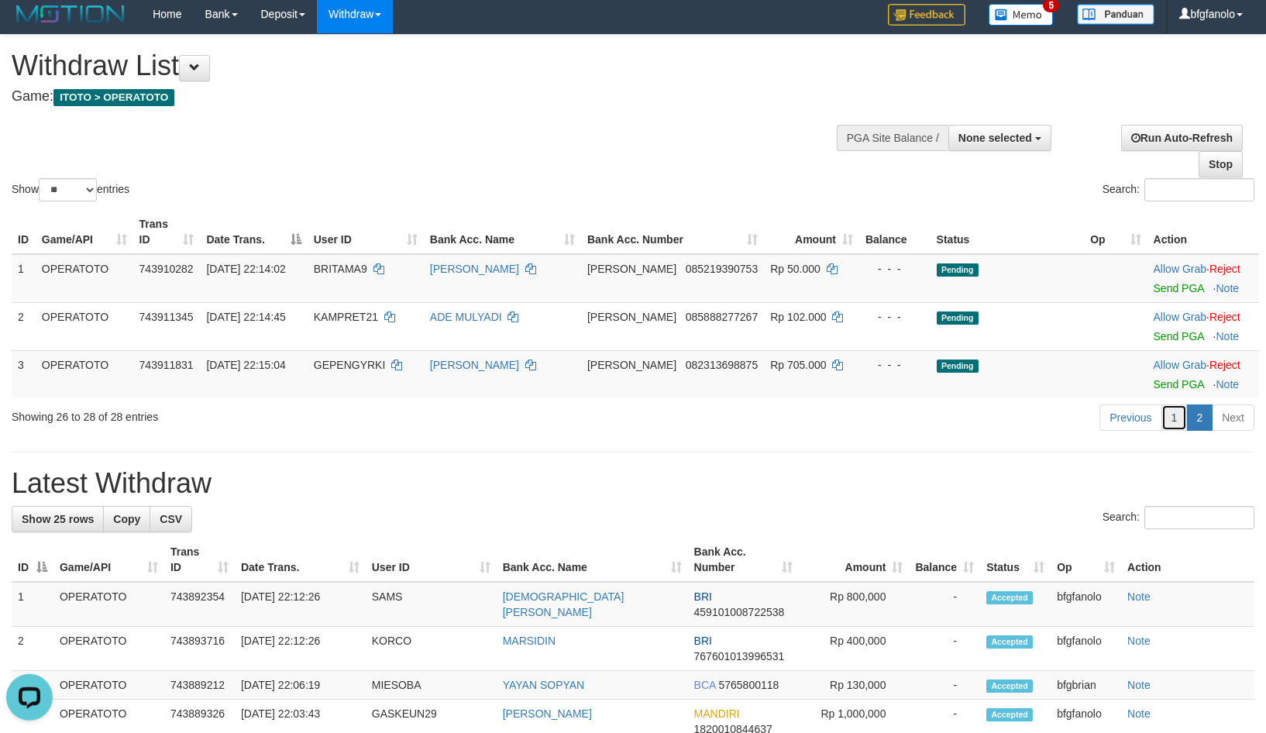
click at [1184, 404] on link "1" at bounding box center [1174, 417] width 26 height 26
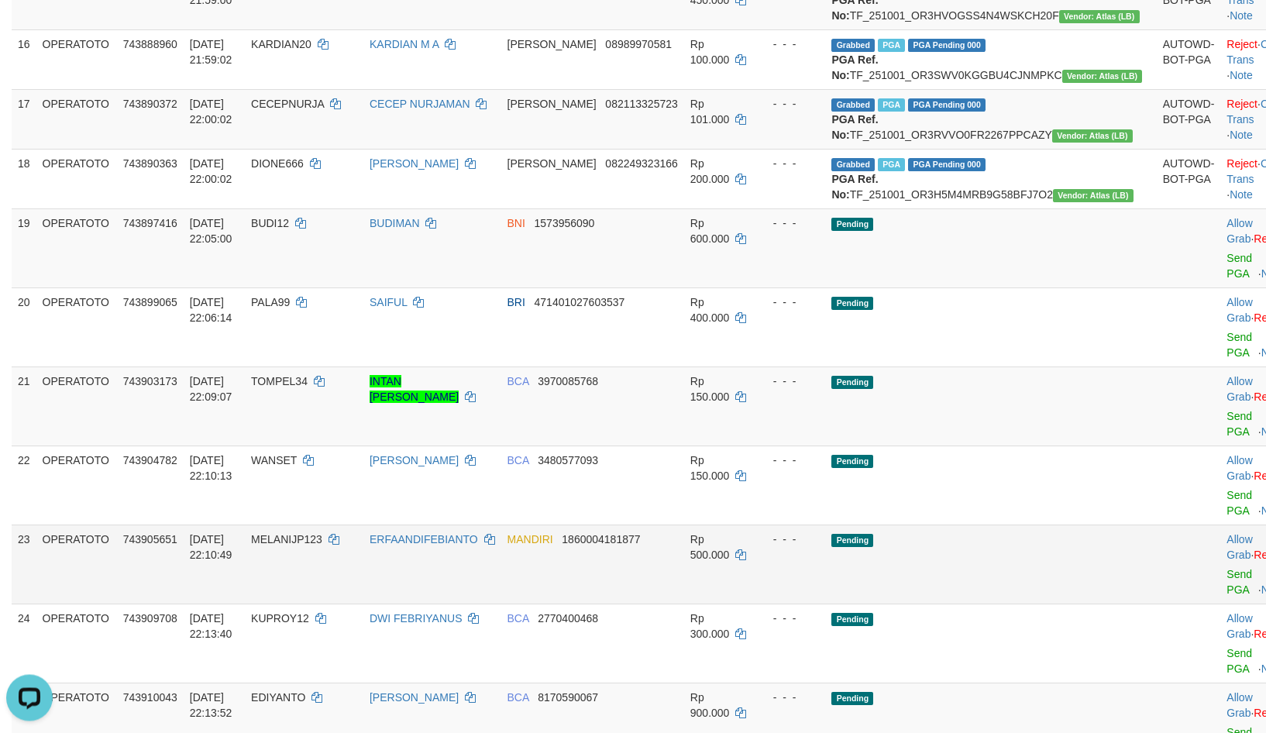
scroll to position [1124, 0]
click at [1117, 571] on div "**********" at bounding box center [633, 511] width 1266 height 3191
click at [1157, 263] on td at bounding box center [1189, 248] width 64 height 79
click at [1226, 263] on link "Send PGA" at bounding box center [1239, 267] width 26 height 28
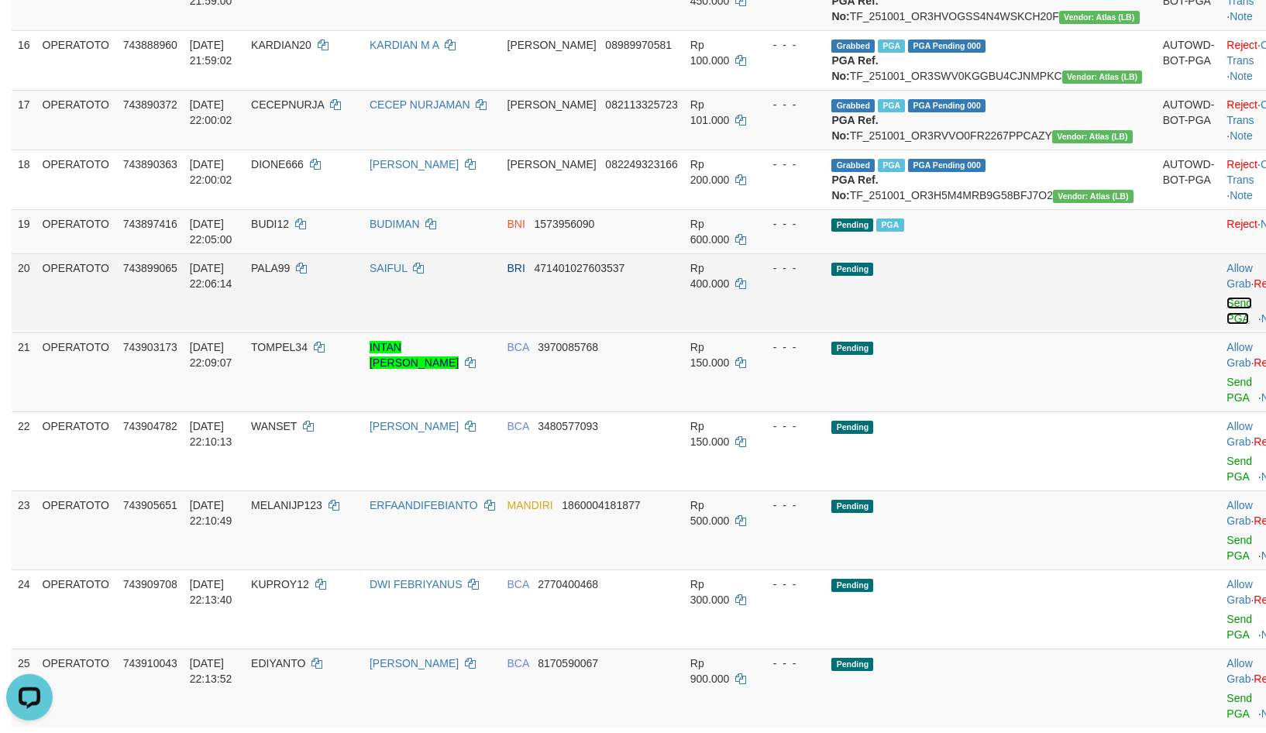
click at [1226, 297] on link "Send PGA" at bounding box center [1239, 311] width 26 height 28
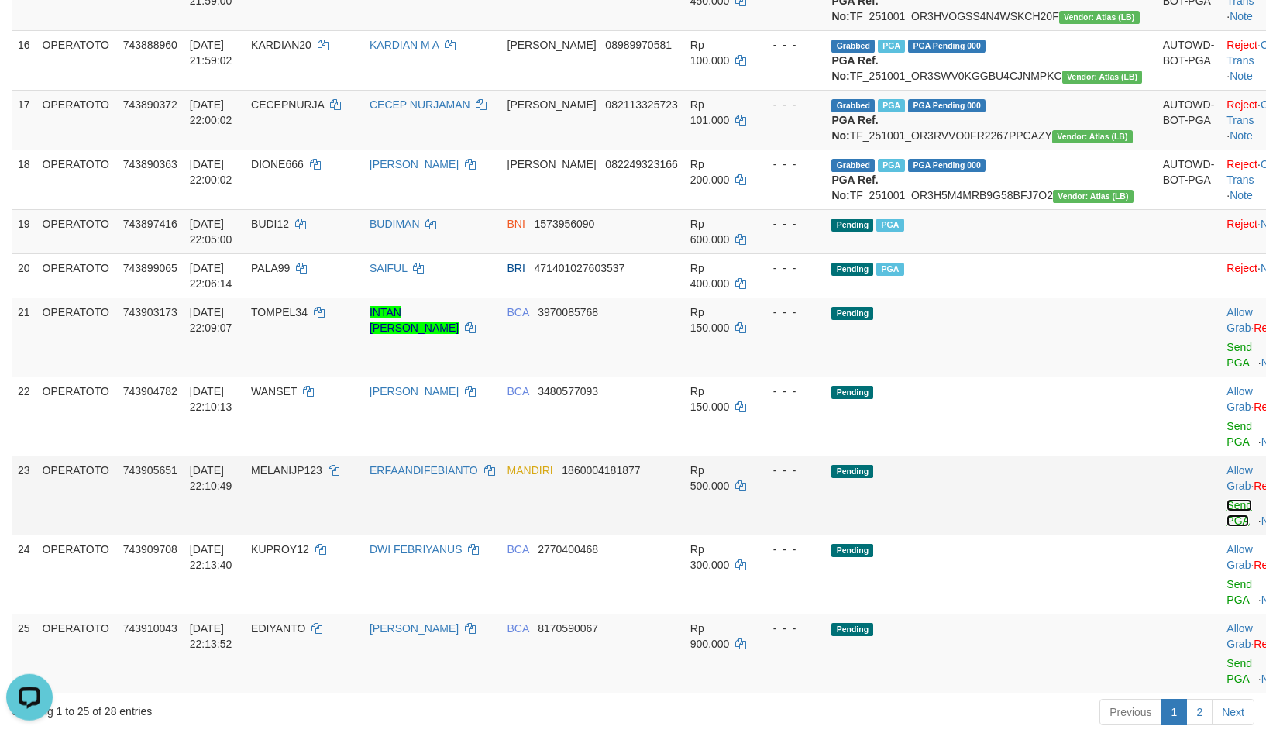
click at [1226, 499] on link "Send PGA" at bounding box center [1239, 513] width 26 height 28
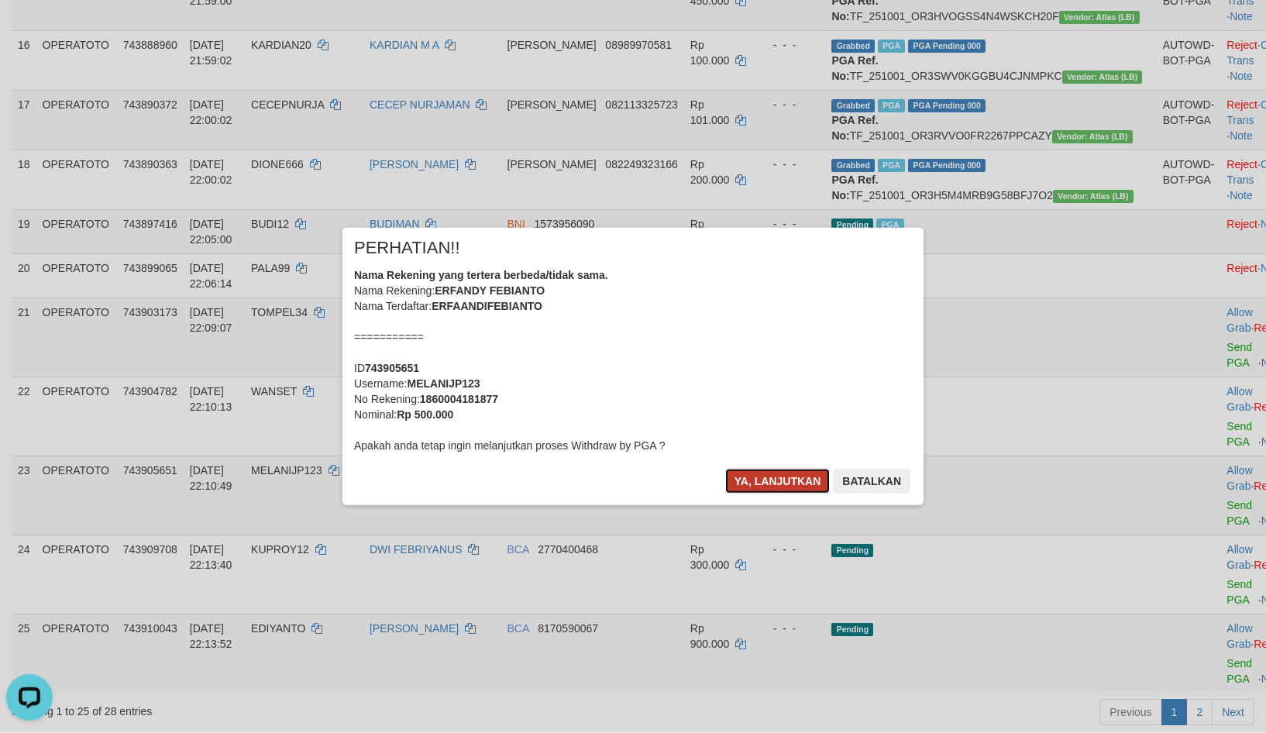
click at [762, 469] on button "Ya, lanjutkan" at bounding box center [777, 481] width 105 height 25
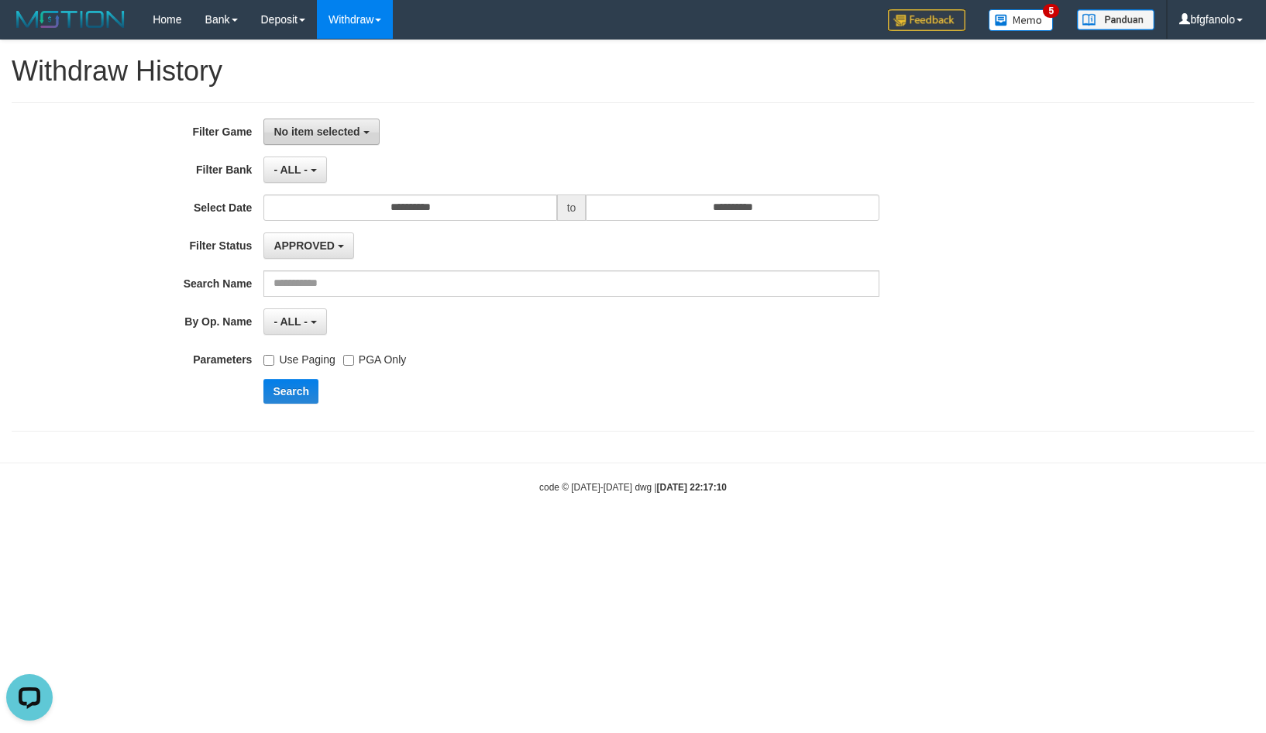
click at [339, 125] on span "No item selected" at bounding box center [316, 131] width 86 height 12
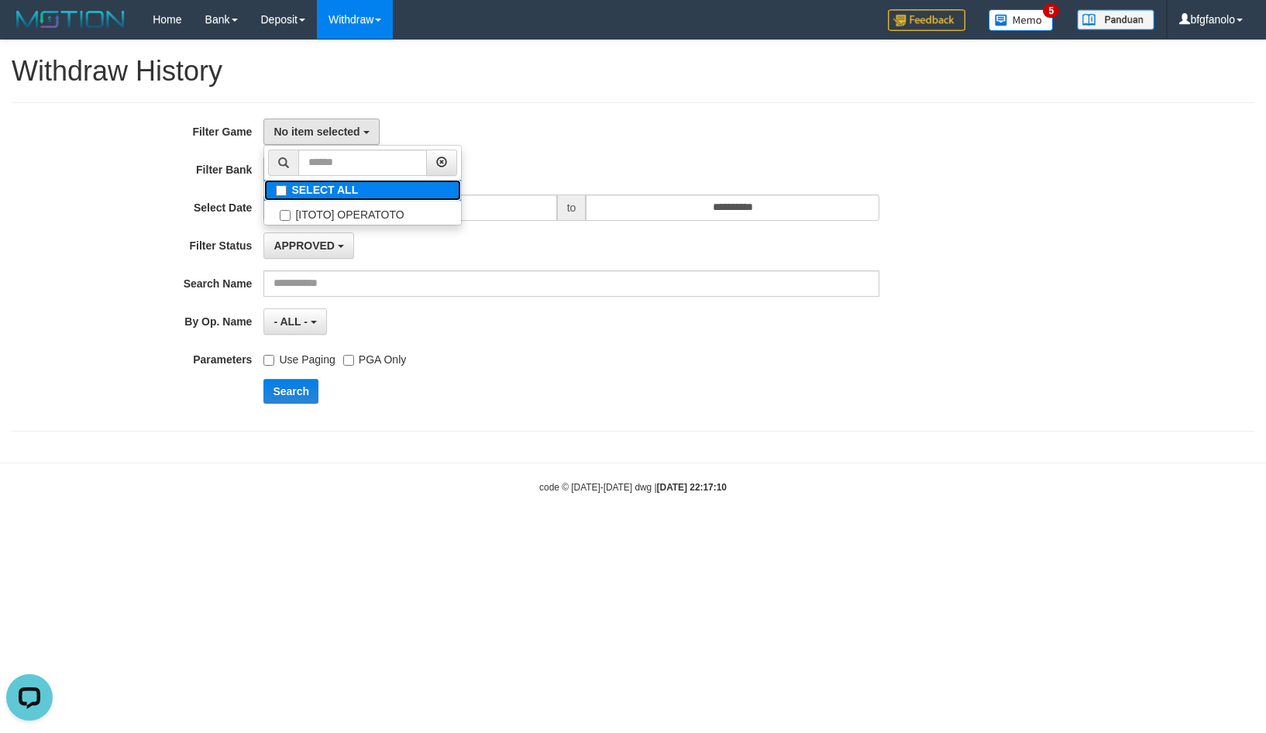
click at [316, 183] on label "SELECT ALL" at bounding box center [362, 190] width 197 height 21
select select "***"
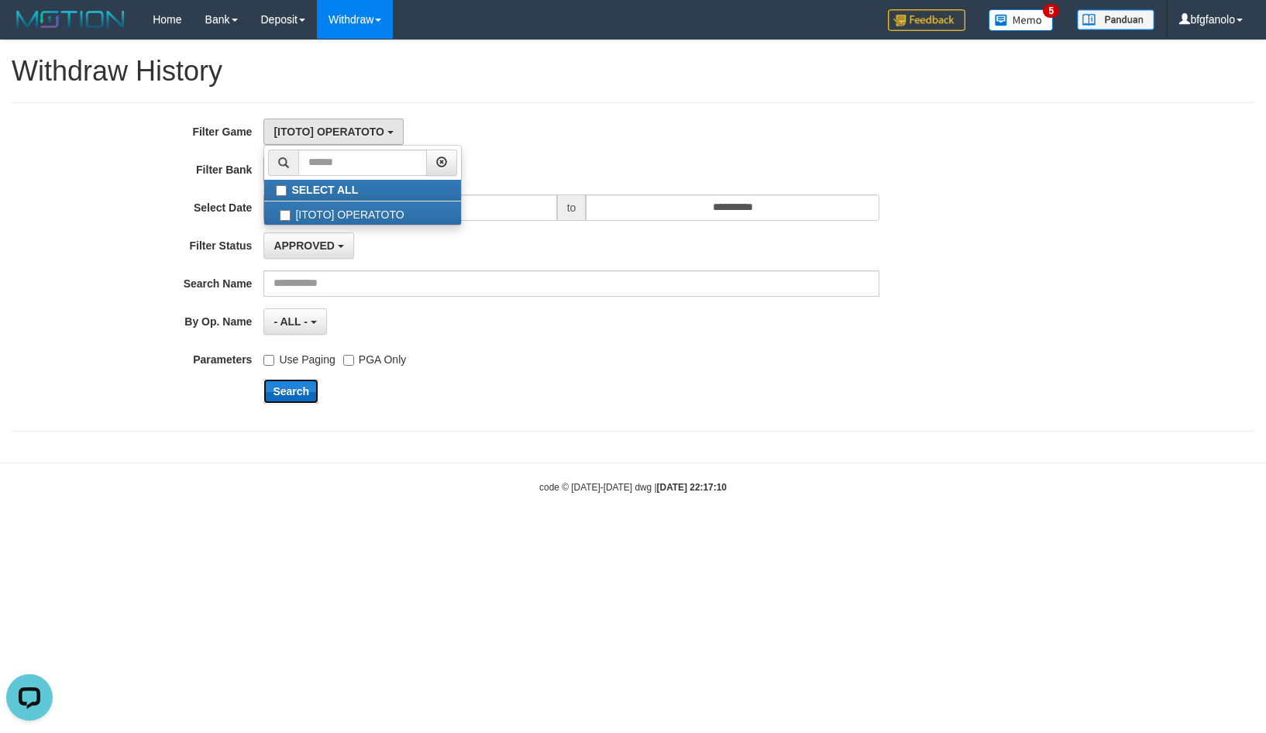
click at [301, 379] on button "Search" at bounding box center [290, 391] width 55 height 25
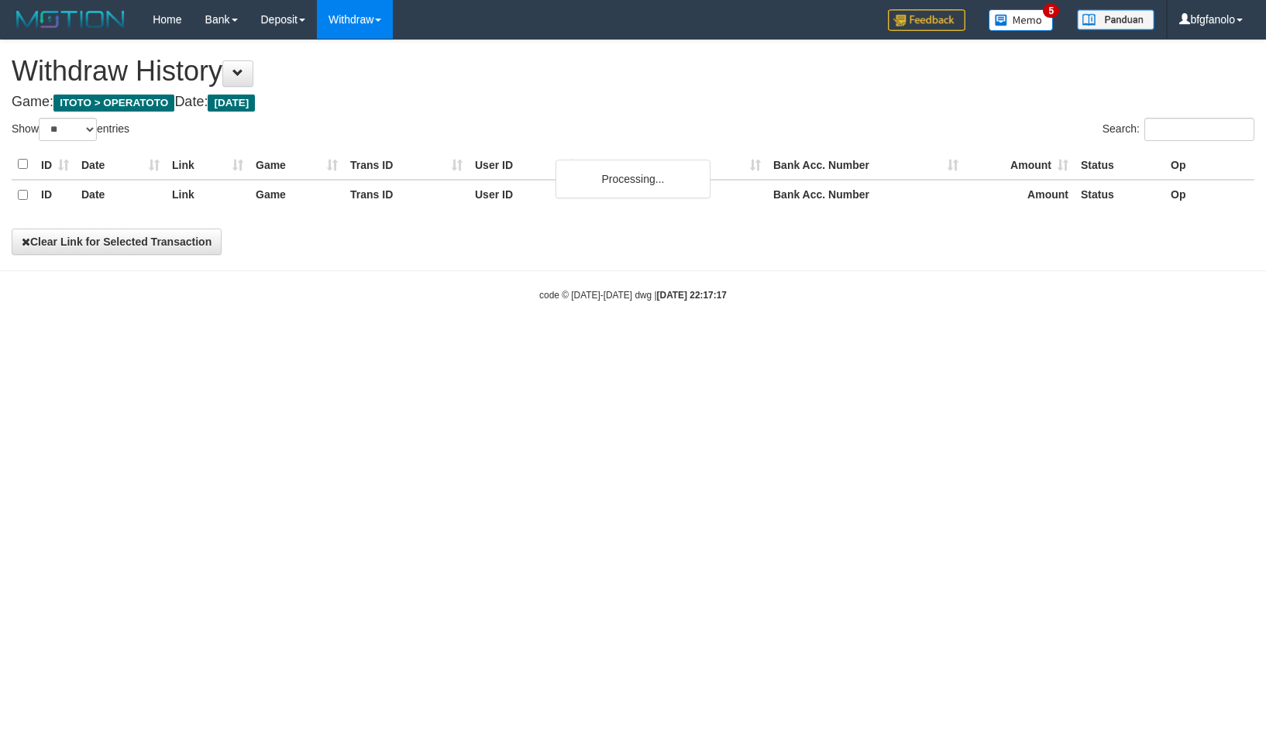
select select "**"
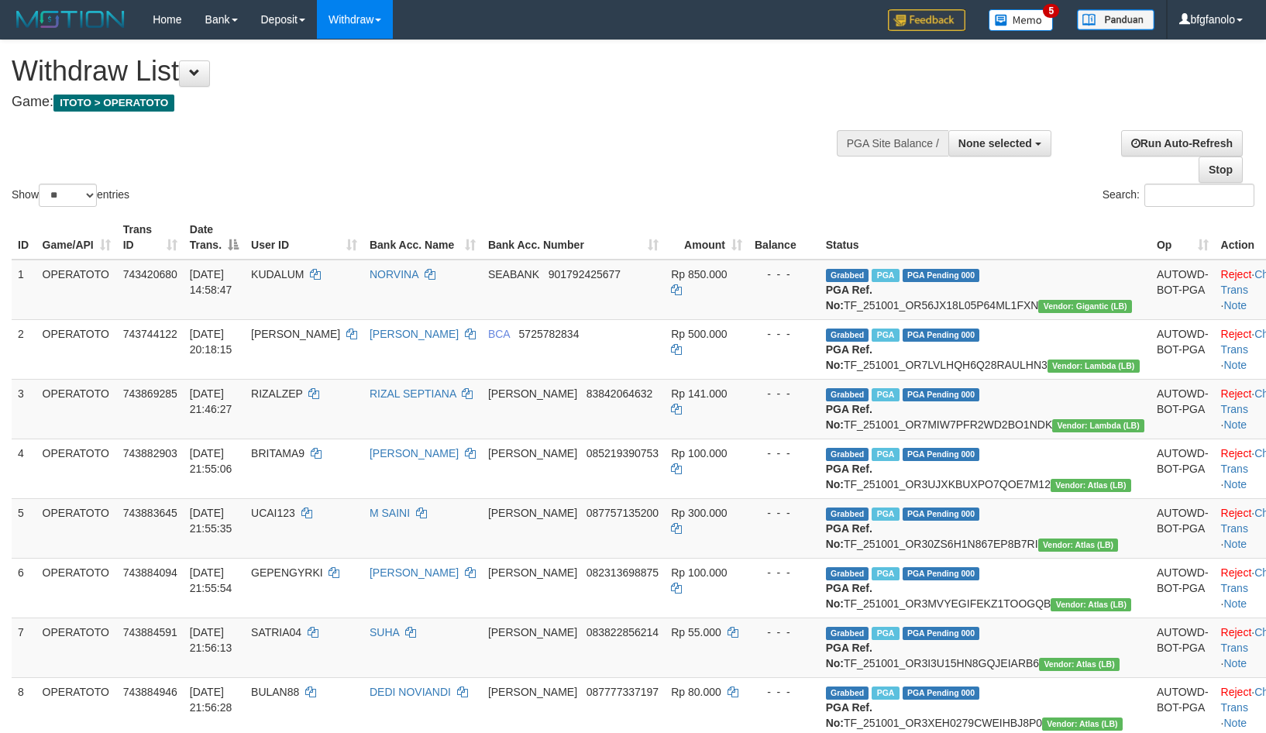
select select
select select "**"
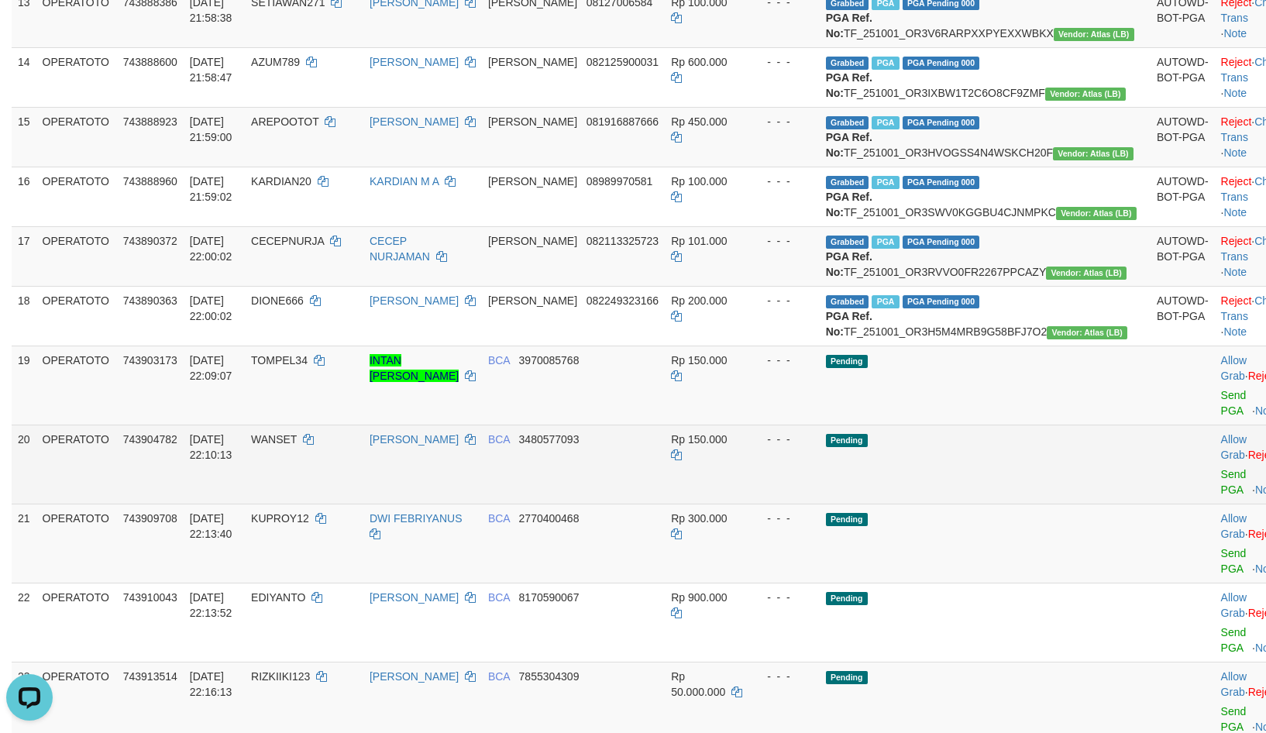
click at [1150, 433] on td at bounding box center [1182, 463] width 64 height 79
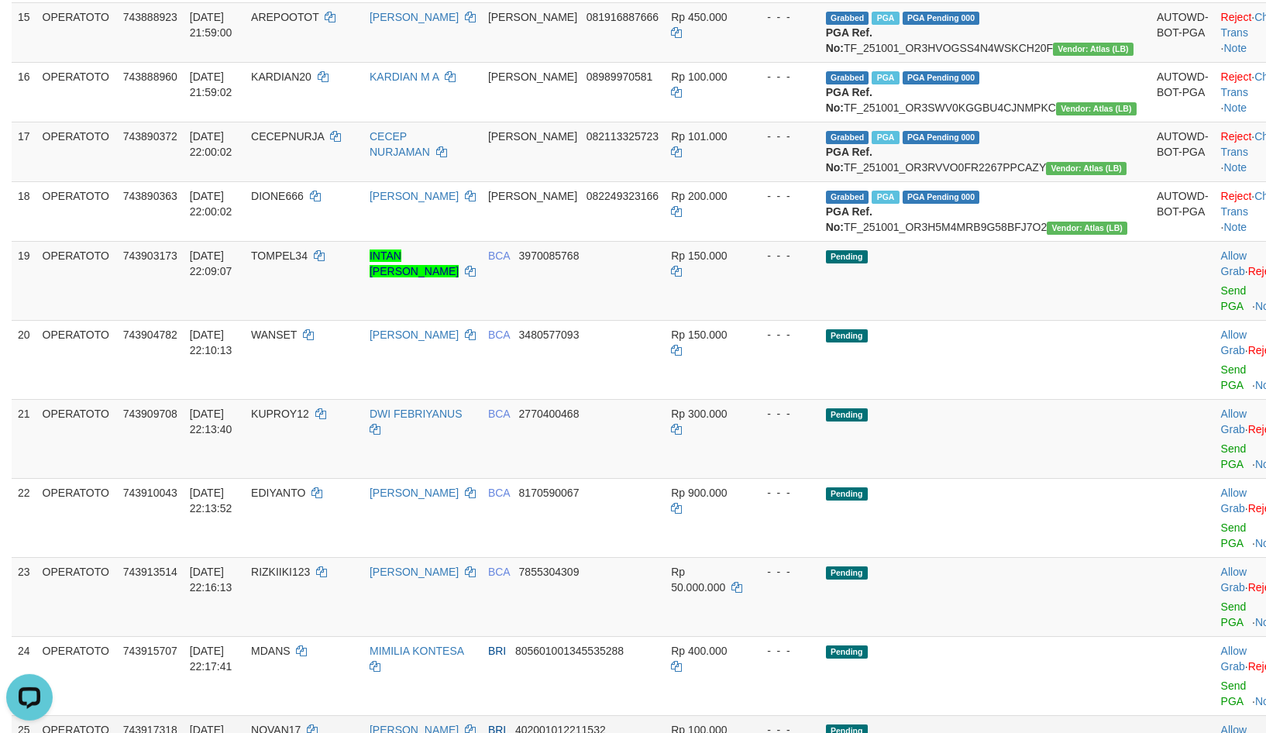
scroll to position [1166, 0]
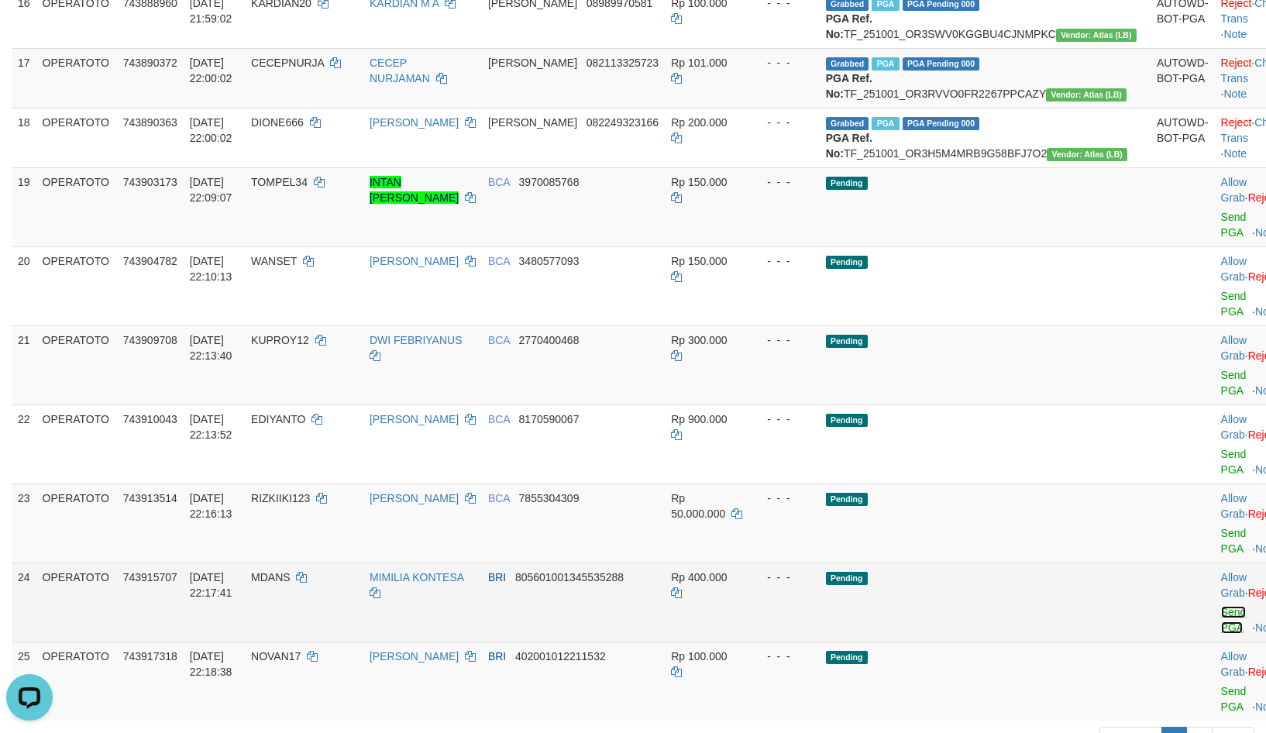
click at [1221, 606] on link "Send PGA" at bounding box center [1234, 620] width 26 height 28
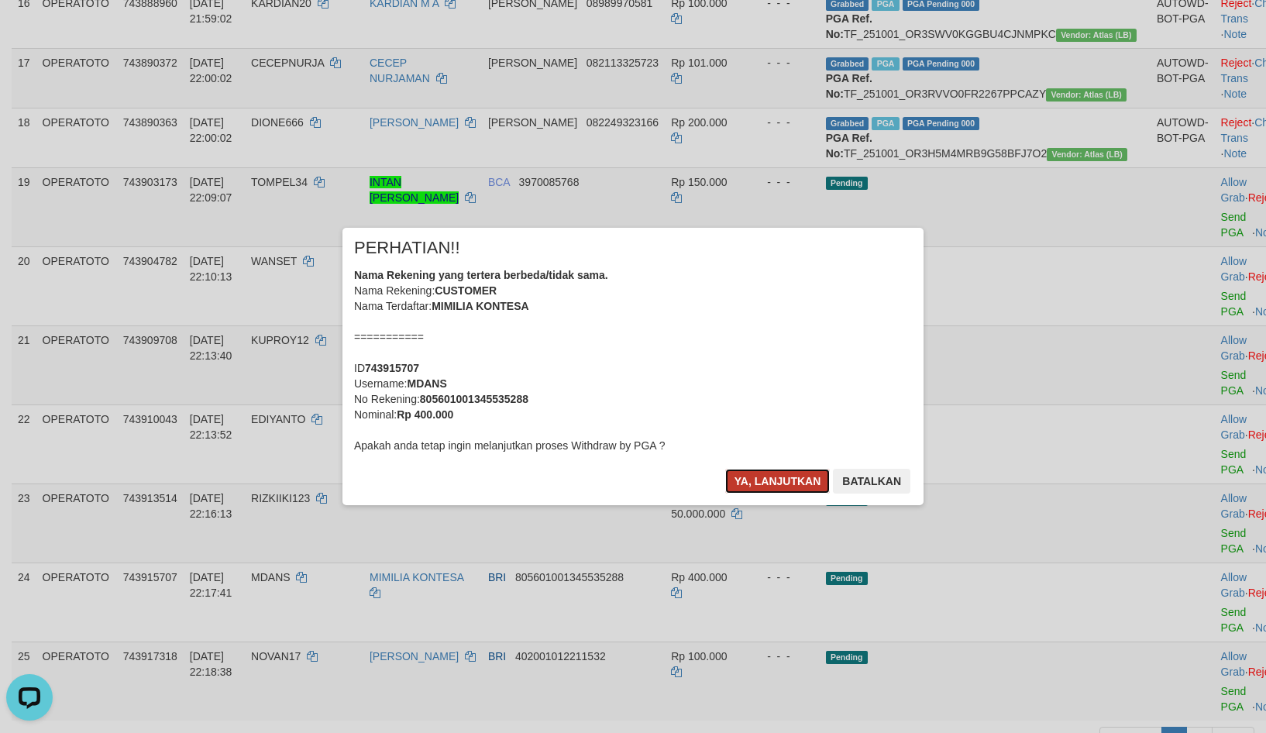
click at [775, 470] on button "Ya, lanjutkan" at bounding box center [777, 481] width 105 height 25
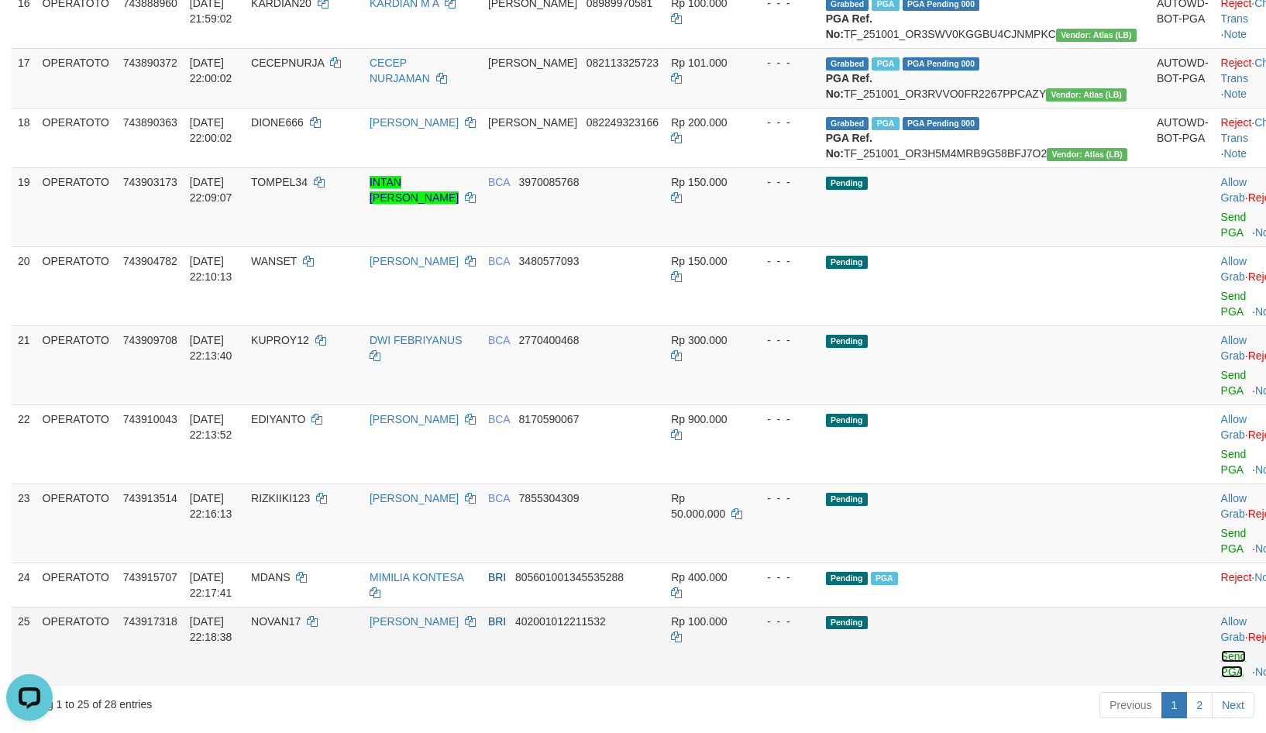
click at [1221, 650] on link "Send PGA" at bounding box center [1234, 664] width 26 height 28
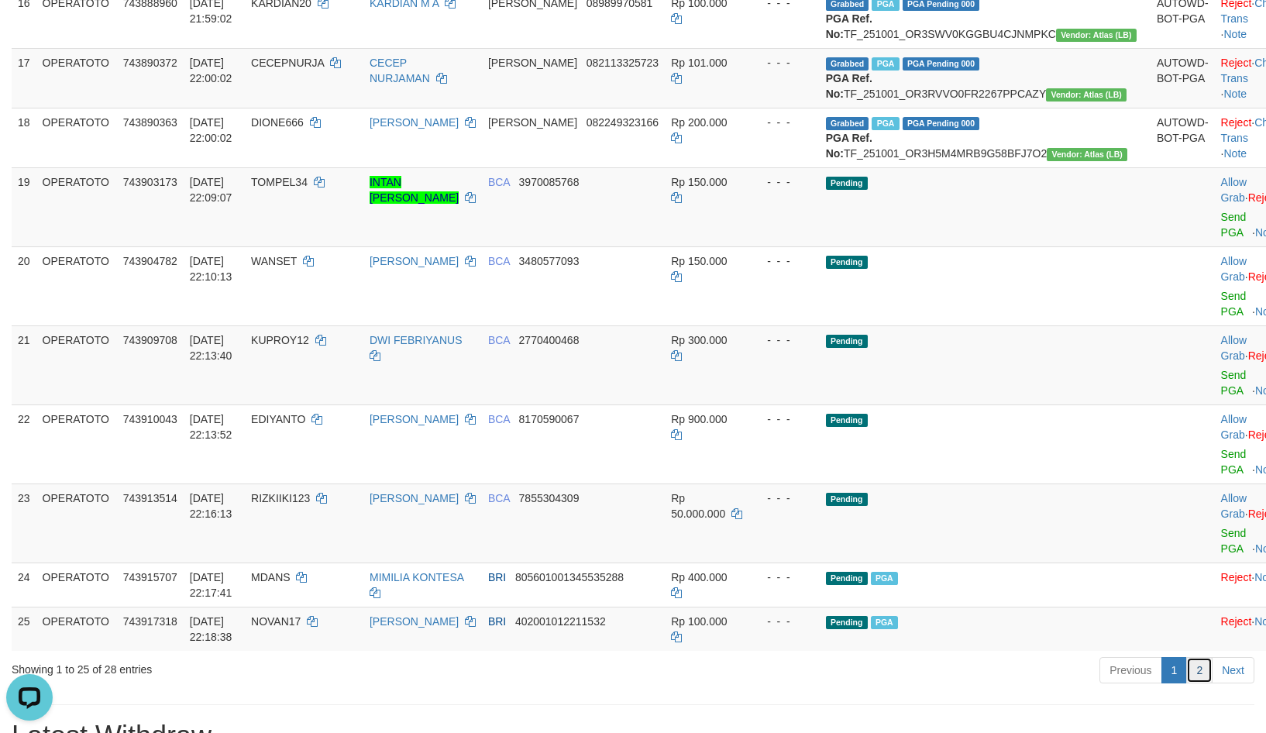
click at [1202, 657] on link "2" at bounding box center [1199, 670] width 26 height 26
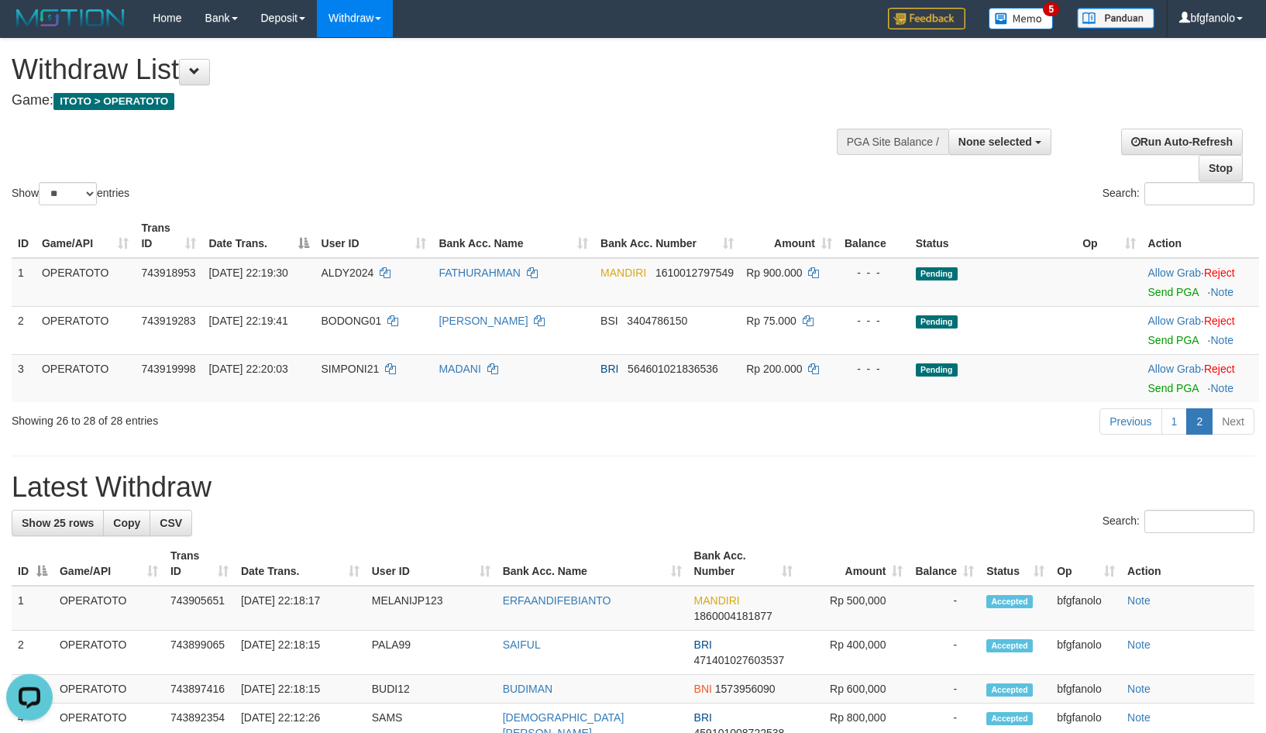
scroll to position [0, 0]
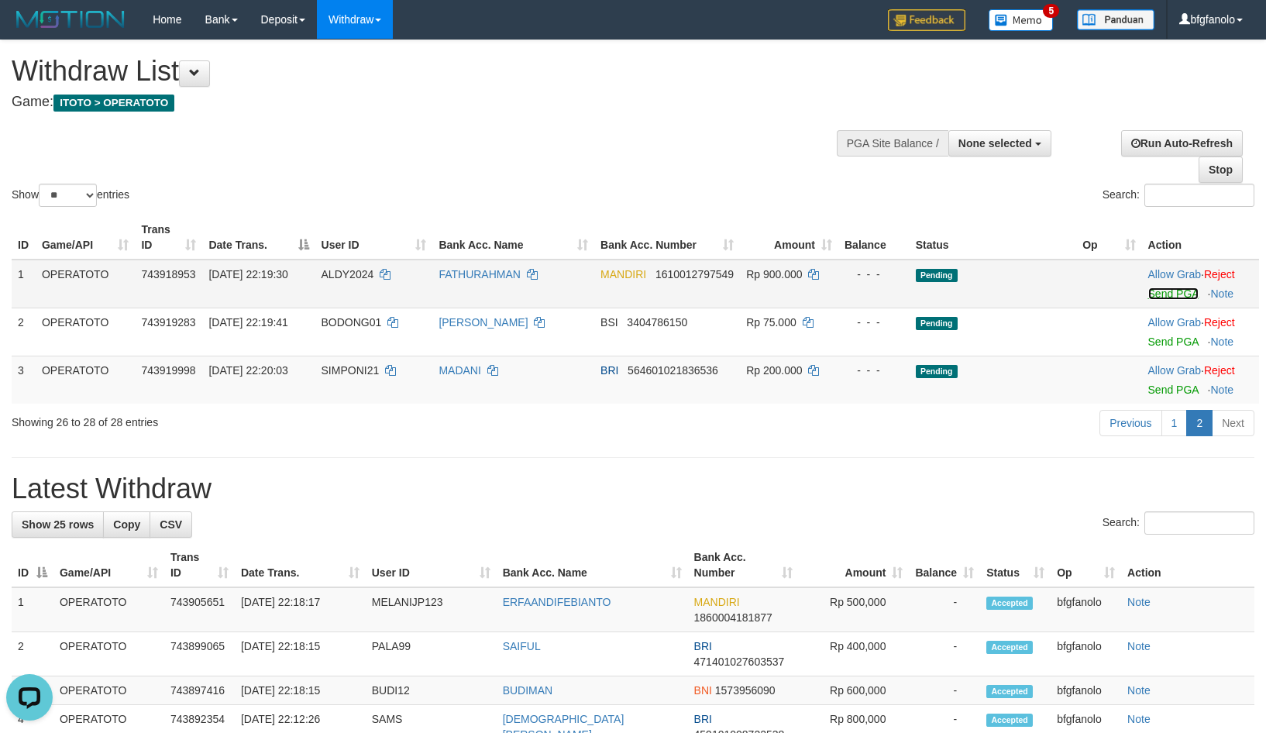
click at [1157, 287] on link "Send PGA" at bounding box center [1173, 293] width 50 height 12
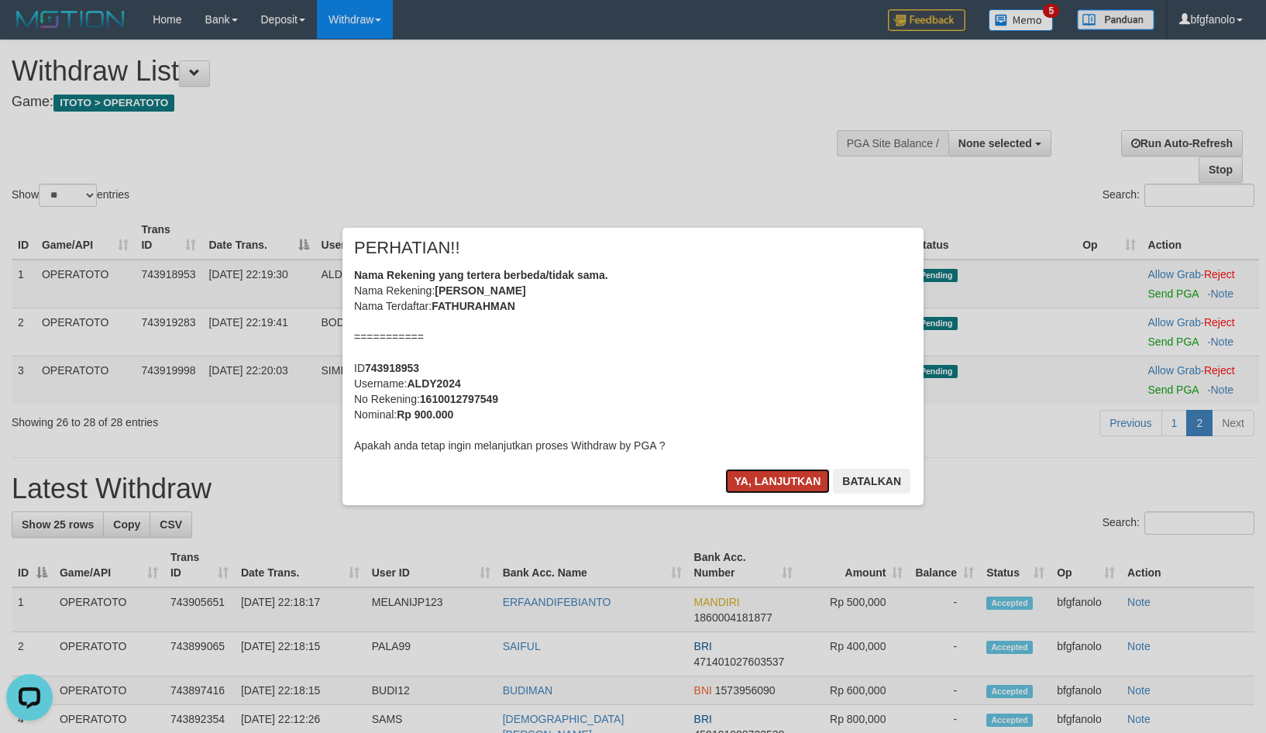
click at [793, 469] on button "Ya, lanjutkan" at bounding box center [777, 481] width 105 height 25
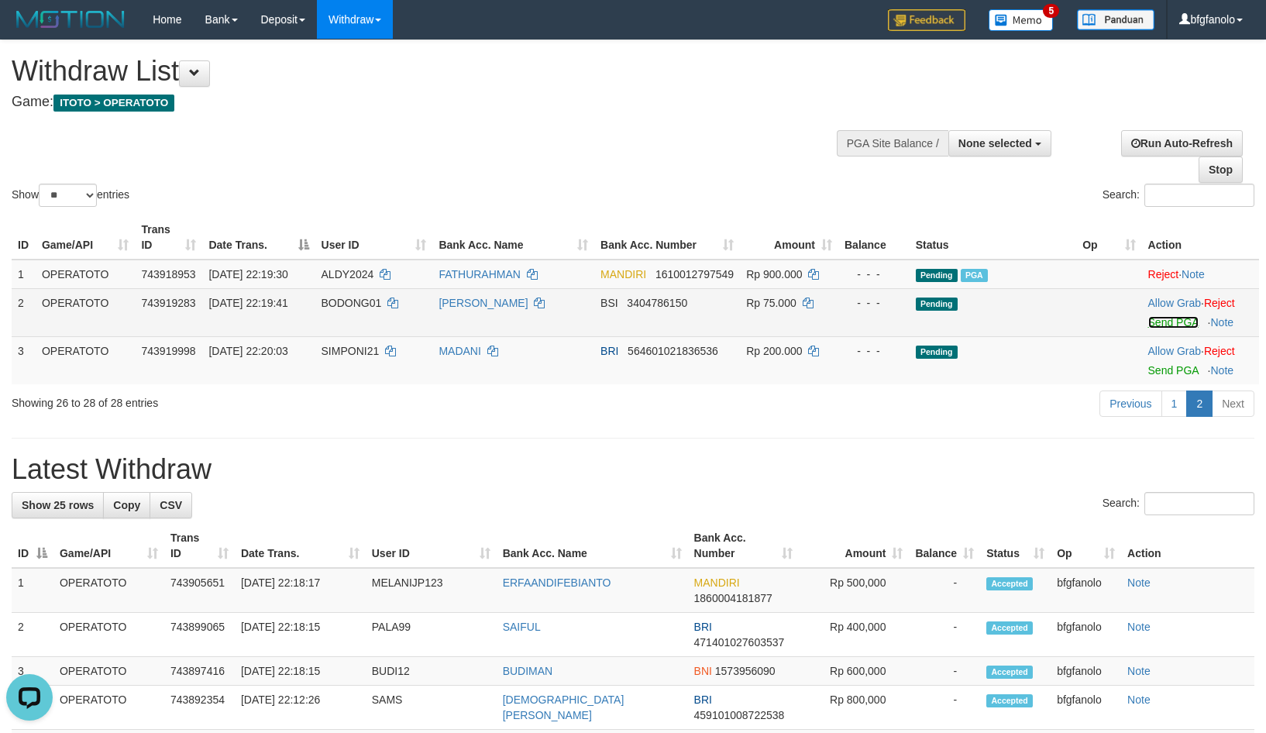
click at [1156, 316] on link "Send PGA" at bounding box center [1173, 322] width 50 height 12
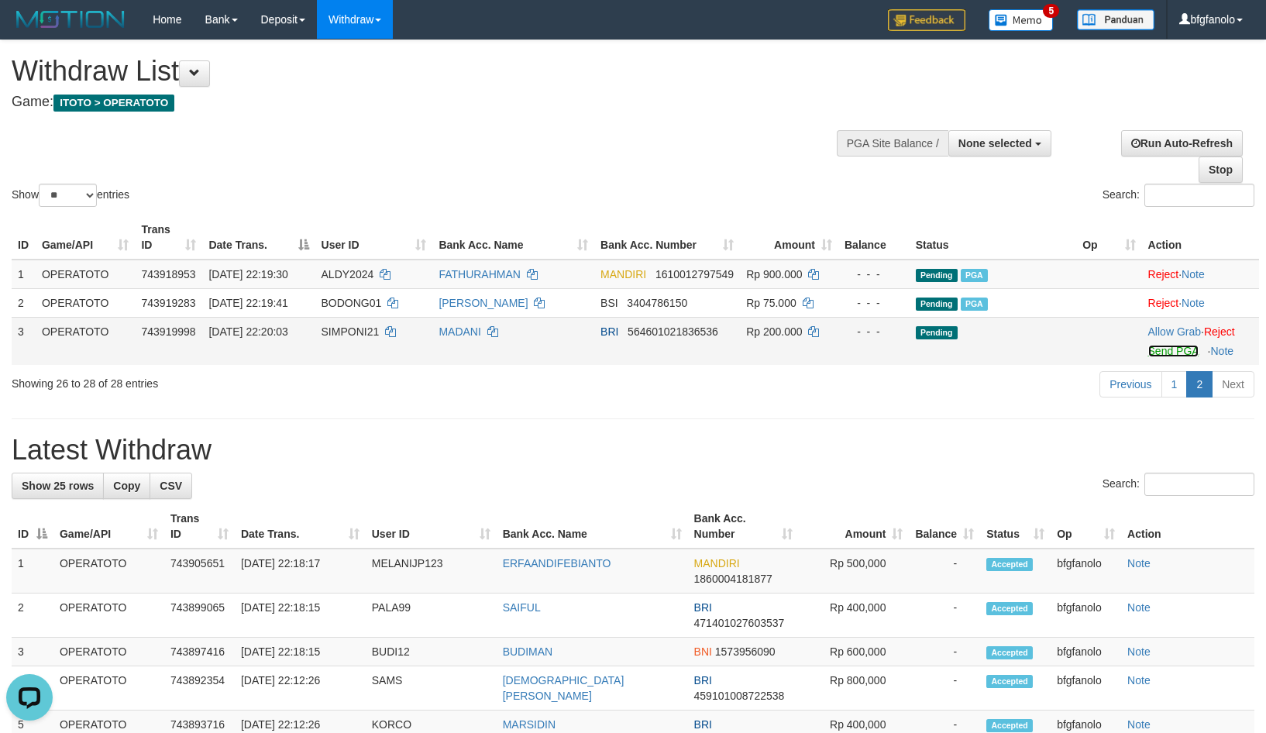
click at [1162, 345] on link "Send PGA" at bounding box center [1173, 351] width 50 height 12
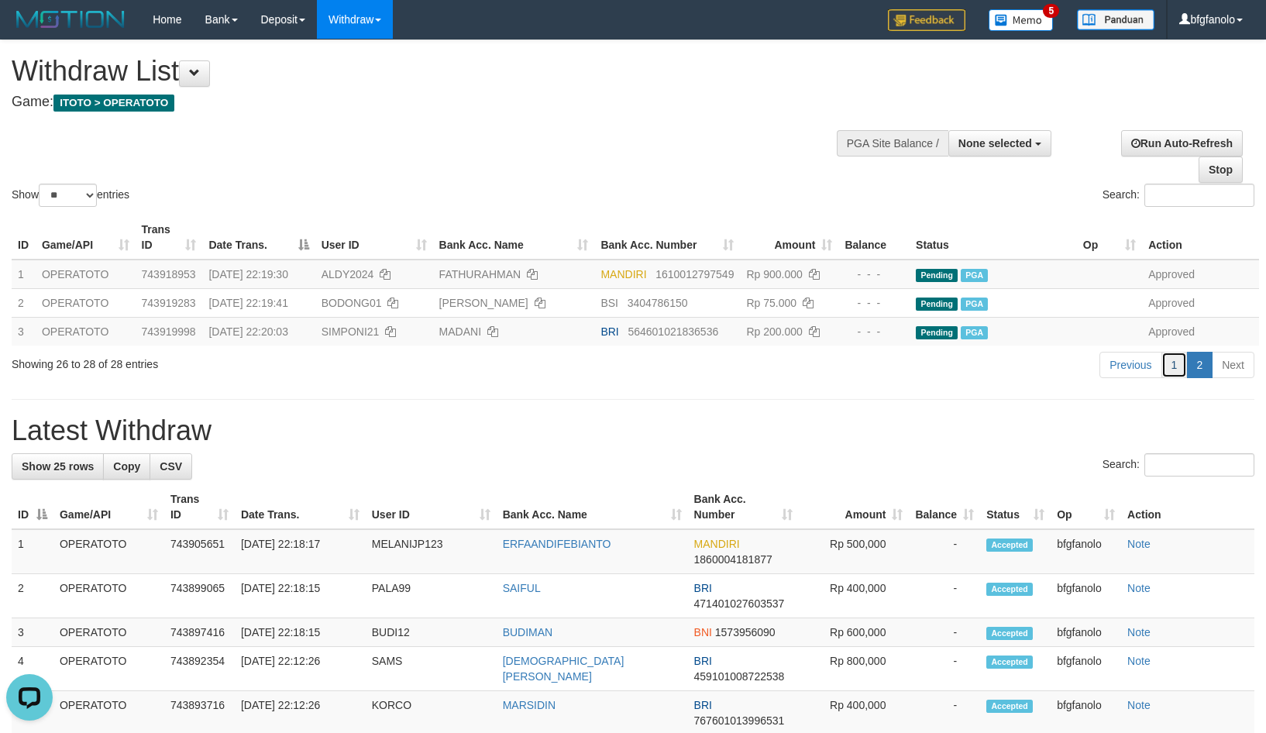
click at [1175, 352] on link "1" at bounding box center [1174, 365] width 26 height 26
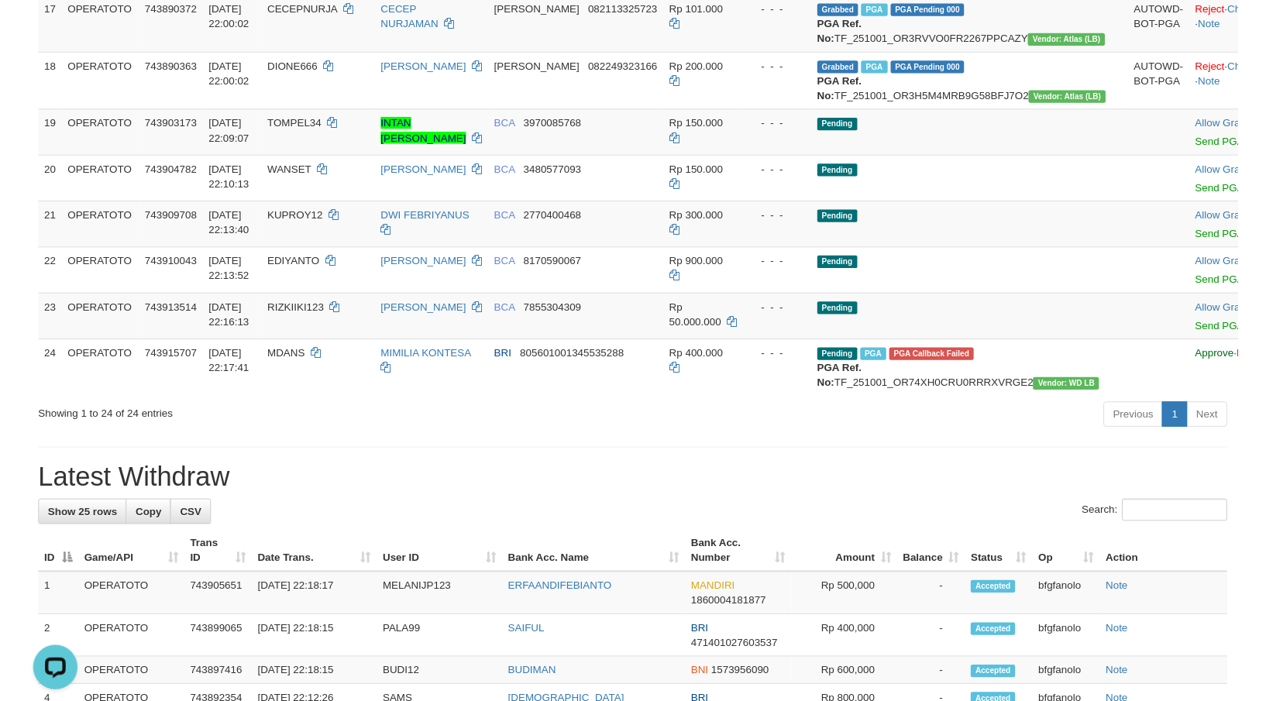
scroll to position [1281, 0]
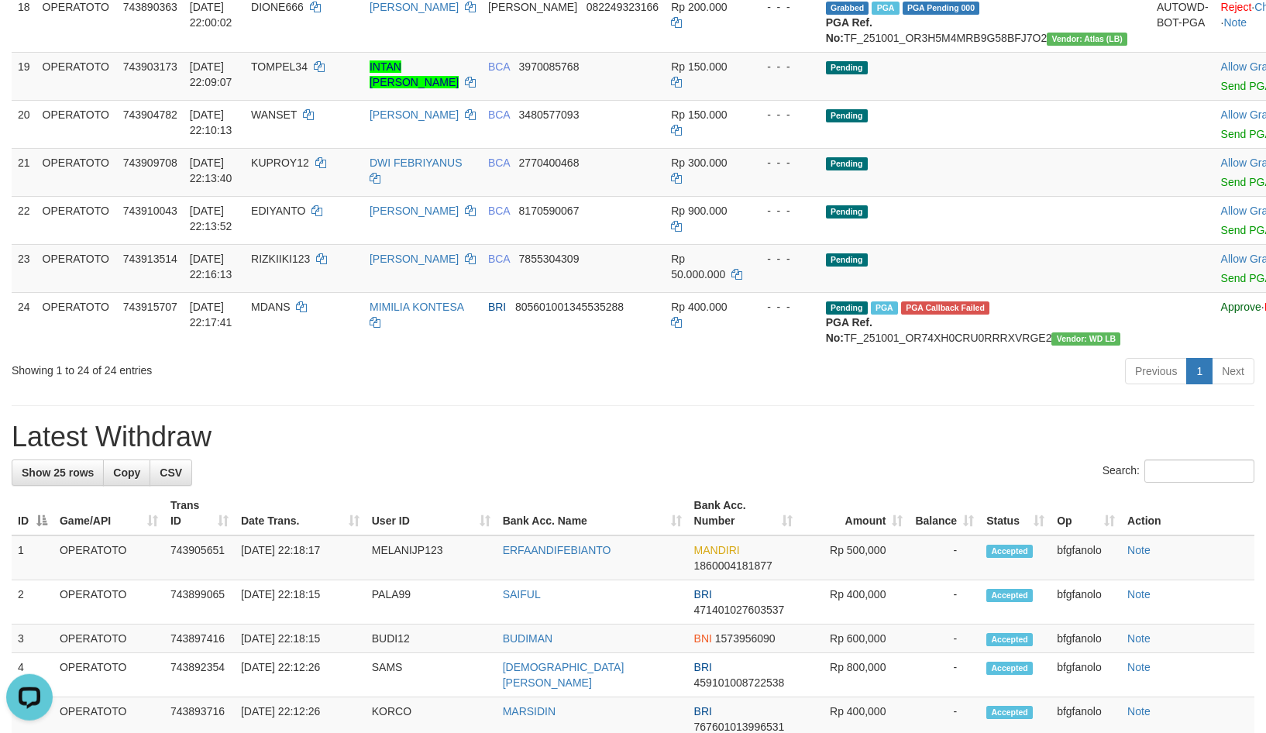
click at [812, 428] on h1 "Latest Withdraw" at bounding box center [633, 436] width 1243 height 31
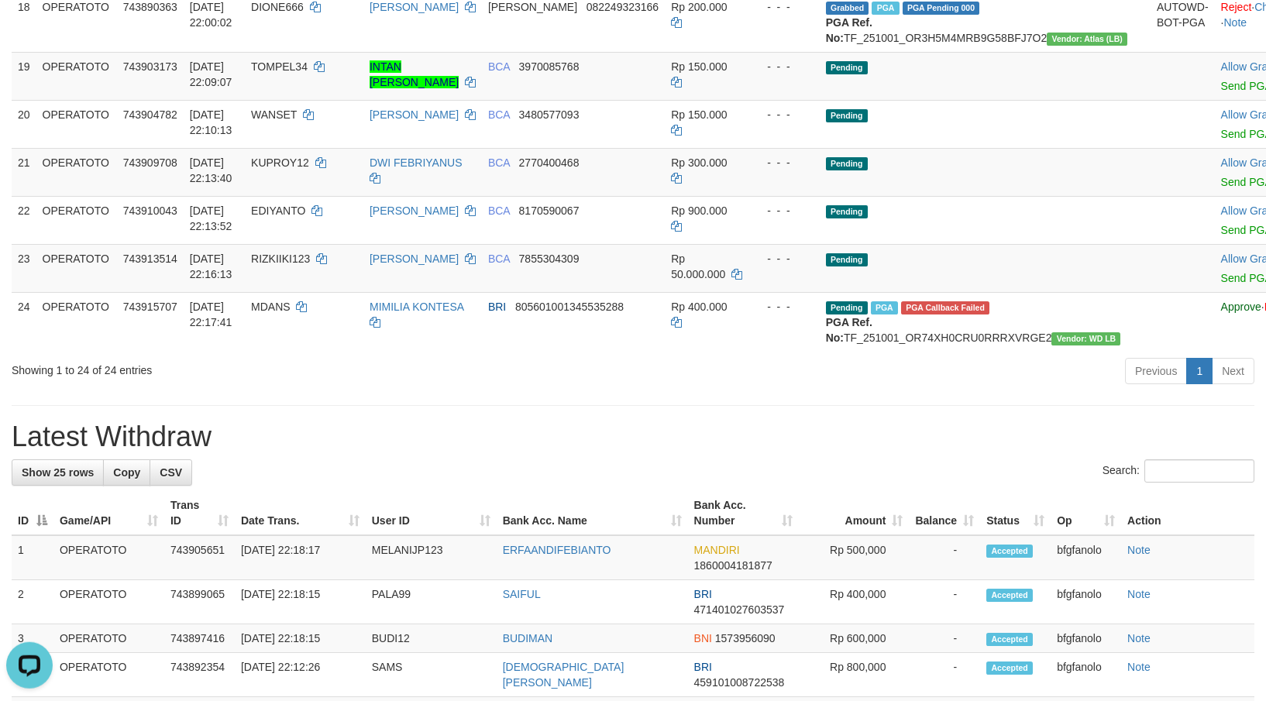
click at [1115, 414] on div "**********" at bounding box center [633, 220] width 1266 height 2922
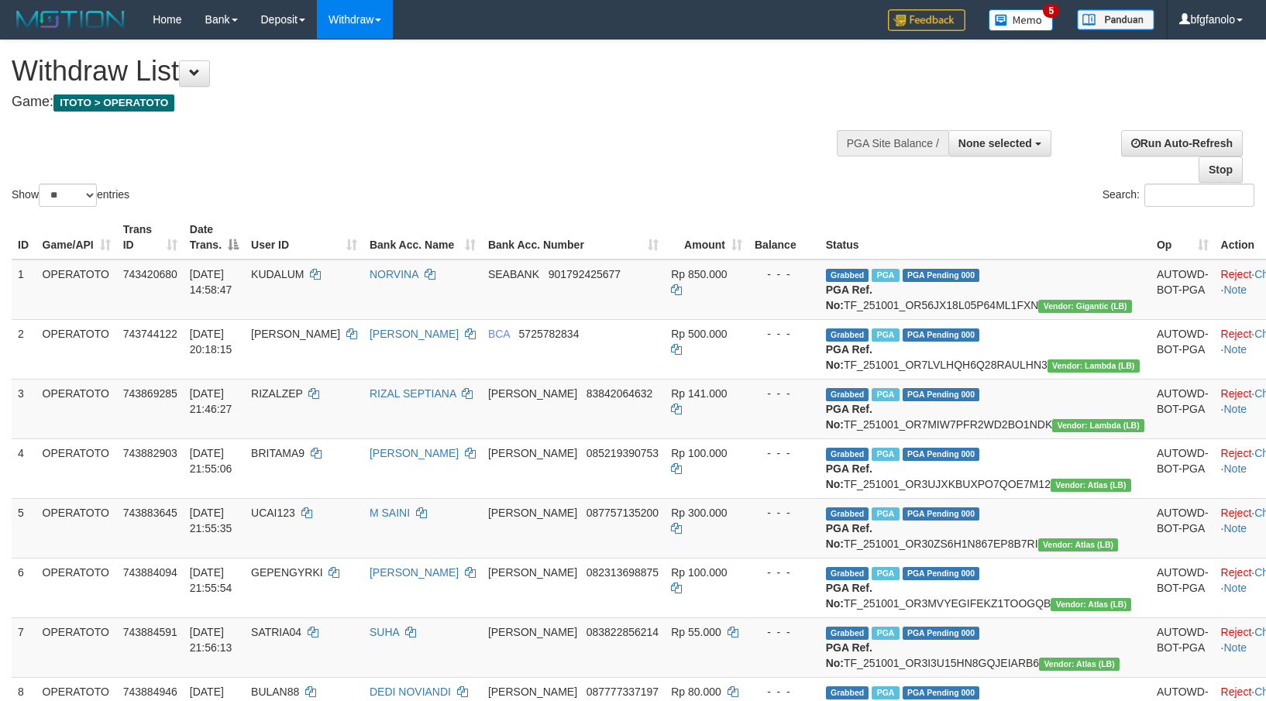
select select
select select "**"
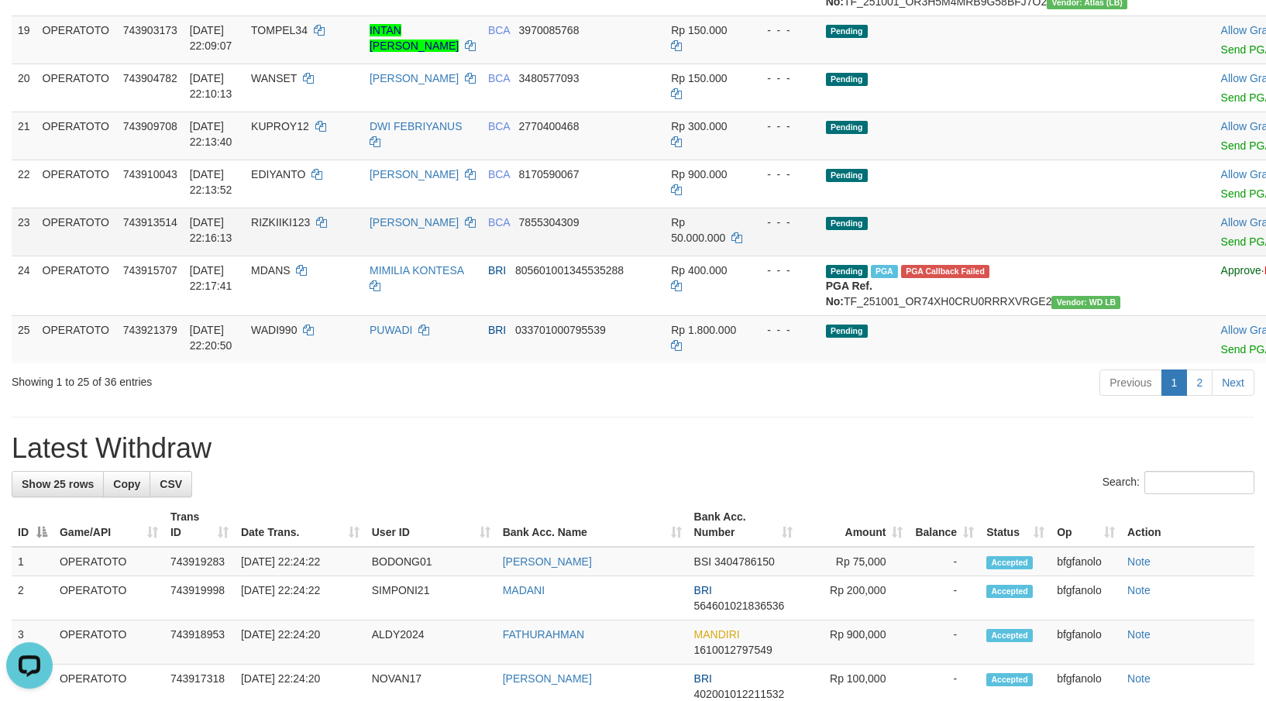
scroll to position [1388, 0]
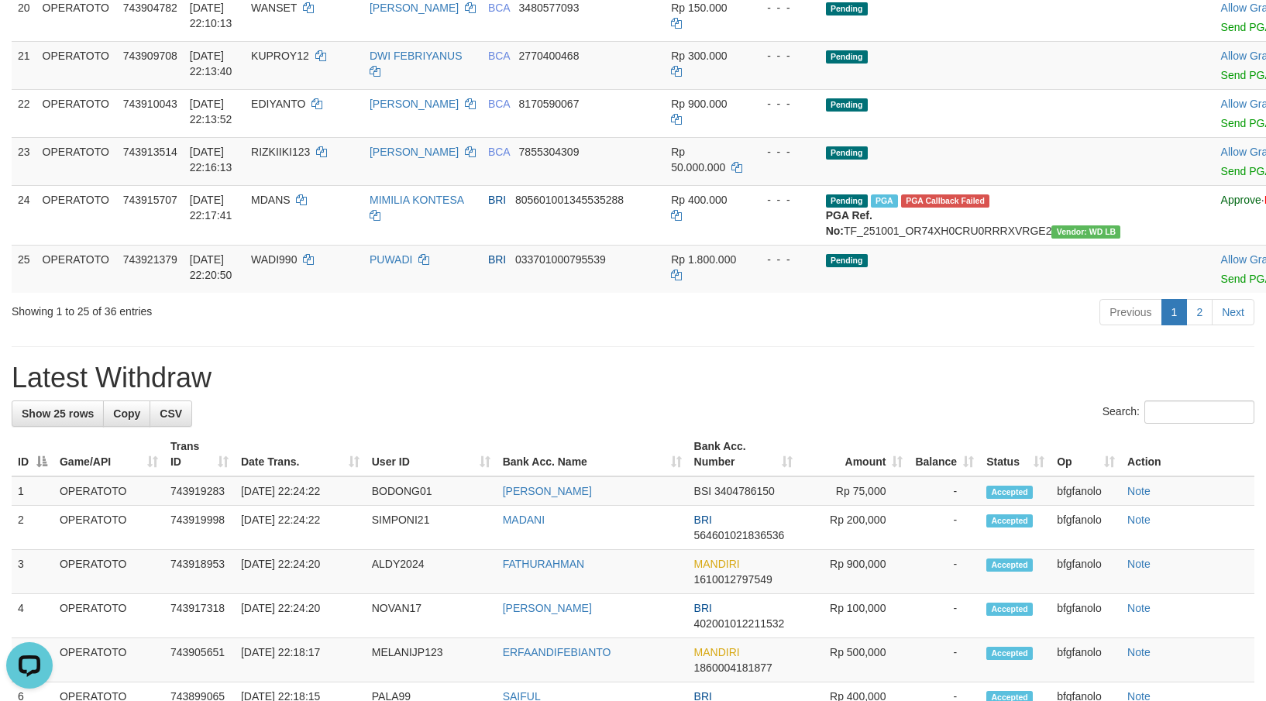
click at [673, 368] on h1 "Latest Withdraw" at bounding box center [633, 378] width 1243 height 31
click at [599, 346] on div "**********" at bounding box center [633, 129] width 1266 height 2954
click at [653, 363] on h1 "Latest Withdraw" at bounding box center [633, 378] width 1243 height 31
click at [592, 328] on div "**********" at bounding box center [633, 129] width 1266 height 2954
click at [507, 346] on hr at bounding box center [633, 346] width 1243 height 1
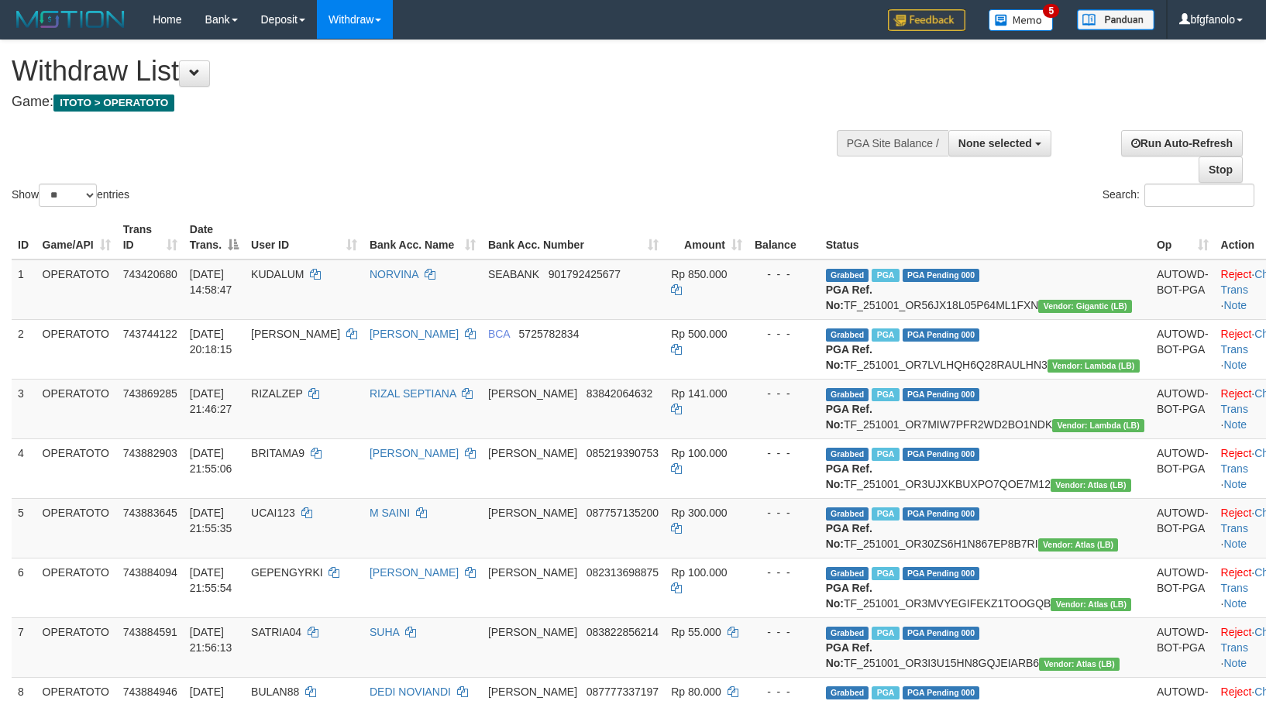
select select
select select "**"
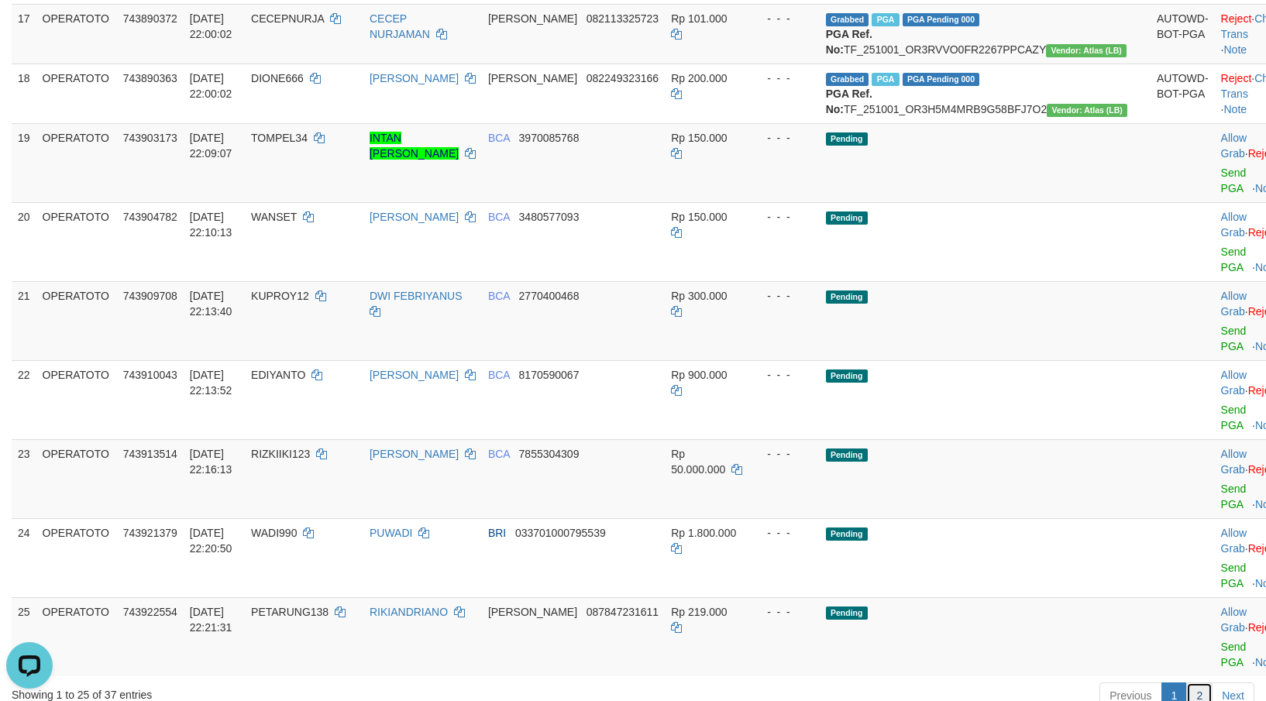
click at [1199, 682] on link "2" at bounding box center [1199, 695] width 26 height 26
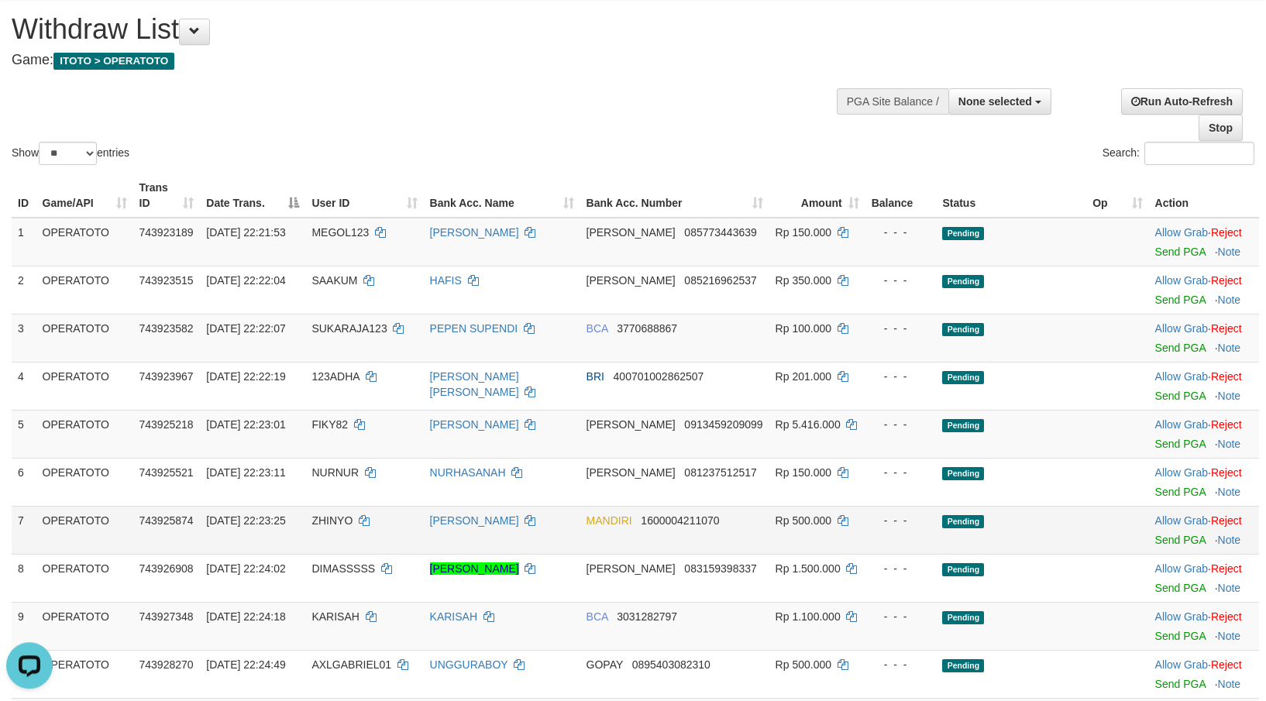
scroll to position [220, 0]
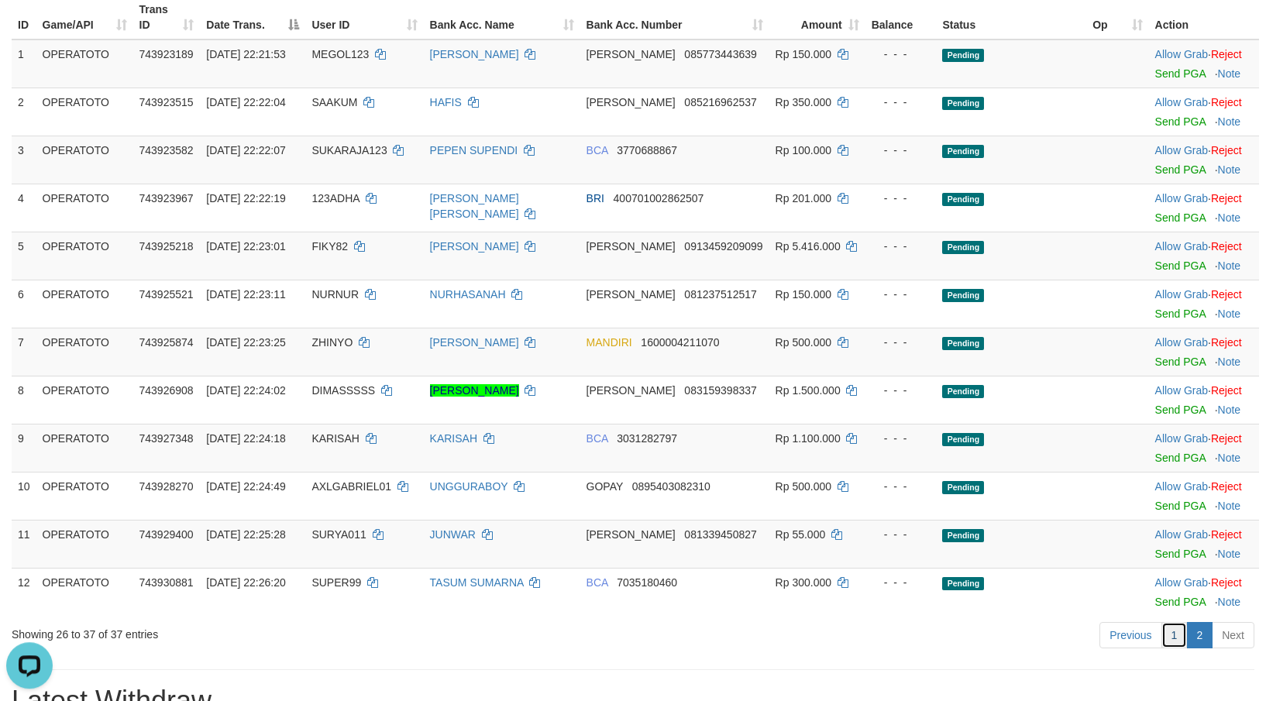
click at [1173, 622] on link "1" at bounding box center [1174, 635] width 26 height 26
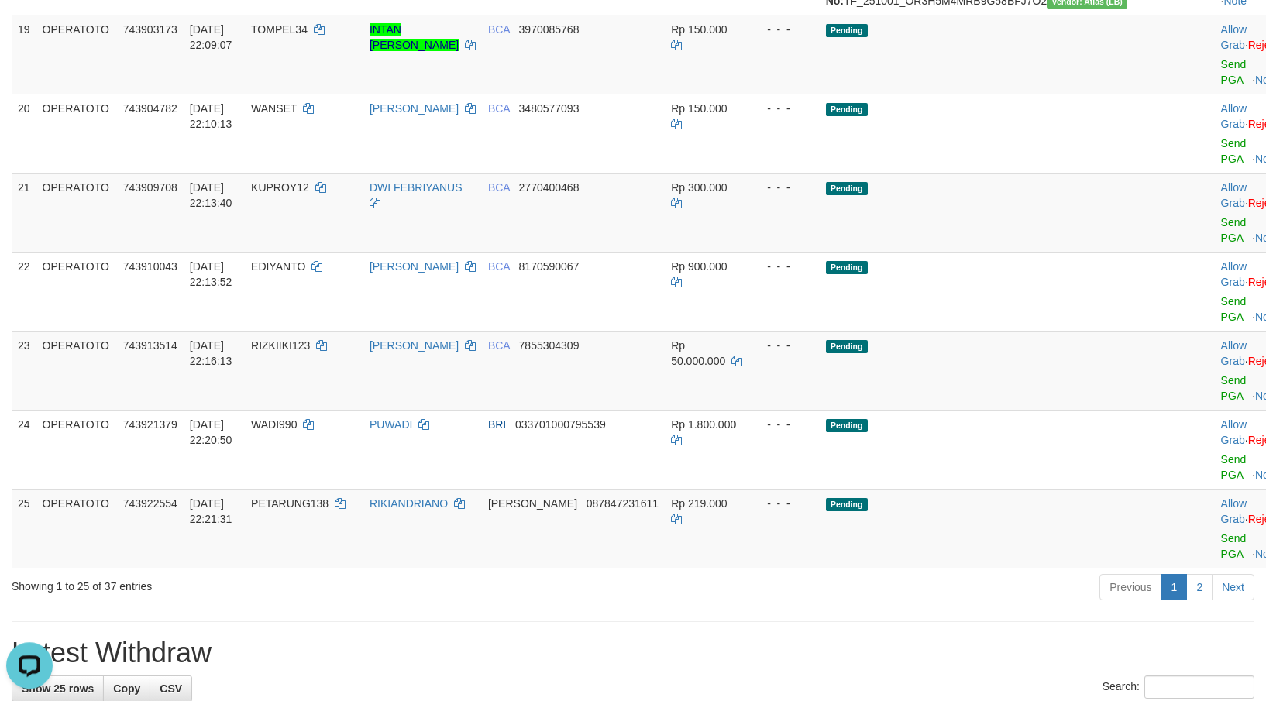
scroll to position [1140, 0]
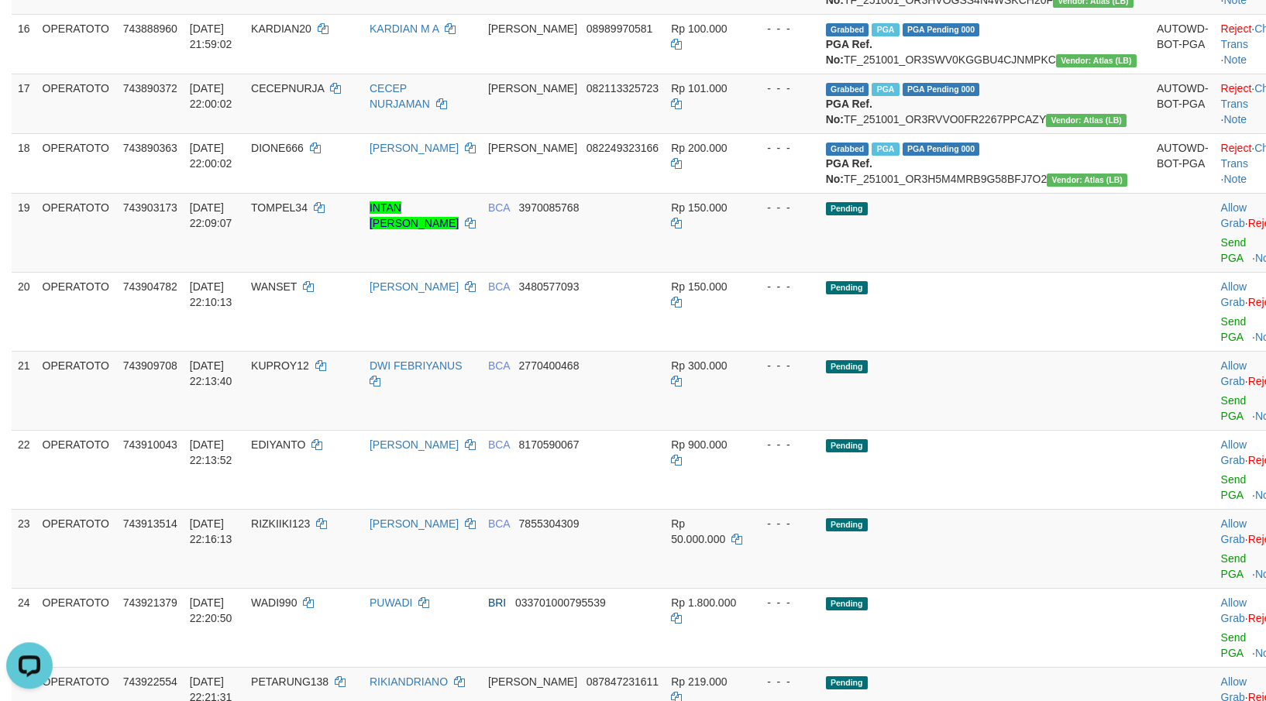
click at [1143, 576] on div "**********" at bounding box center [633, 480] width 1266 height 3160
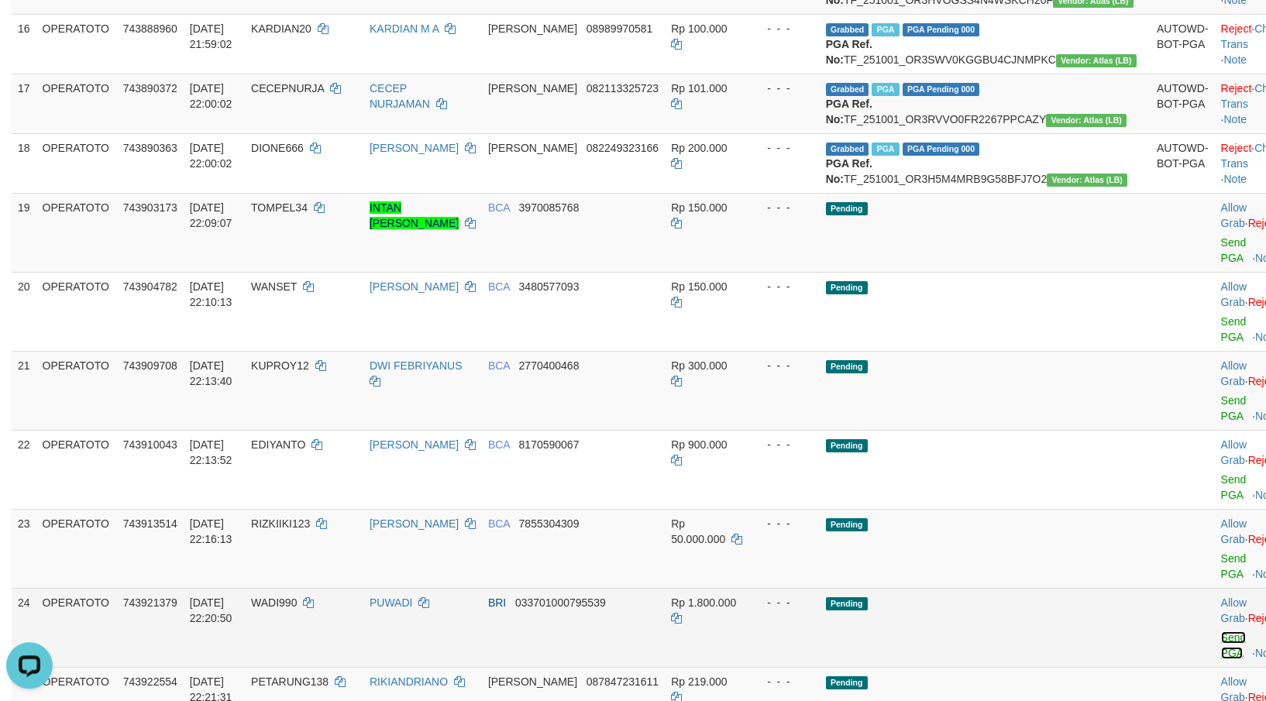
click at [1221, 631] on link "Send PGA" at bounding box center [1234, 645] width 26 height 28
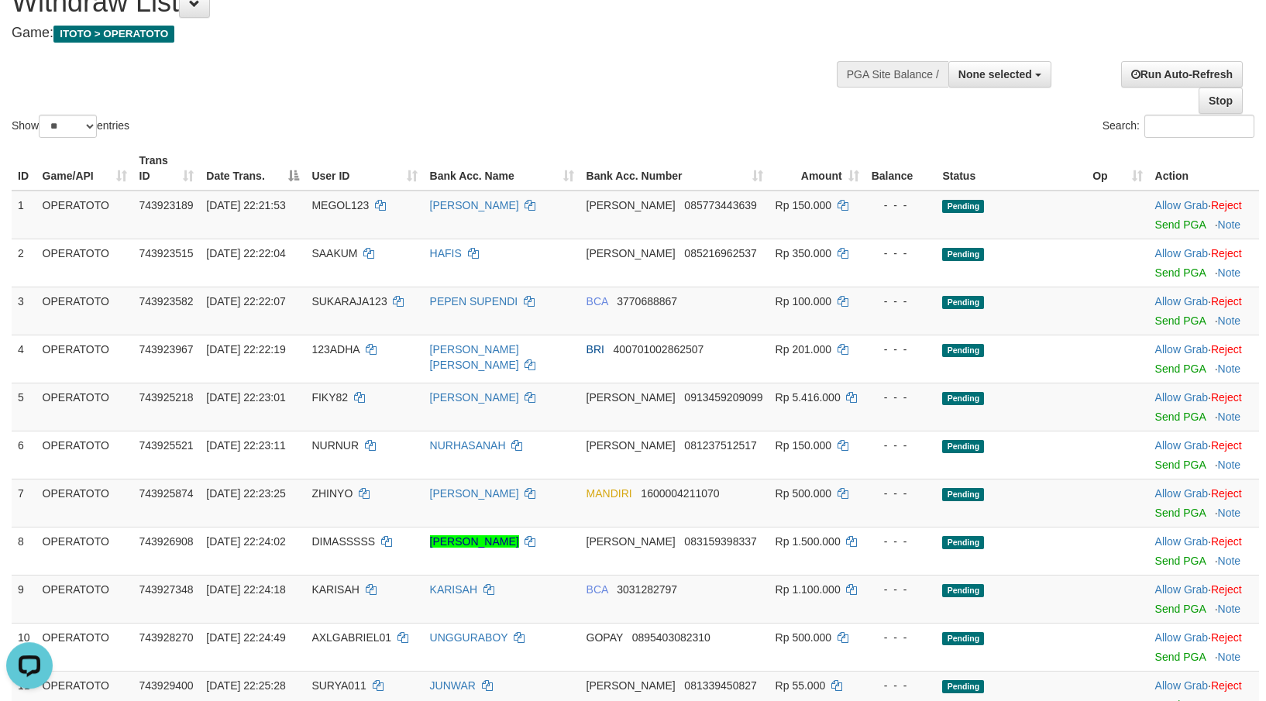
scroll to position [42, 0]
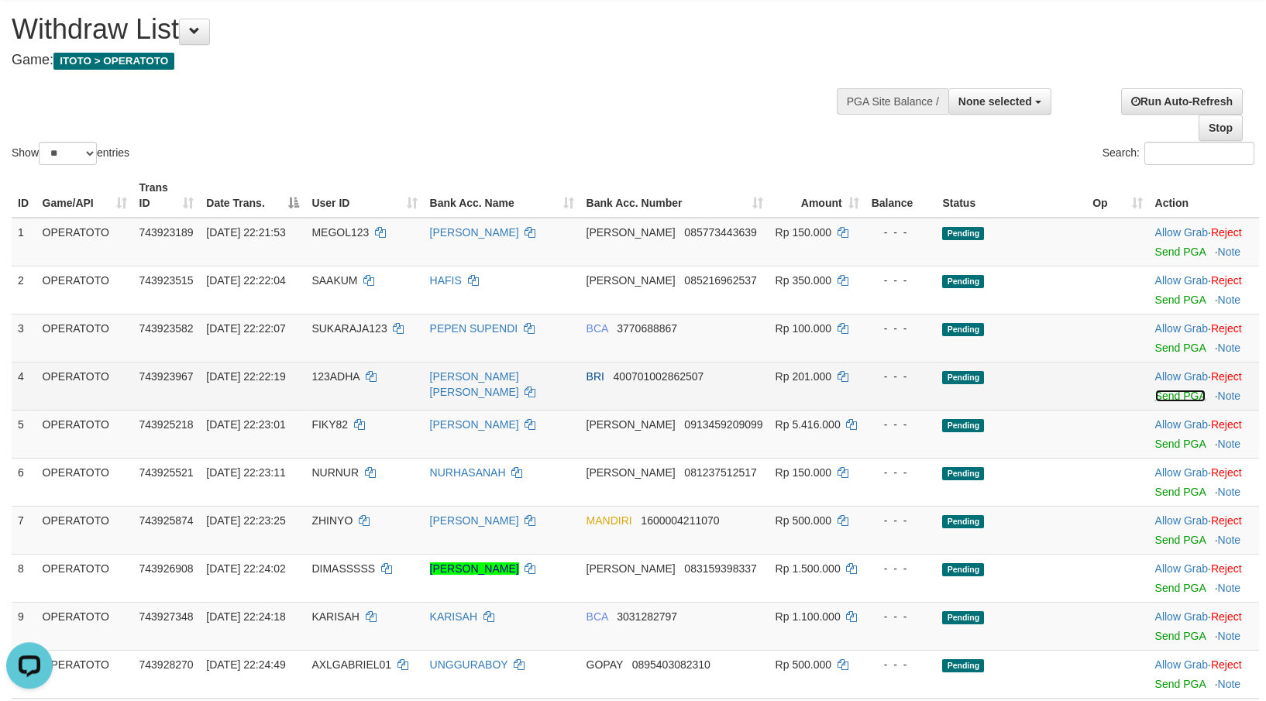
click at [1160, 390] on link "Send PGA" at bounding box center [1180, 396] width 50 height 12
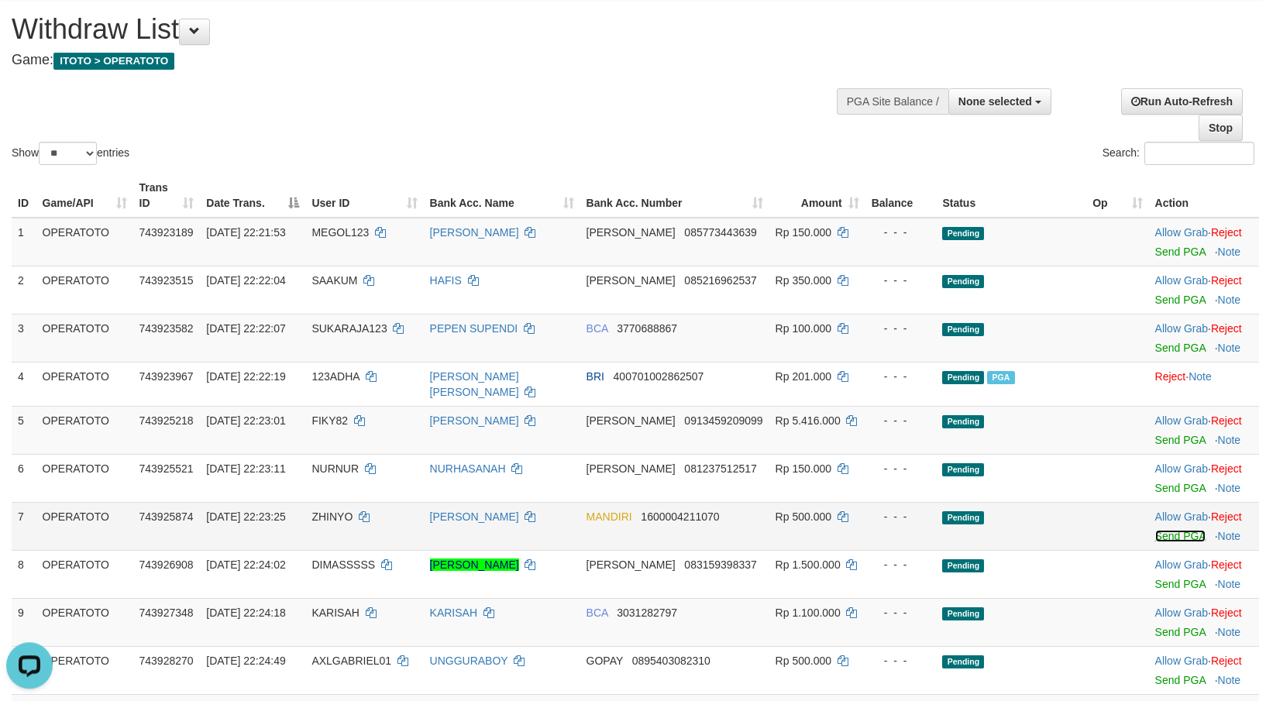
click at [1158, 530] on link "Send PGA" at bounding box center [1180, 536] width 50 height 12
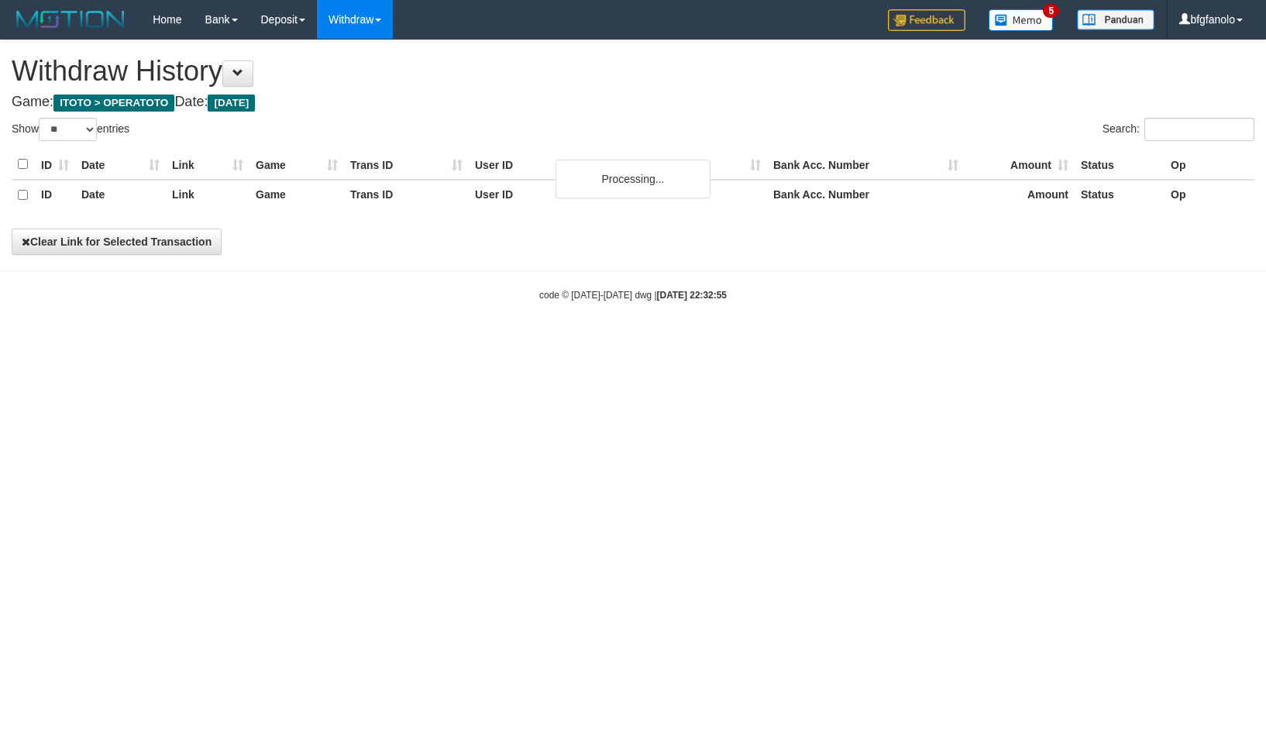
select select "**"
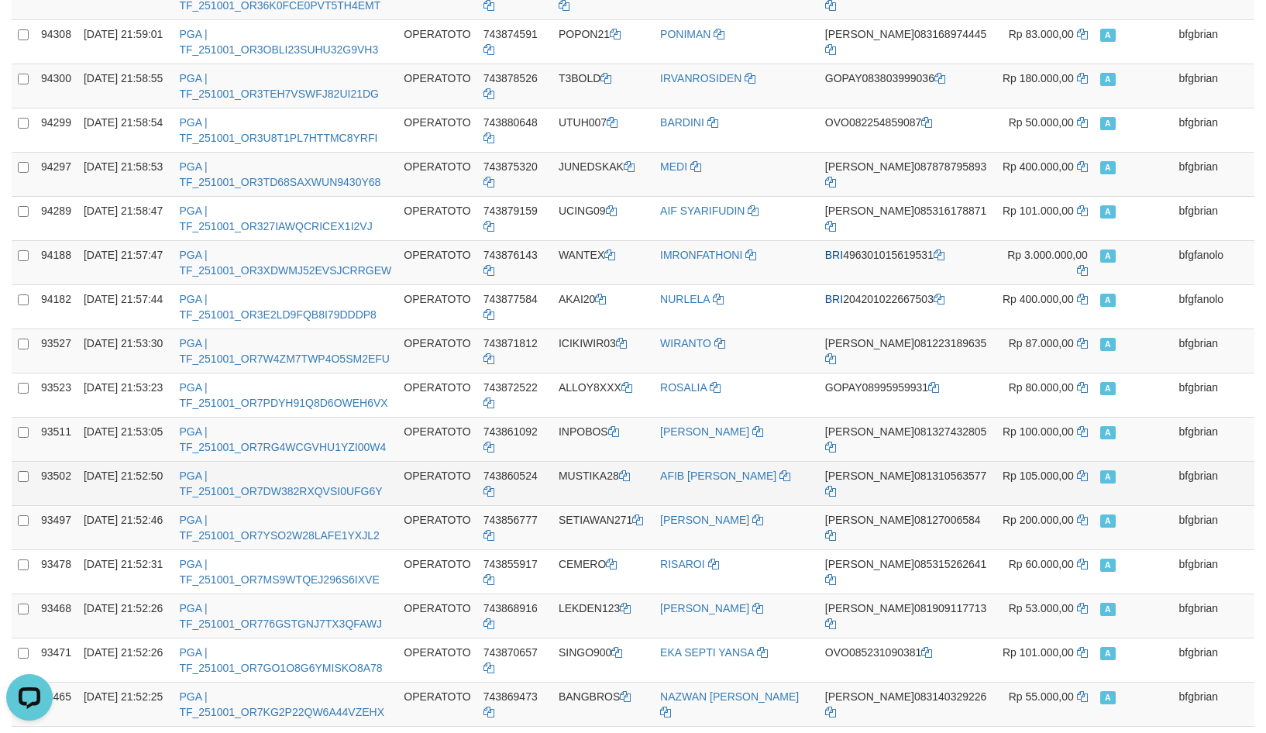
scroll to position [875, 0]
